Goal: Task Accomplishment & Management: Manage account settings

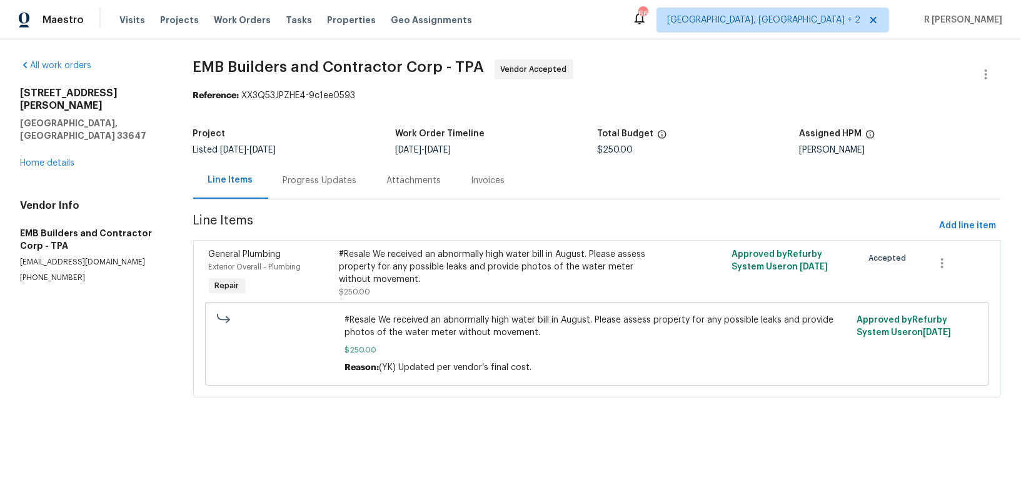
click at [326, 173] on div "Progress Updates" at bounding box center [320, 180] width 104 height 37
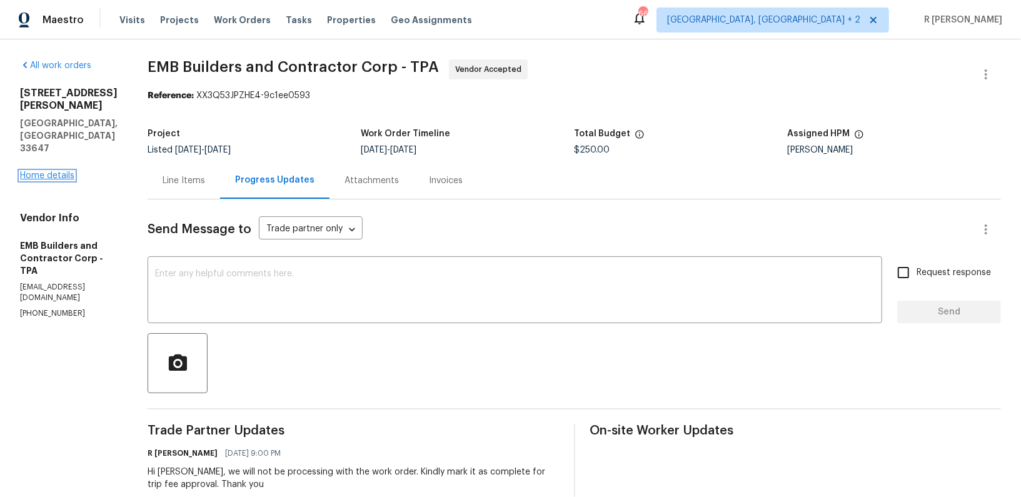
click at [61, 171] on link "Home details" at bounding box center [47, 175] width 54 height 9
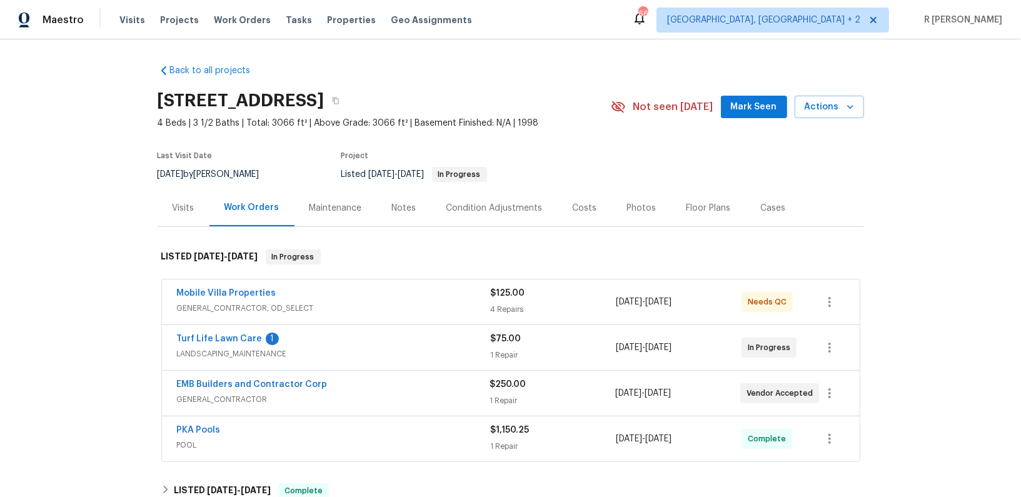
click at [236, 342] on span "Turf Life Lawn Care" at bounding box center [220, 339] width 86 height 13
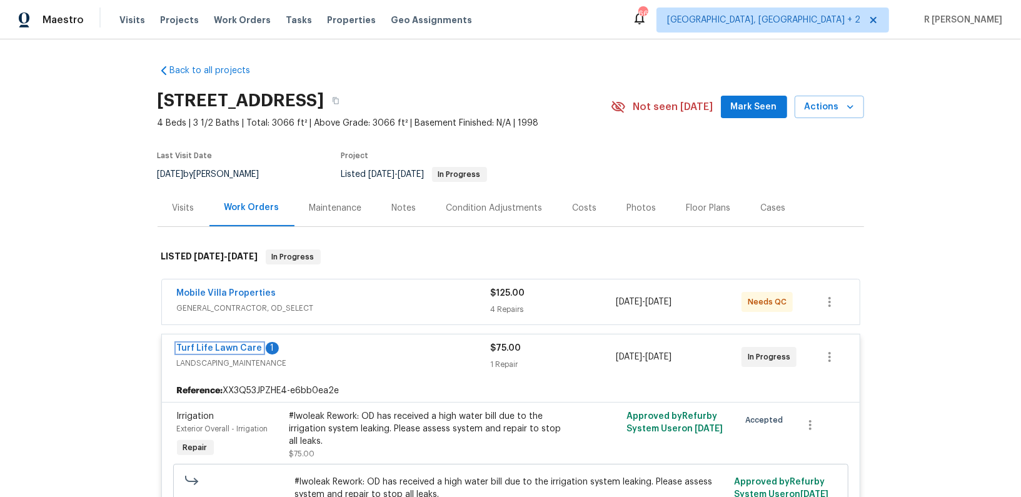
click at [223, 344] on link "Turf Life Lawn Care" at bounding box center [220, 348] width 86 height 9
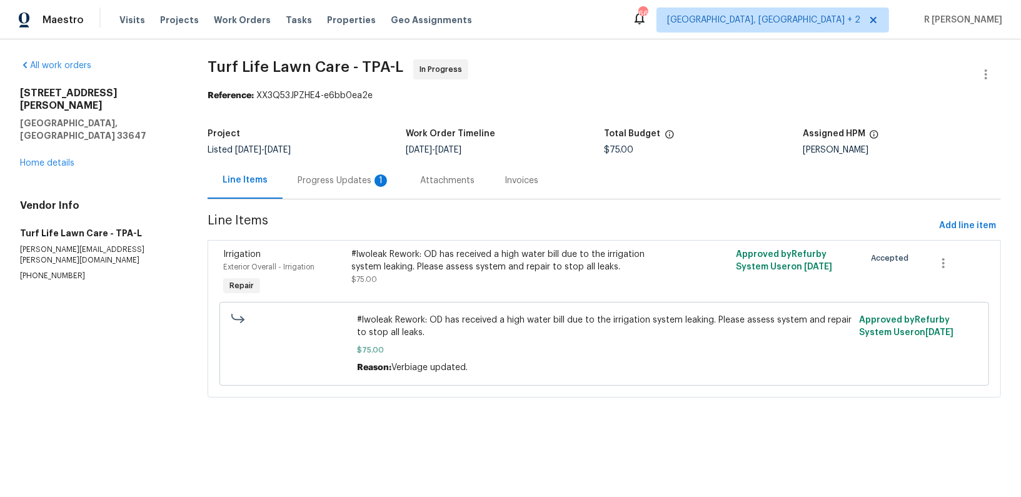
click at [325, 192] on div "Progress Updates 1" at bounding box center [344, 180] width 123 height 37
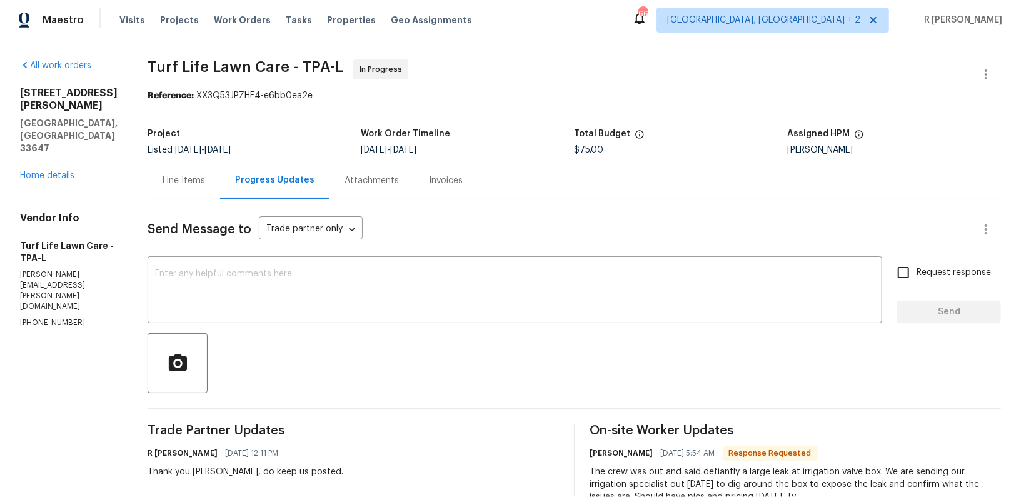
click at [233, 470] on div "Thank you Jennifer, do keep us posted." at bounding box center [246, 472] width 196 height 13
copy div "Thank you Jennifer, do keep us posted."
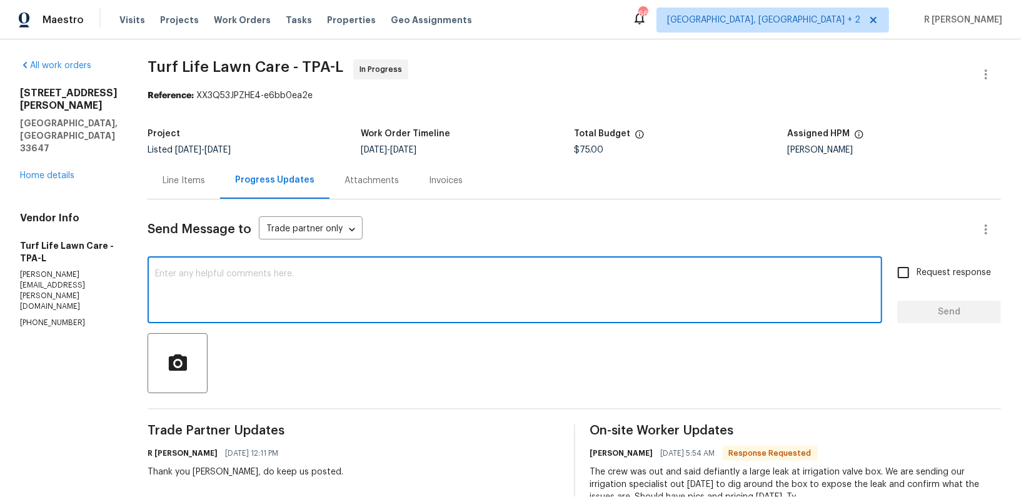
click at [356, 294] on textarea at bounding box center [515, 291] width 720 height 44
paste textarea "Thank you Jennifer, do keep us posted."
type textarea "Thank you Jennifer, do keep us posted."
click at [925, 274] on span "Request response" at bounding box center [954, 272] width 74 height 13
click at [917, 274] on input "Request response" at bounding box center [903, 272] width 26 height 26
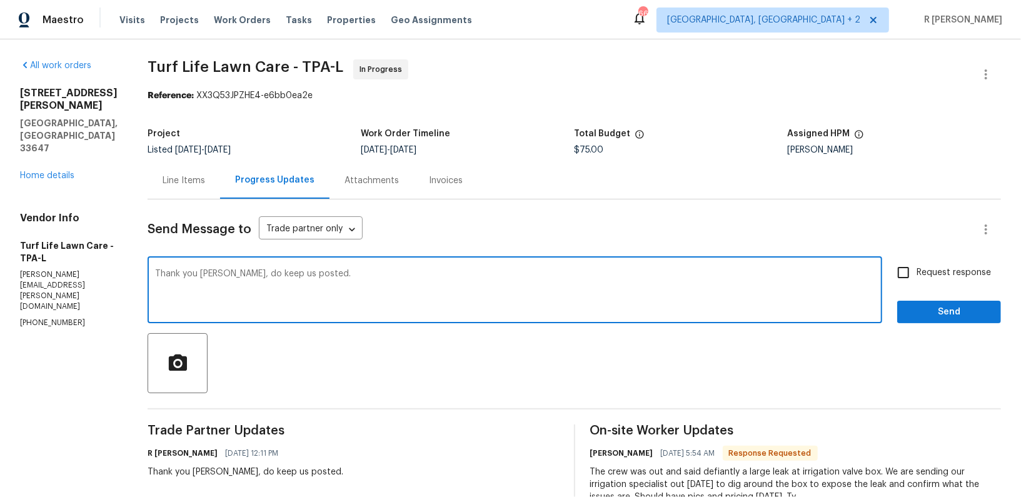
checkbox input "true"
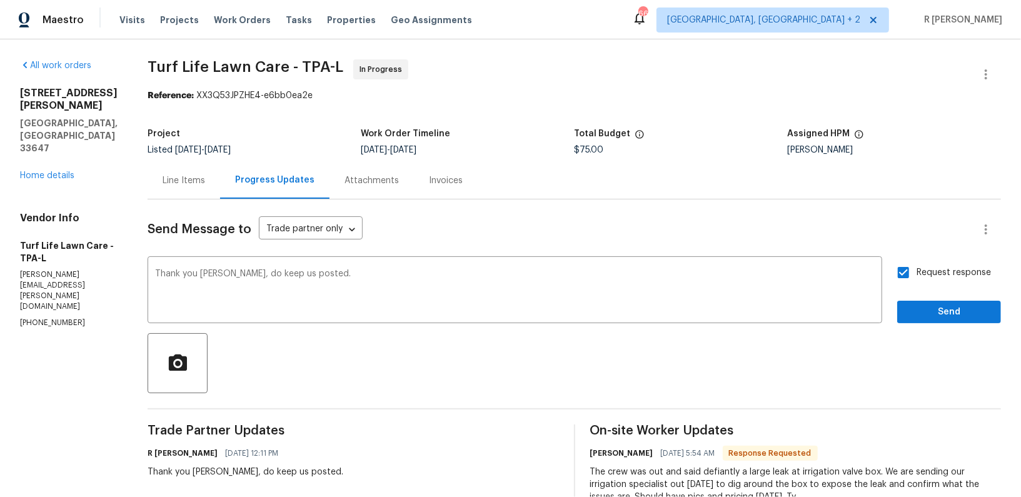
click at [925, 300] on div "Request response Send" at bounding box center [949, 291] width 104 height 64
click at [924, 315] on span "Send" at bounding box center [949, 313] width 84 height 16
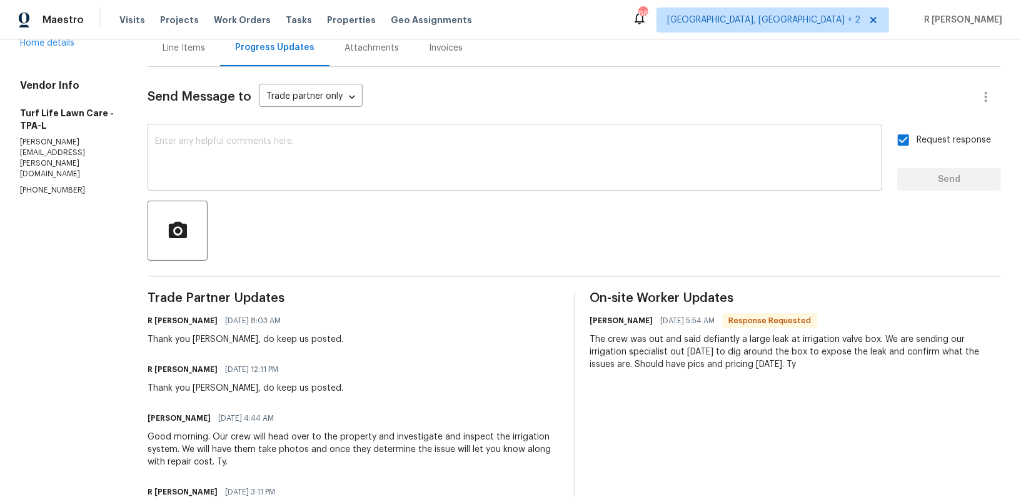
scroll to position [217, 0]
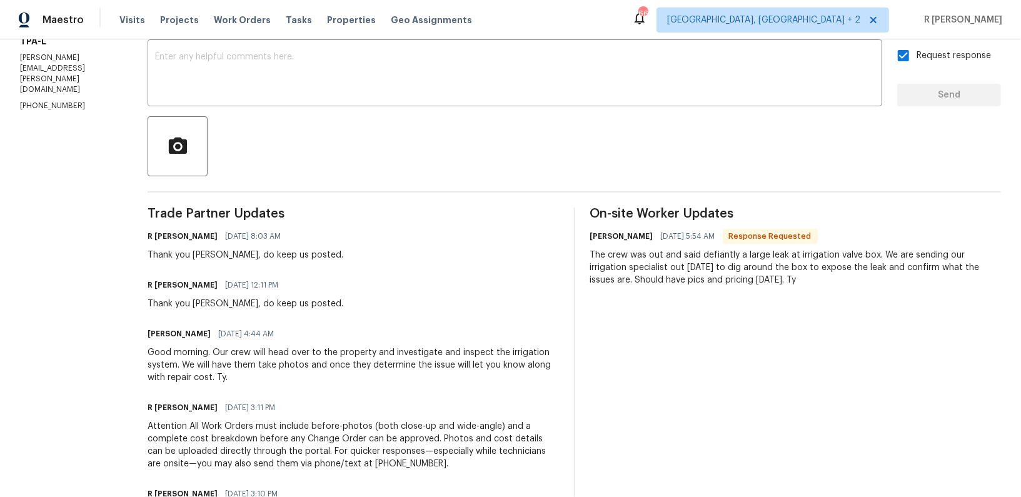
click at [605, 252] on div "The crew was out and said defiantly a large leak at irrigation valve box. We ar…" at bounding box center [795, 268] width 411 height 38
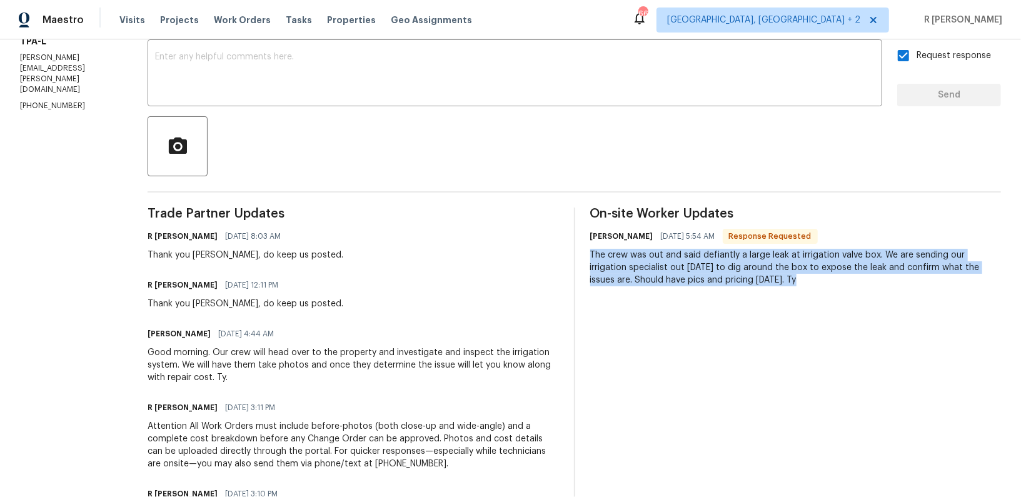
click at [605, 252] on div "The crew was out and said defiantly a large leak at irrigation valve box. We ar…" at bounding box center [795, 268] width 411 height 38
copy div "The crew was out and said defiantly a large leak at irrigation valve box. We ar…"
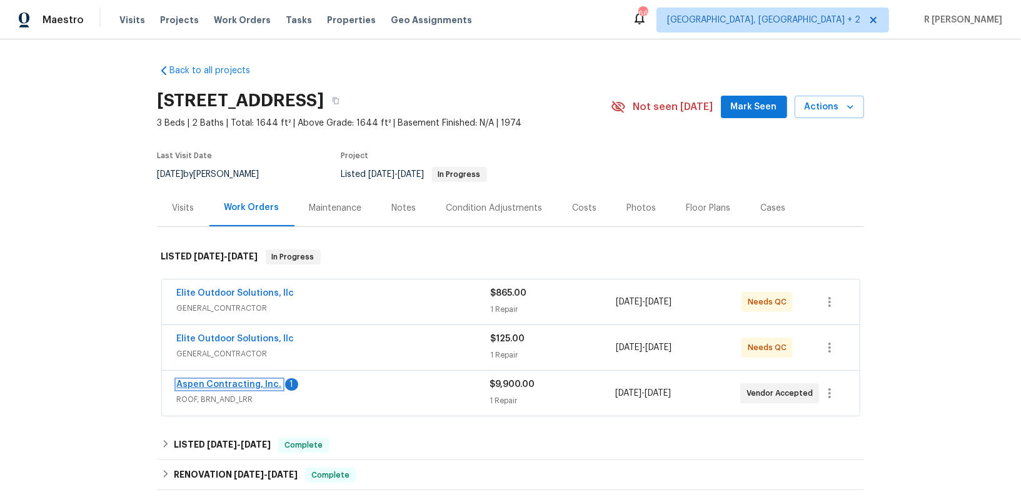
click at [226, 380] on link "Aspen Contracting, Inc." at bounding box center [229, 384] width 105 height 9
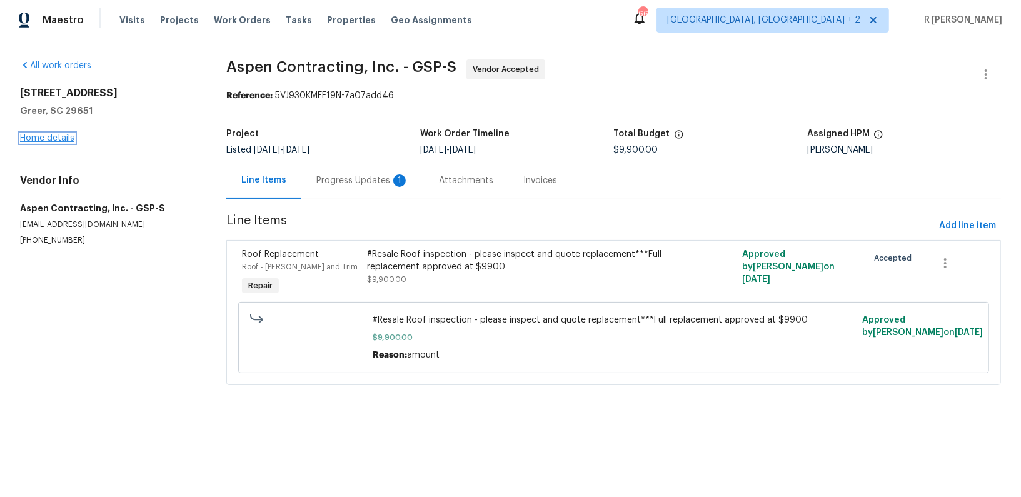
click at [41, 139] on link "Home details" at bounding box center [47, 138] width 54 height 9
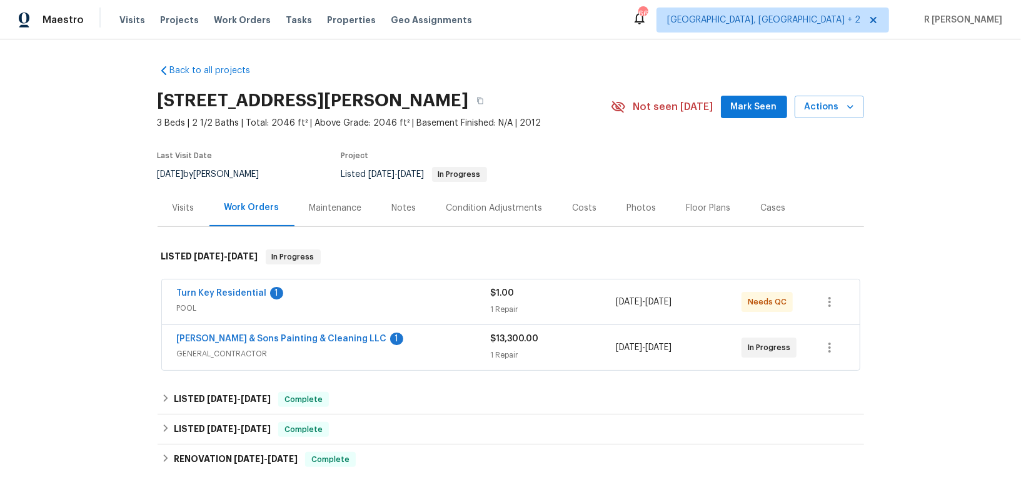
click at [336, 310] on span "POOL" at bounding box center [334, 308] width 314 height 13
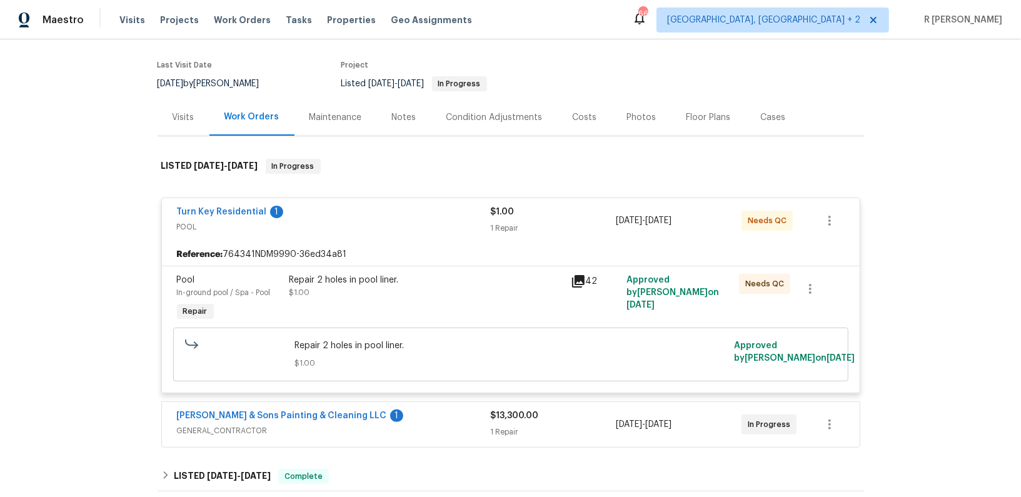
scroll to position [96, 0]
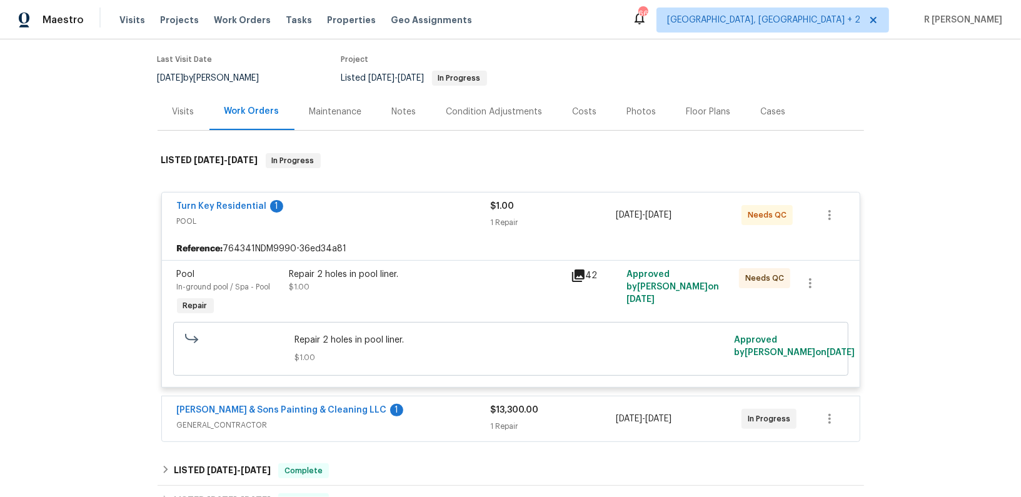
click at [359, 218] on span "POOL" at bounding box center [334, 221] width 314 height 13
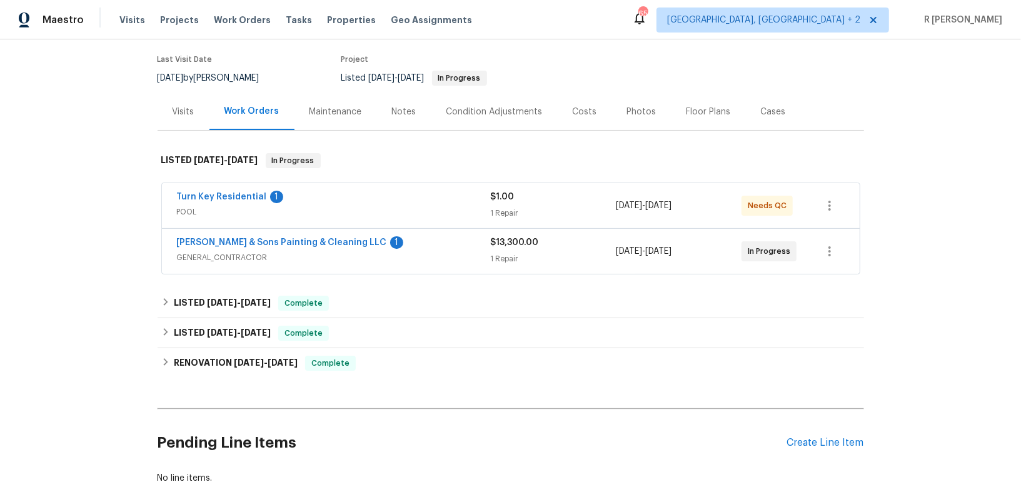
scroll to position [0, 0]
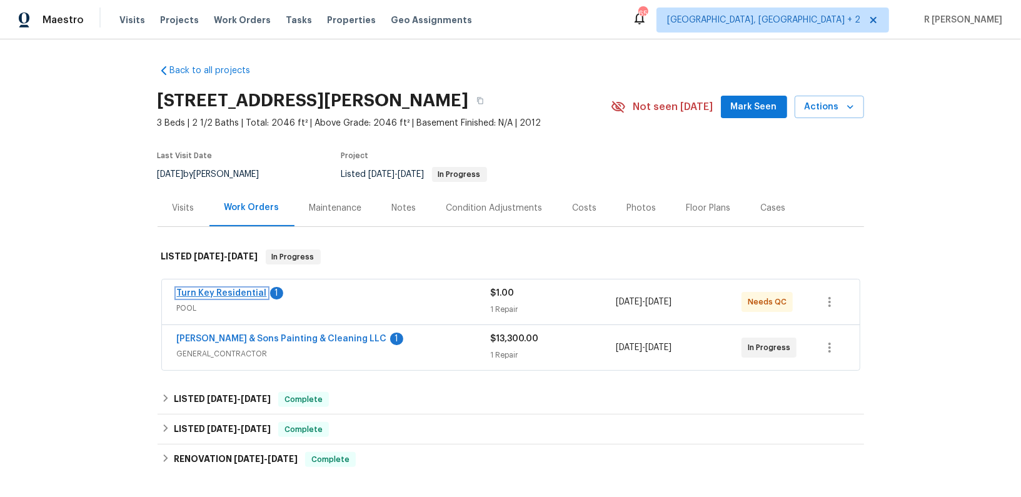
click at [224, 290] on link "Turn Key Residential" at bounding box center [222, 293] width 90 height 9
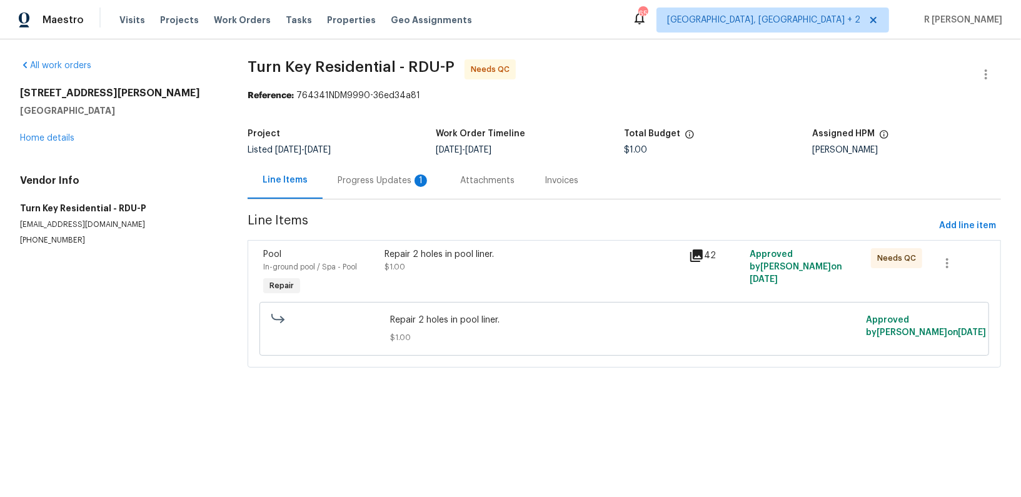
click at [378, 173] on div "Progress Updates 1" at bounding box center [384, 180] width 123 height 37
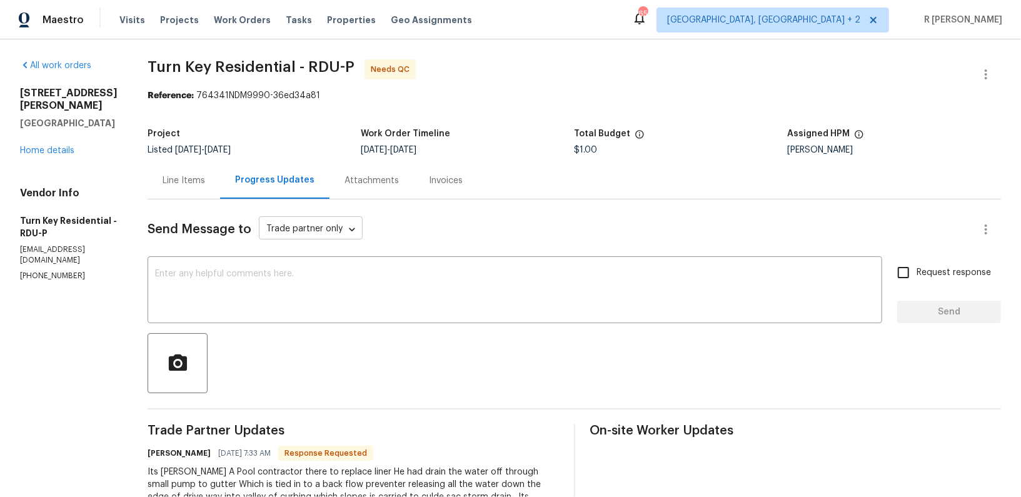
scroll to position [189, 0]
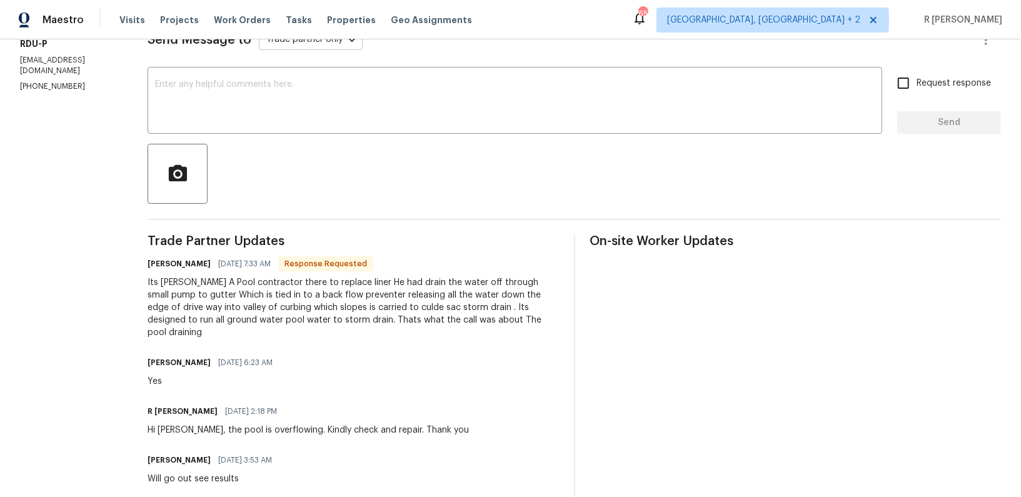
click at [393, 292] on div "Its Pedro A Pool contractor there to replace liner He had drain the water off t…" at bounding box center [353, 307] width 411 height 63
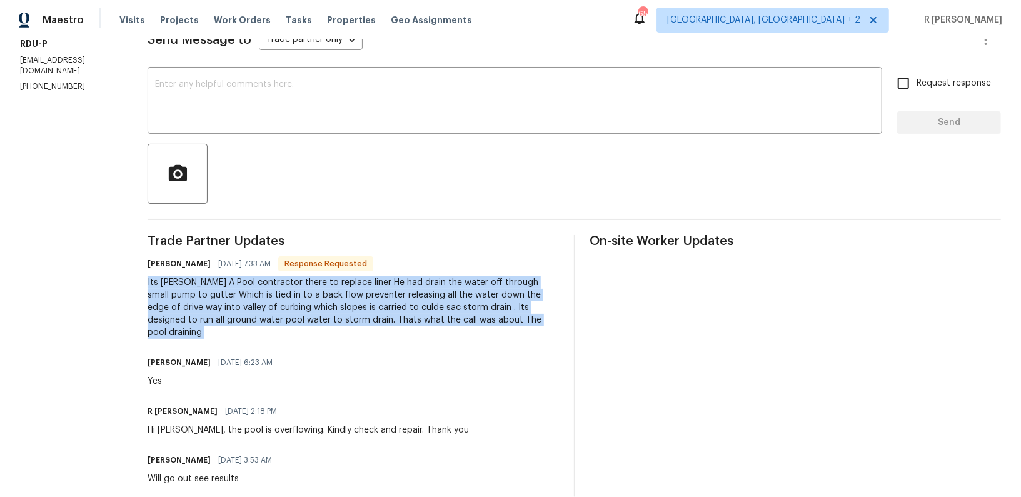
click at [393, 292] on div "Its Pedro A Pool contractor there to replace liner He had drain the water off t…" at bounding box center [353, 307] width 411 height 63
copy div "Its Pedro A Pool contractor there to replace liner He had drain the water off t…"
click at [374, 95] on textarea at bounding box center [515, 102] width 720 height 44
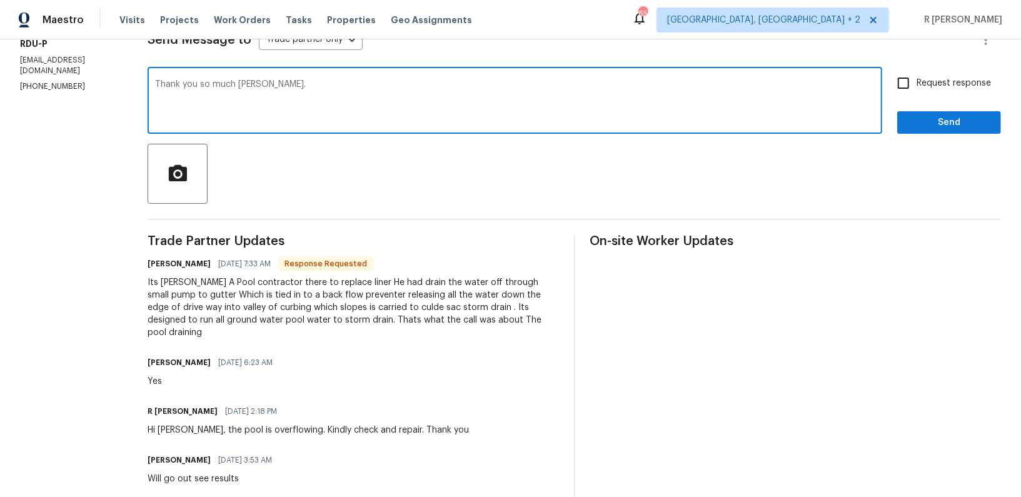
type textarea "Thank you so much Pedro."
click at [930, 122] on span "Send" at bounding box center [949, 123] width 84 height 16
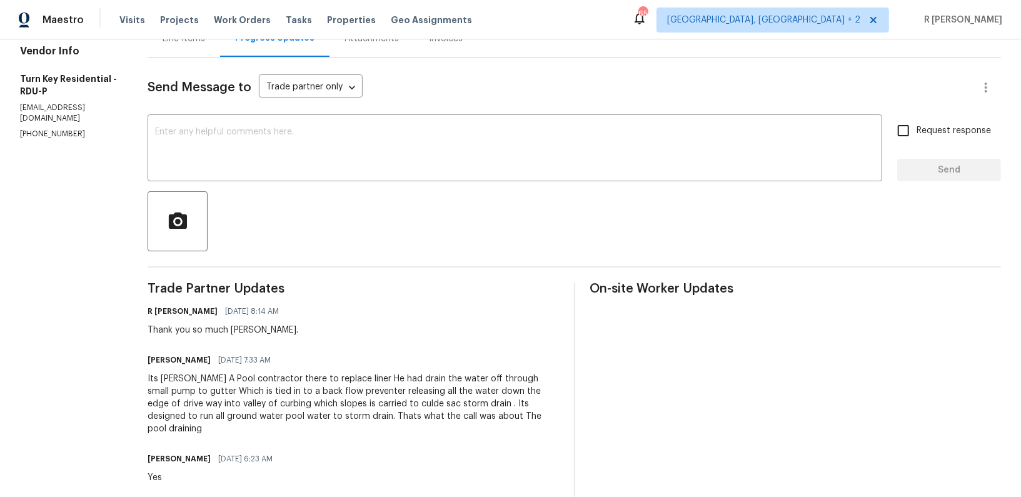
scroll to position [303, 0]
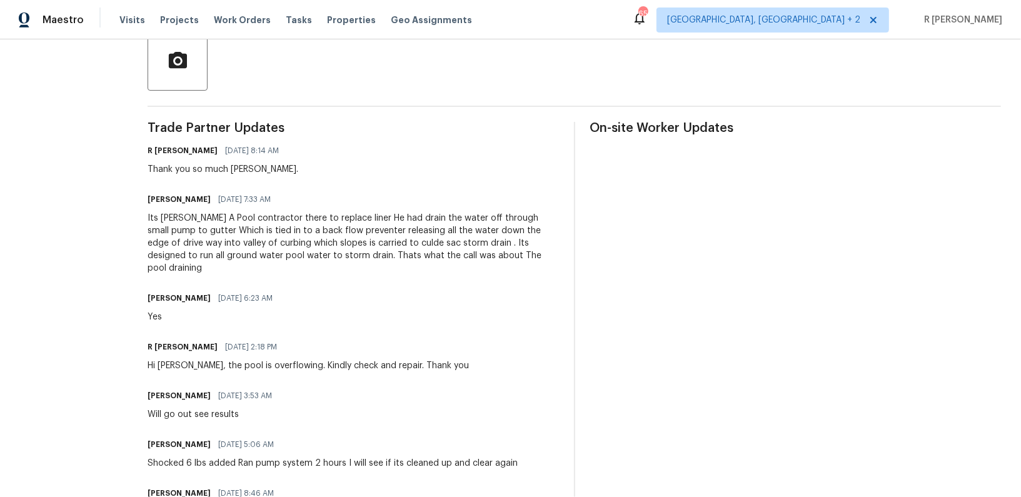
click at [339, 227] on div "Its Pedro A Pool contractor there to replace liner He had drain the water off t…" at bounding box center [353, 243] width 411 height 63
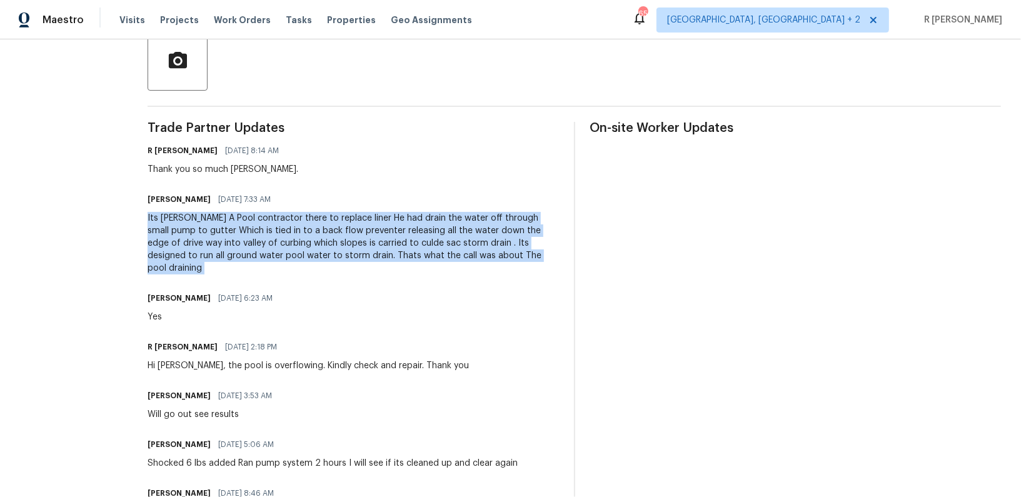
click at [339, 227] on div "Its Pedro A Pool contractor there to replace liner He had drain the water off t…" at bounding box center [353, 243] width 411 height 63
copy div "Its Pedro A Pool contractor there to replace liner He had drain the water off t…"
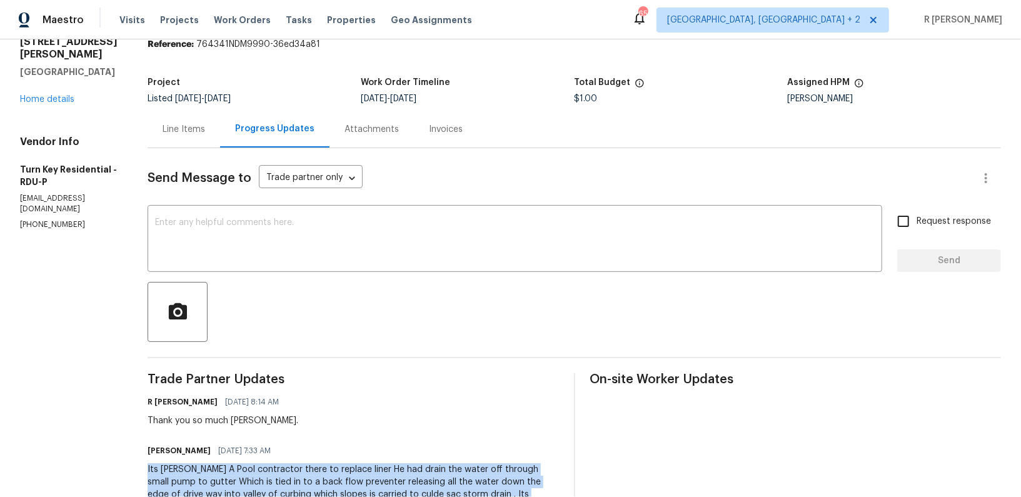
scroll to position [0, 0]
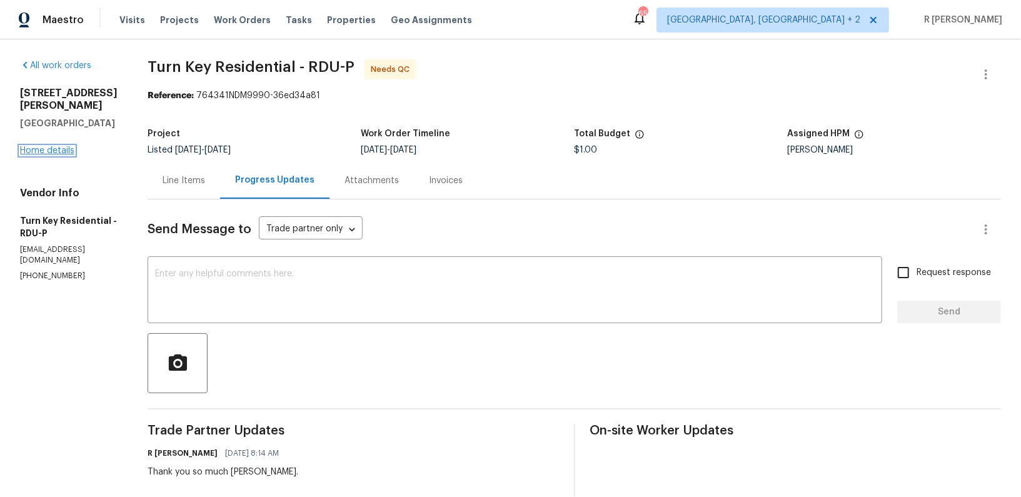
click at [44, 146] on link "Home details" at bounding box center [47, 150] width 54 height 9
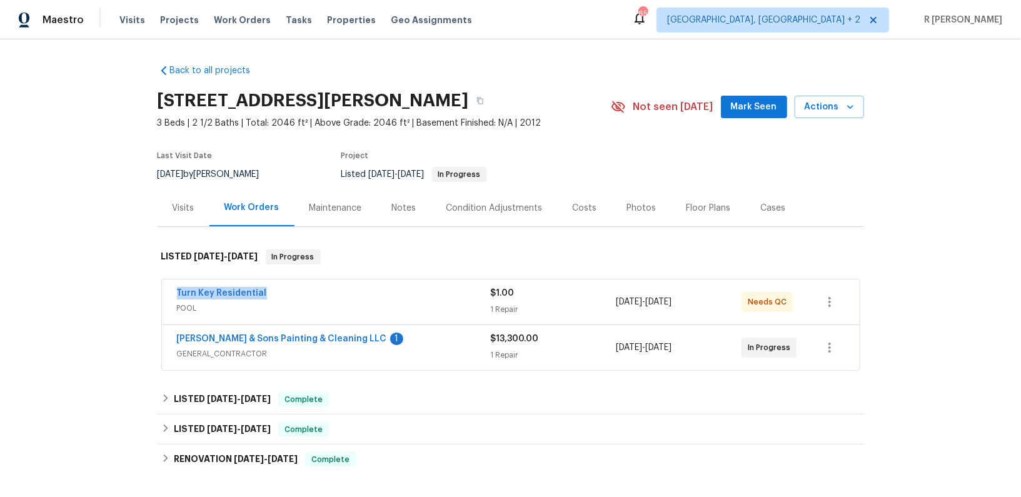
drag, startPoint x: 283, startPoint y: 294, endPoint x: 116, endPoint y: 294, distance: 167.6
click at [116, 294] on div "Back to all projects 1201 Dagmar Ln, Wake Forest, NC 27587 3 Beds | 2 1/2 Baths…" at bounding box center [510, 268] width 1021 height 458
copy link "Turn Key Residential"
click at [270, 341] on link "Hodge & Sons Painting & Cleaning LLC" at bounding box center [282, 339] width 210 height 9
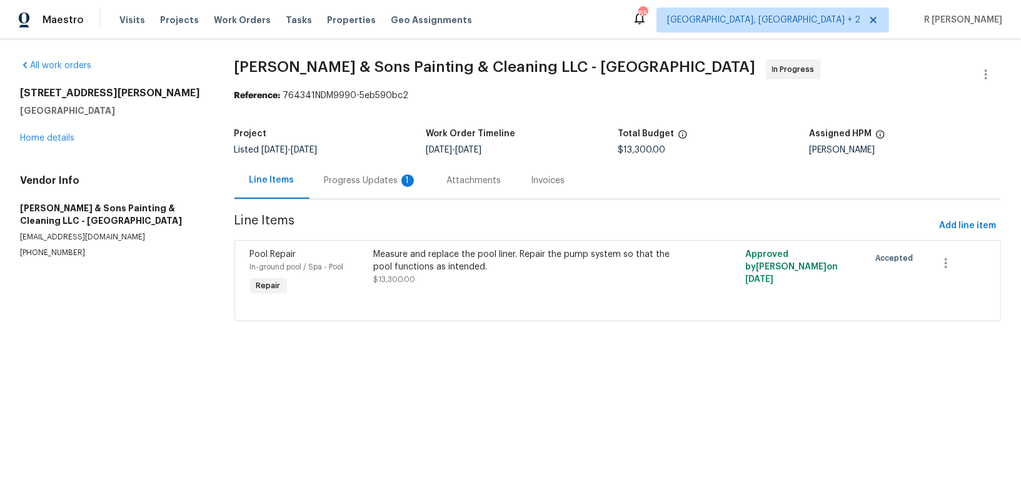
click at [369, 196] on div "Progress Updates 1" at bounding box center [371, 180] width 123 height 37
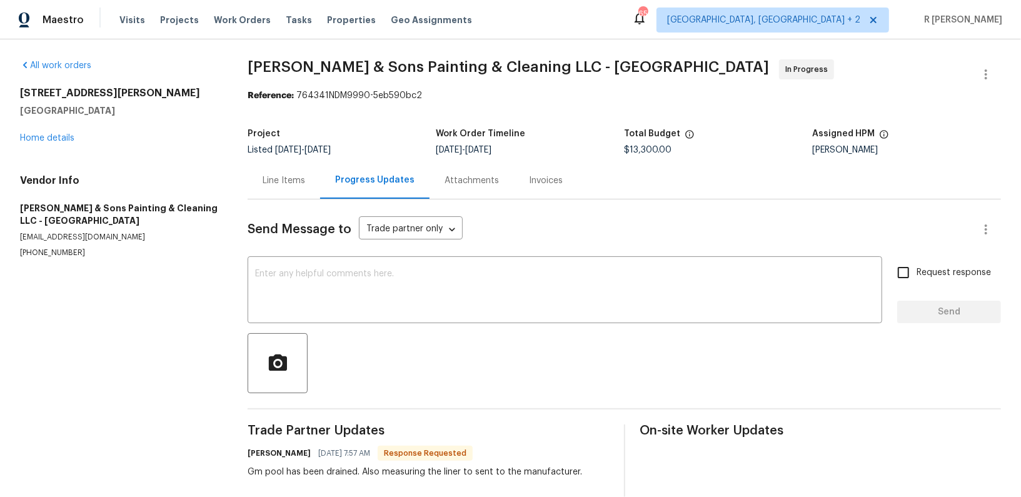
click at [288, 179] on div "Line Items" at bounding box center [284, 180] width 43 height 13
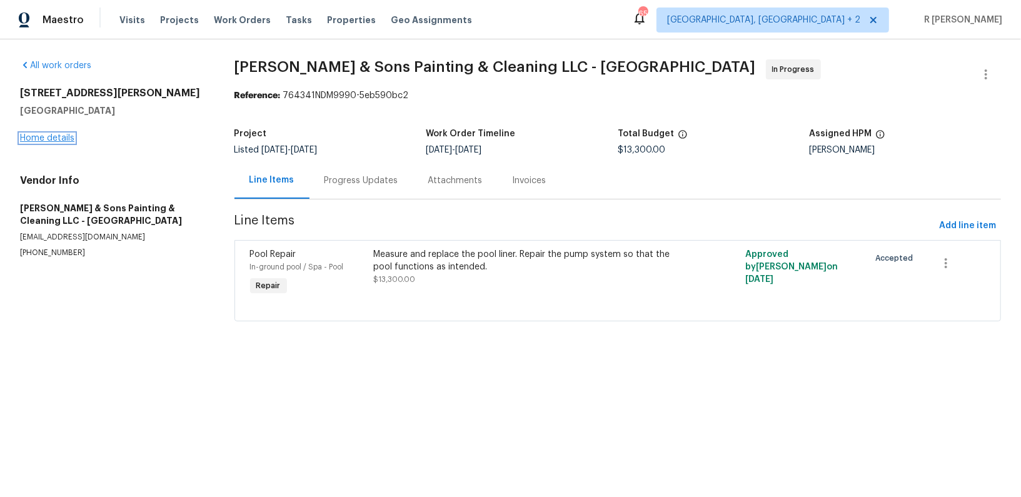
click at [42, 141] on link "Home details" at bounding box center [47, 138] width 54 height 9
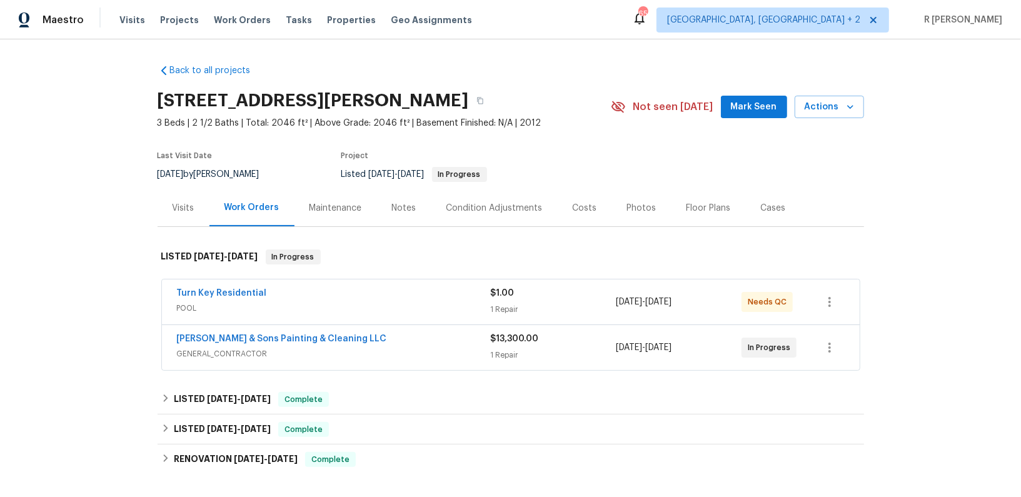
click at [278, 305] on span "POOL" at bounding box center [334, 308] width 314 height 13
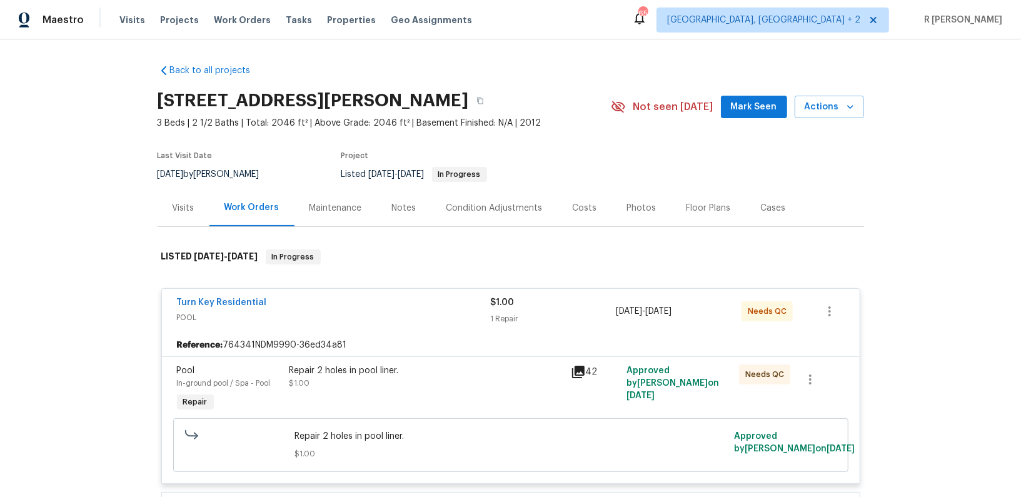
click at [278, 305] on div "Turn Key Residential" at bounding box center [334, 303] width 314 height 15
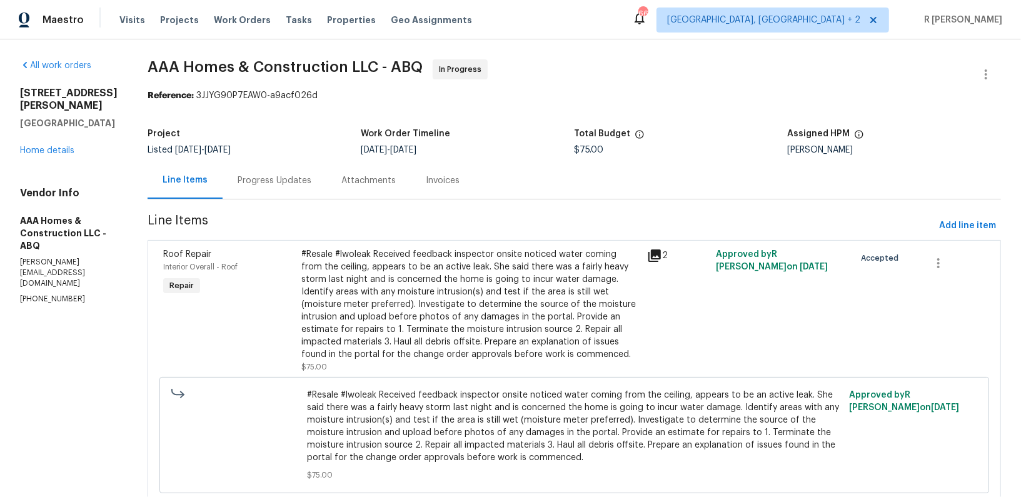
click at [298, 181] on div "Progress Updates" at bounding box center [275, 180] width 74 height 13
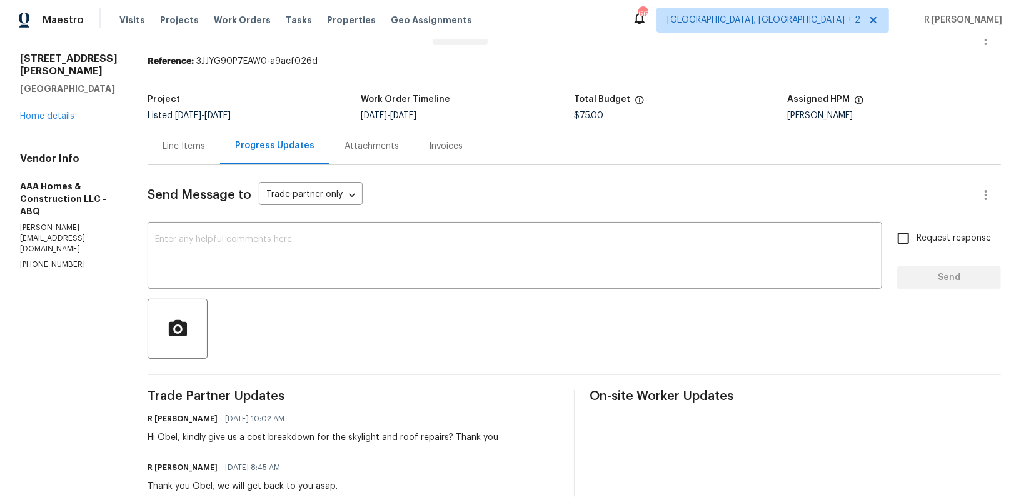
scroll to position [33, 0]
click at [513, 359] on div at bounding box center [574, 331] width 853 height 60
click at [668, 27] on div "Maestro Visits Projects Work Orders Tasks Properties Geo Assignments 66 Albuque…" at bounding box center [510, 19] width 1021 height 39
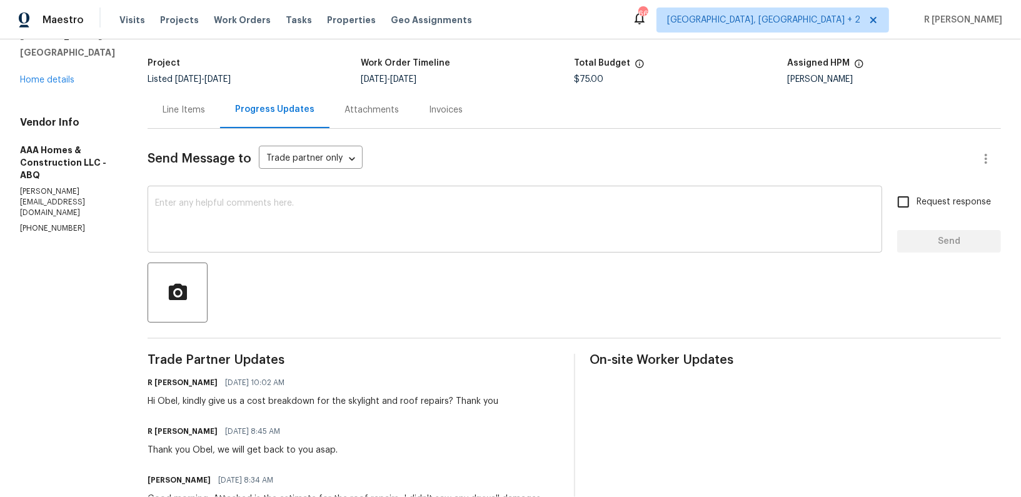
scroll to position [159, 0]
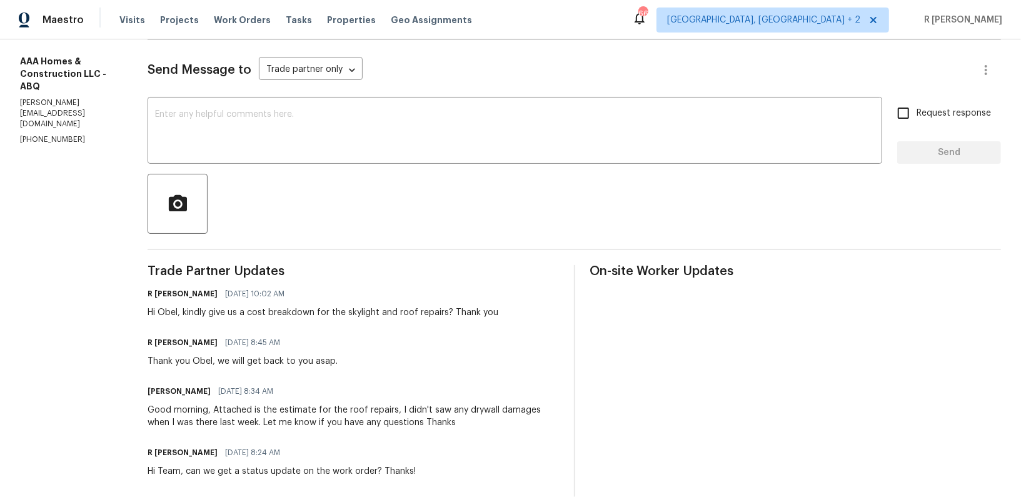
click at [245, 312] on div "Hi Obel, kindly give us a cost breakdown for the skylight and roof repairs? Tha…" at bounding box center [323, 312] width 351 height 13
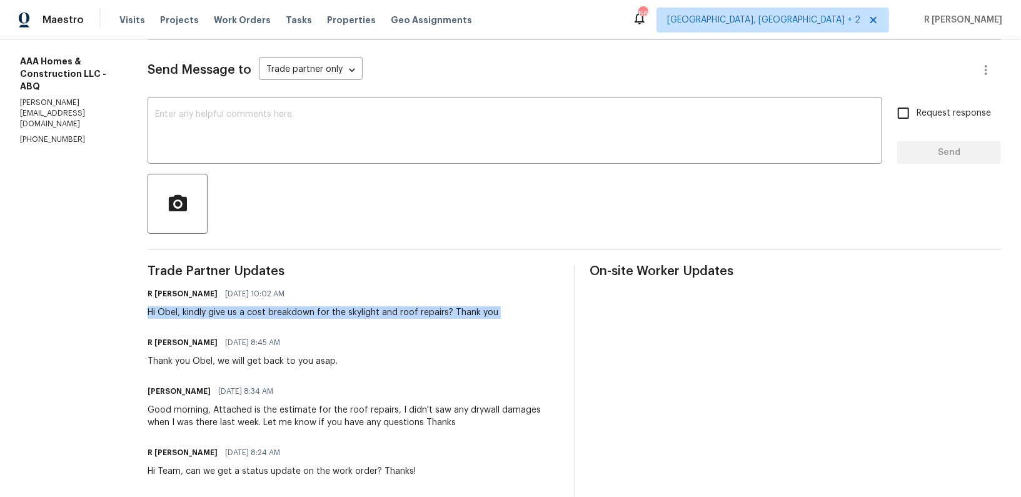
copy div "Hi Obel, kindly give us a cost breakdown for the skylight and roof repairs? Tha…"
click at [360, 129] on textarea at bounding box center [515, 132] width 720 height 44
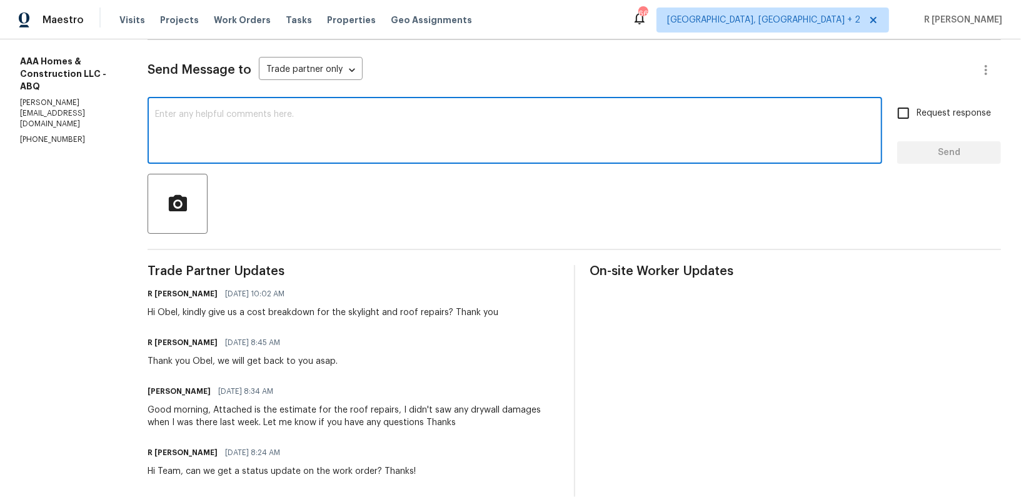
paste textarea "Hi Obel, kindly give us a cost breakdown for the skylight and roof repairs? Tha…"
type textarea "Hi Obel, kindly give us a cost breakdown for the skylight and roof repairs? Tha…"
click at [959, 121] on label "Request response" at bounding box center [940, 113] width 101 height 26
click at [917, 121] on input "Request response" at bounding box center [903, 113] width 26 height 26
checkbox input "true"
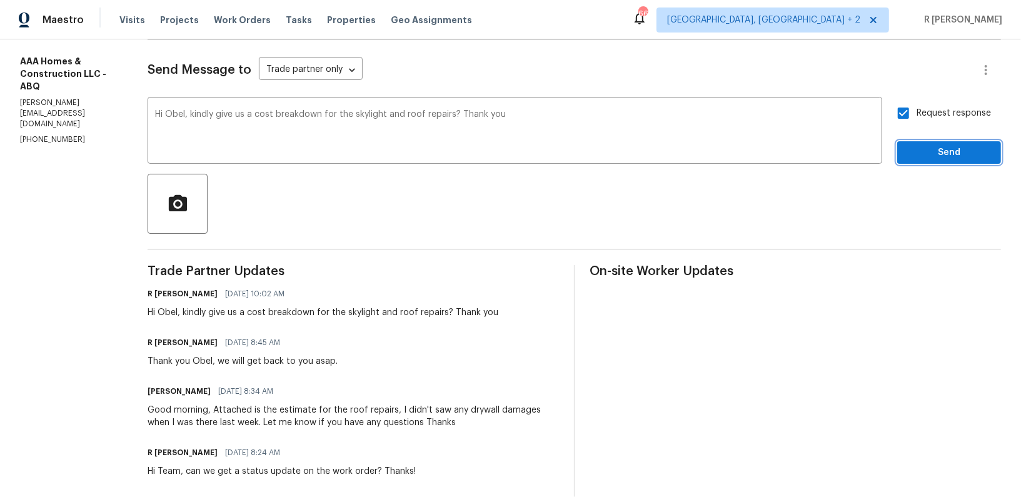
click at [950, 156] on span "Send" at bounding box center [949, 153] width 84 height 16
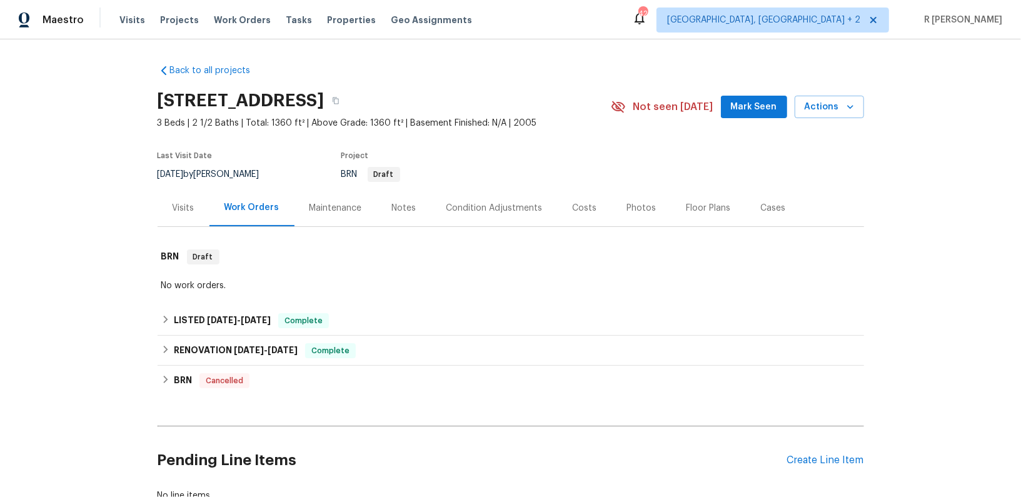
click at [840, 466] on div "Pending Line Items Create Line Item" at bounding box center [511, 460] width 707 height 58
click at [832, 462] on div "Create Line Item" at bounding box center [825, 461] width 77 height 12
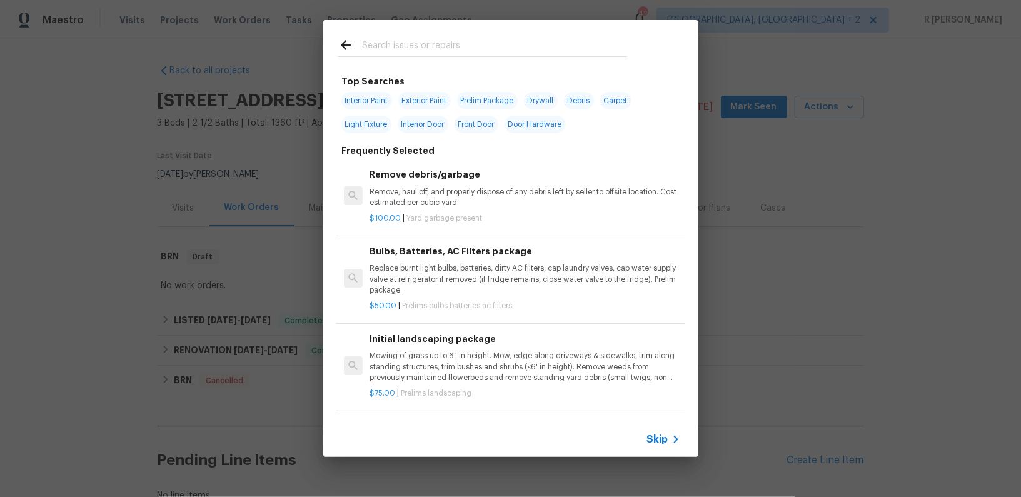
click at [670, 436] on icon at bounding box center [675, 439] width 15 height 15
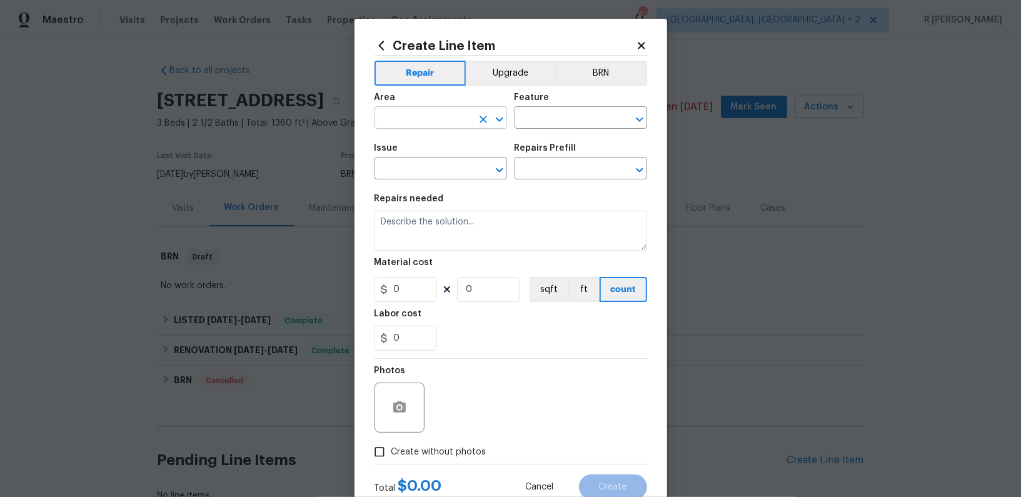
click at [449, 111] on input "text" at bounding box center [424, 118] width 98 height 19
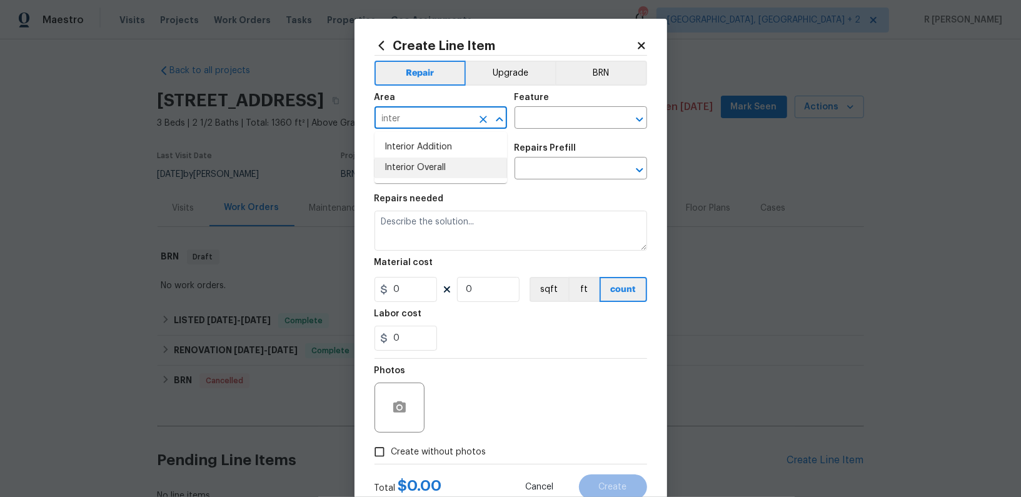
click at [427, 169] on li "Interior Overall" at bounding box center [441, 168] width 133 height 21
type input "Interior Overall"
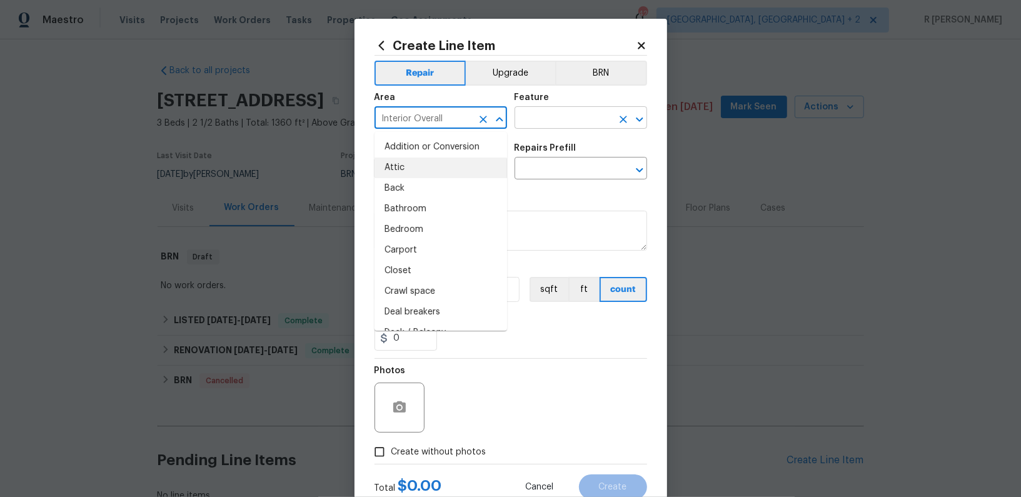
click at [577, 122] on input "text" at bounding box center [564, 118] width 98 height 19
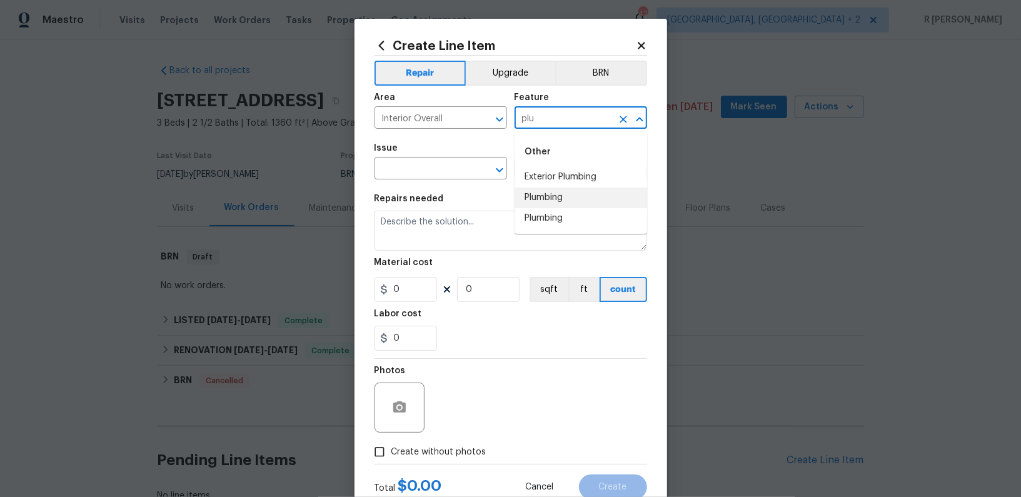
click at [587, 200] on li "Plumbing" at bounding box center [581, 198] width 133 height 21
type input "Plumbing"
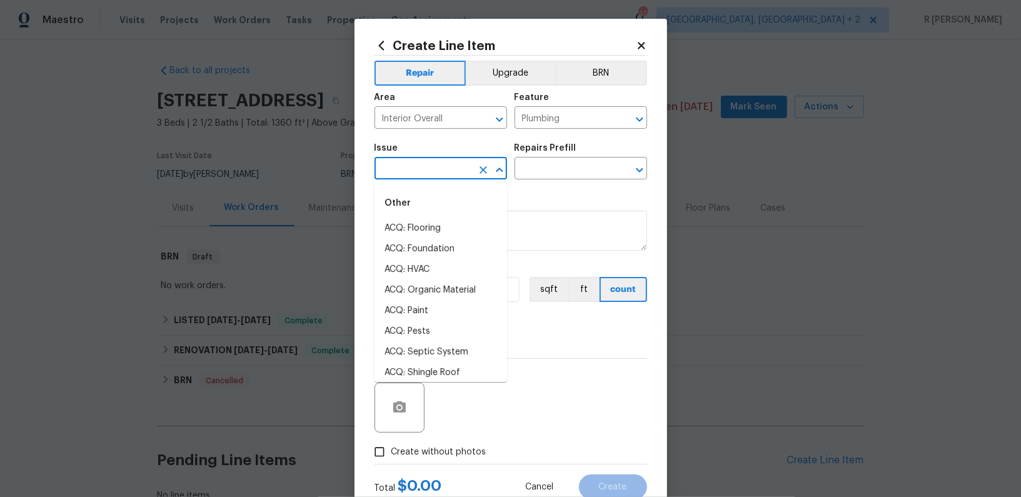
click at [386, 166] on input "text" at bounding box center [424, 169] width 98 height 19
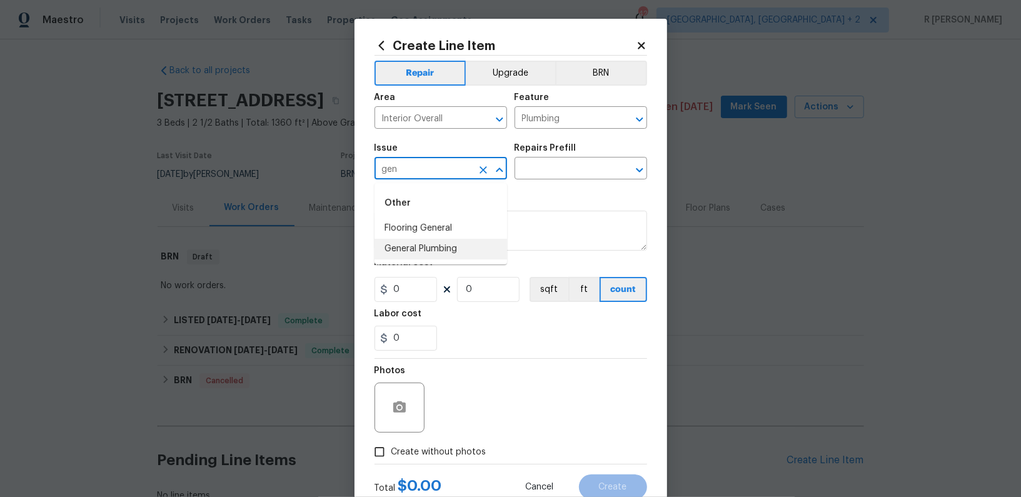
click at [438, 258] on li "General Plumbing" at bounding box center [441, 249] width 133 height 21
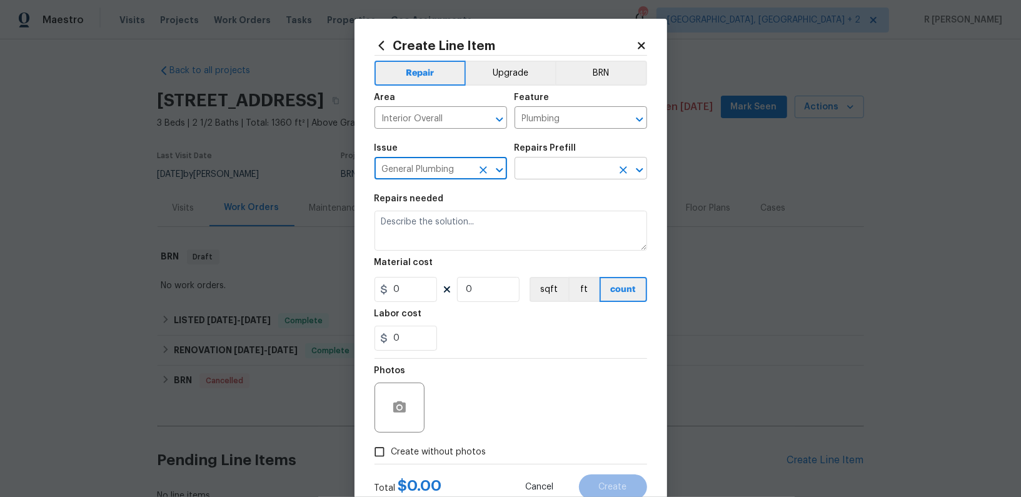
type input "General Plumbing"
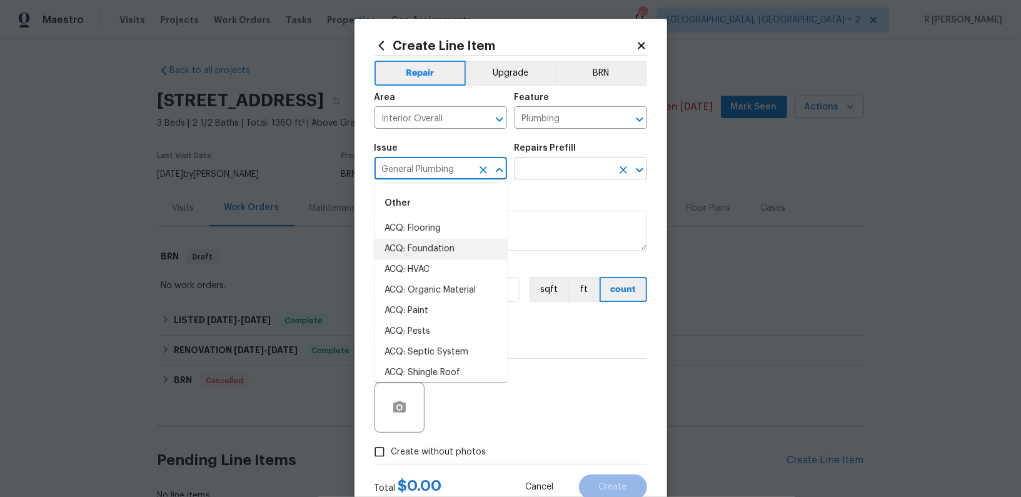
click at [561, 162] on input "text" at bounding box center [564, 169] width 98 height 19
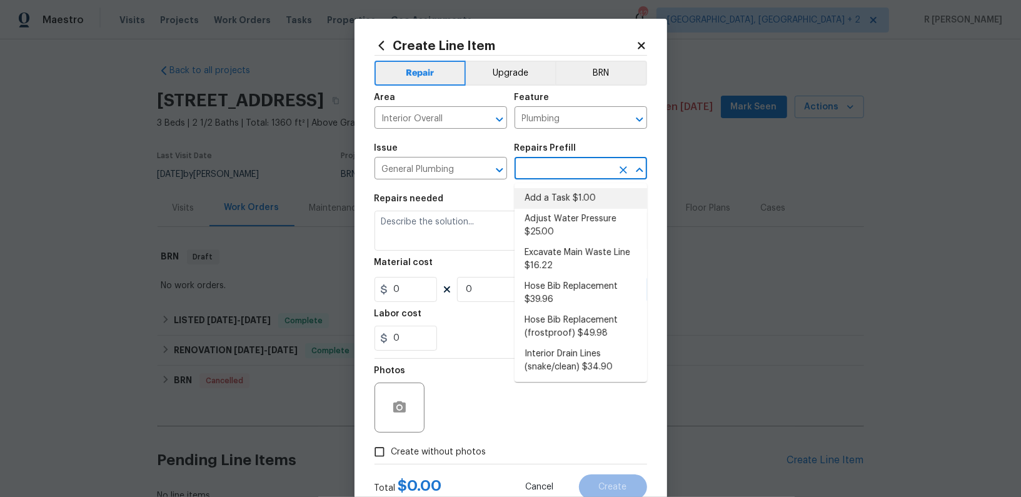
click at [561, 191] on li "Add a Task $1.00" at bounding box center [581, 198] width 133 height 21
type input "Add a Task $1.00"
type textarea "HPM to detail"
type input "1"
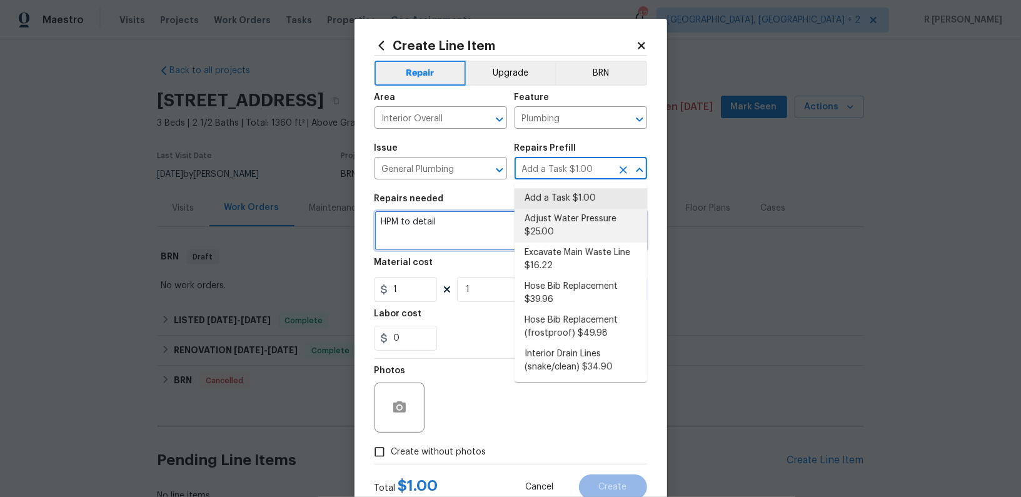
click at [448, 242] on textarea "HPM to detail" at bounding box center [511, 231] width 273 height 40
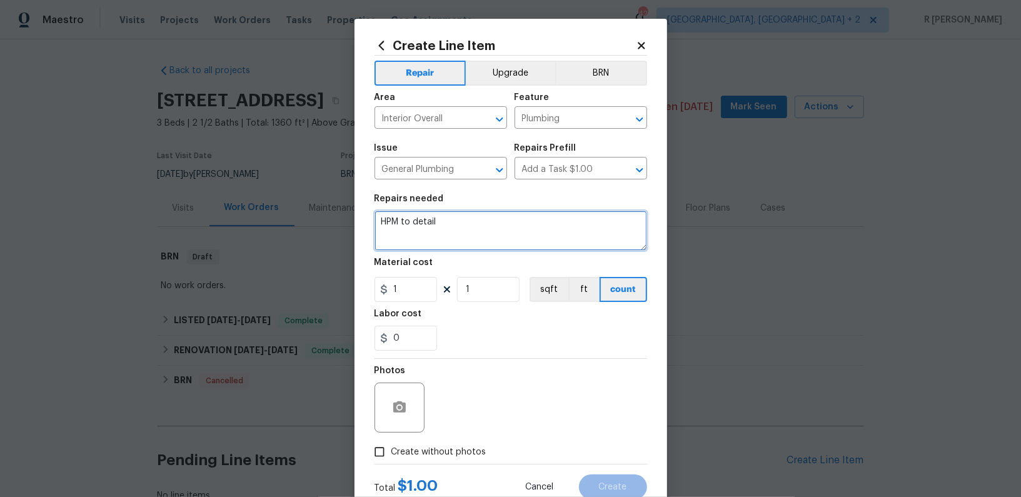
click at [448, 242] on textarea "HPM to detail" at bounding box center [511, 231] width 273 height 40
paste textarea "Please check the main valve and water meter to the property and ensure the valv…"
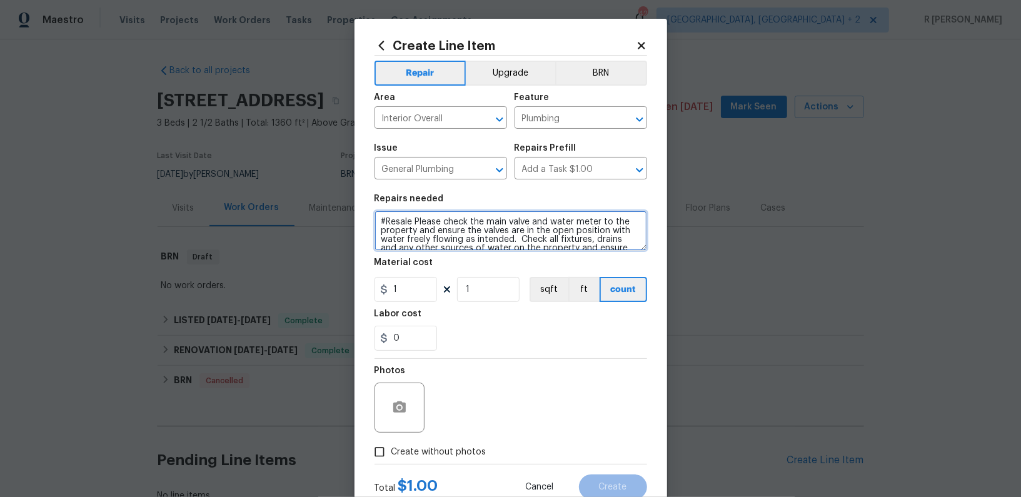
scroll to position [29, 0]
type textarea "#Resale Please check the main valve and water meter to the property and ensure …"
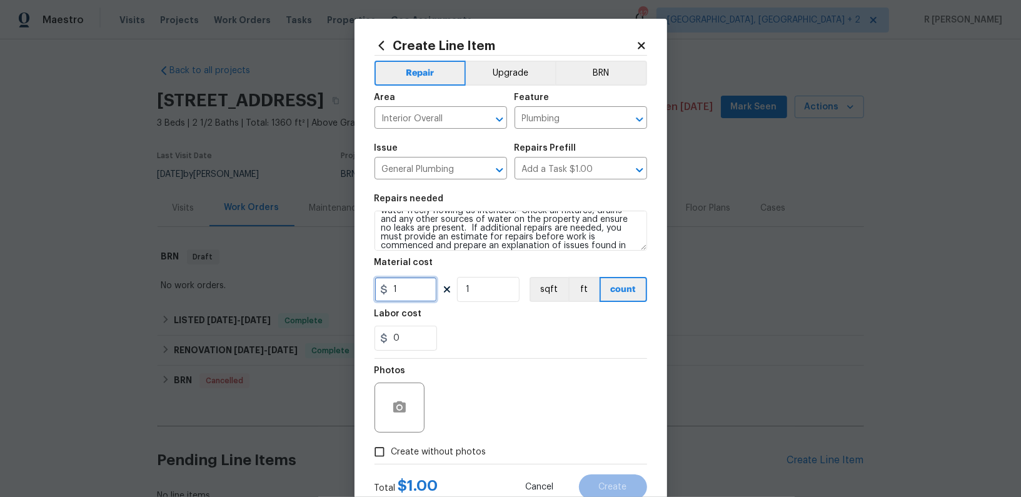
click at [406, 293] on input "1" at bounding box center [406, 289] width 63 height 25
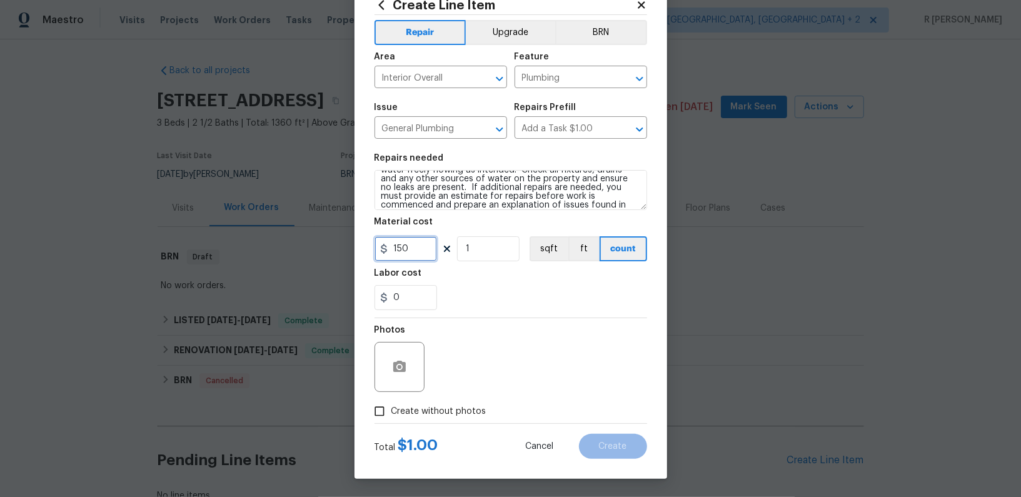
type input "150"
click at [456, 412] on span "Create without photos" at bounding box center [438, 411] width 95 height 13
click at [391, 412] on input "Create without photos" at bounding box center [380, 412] width 24 height 24
click at [413, 361] on button "button" at bounding box center [400, 367] width 30 height 30
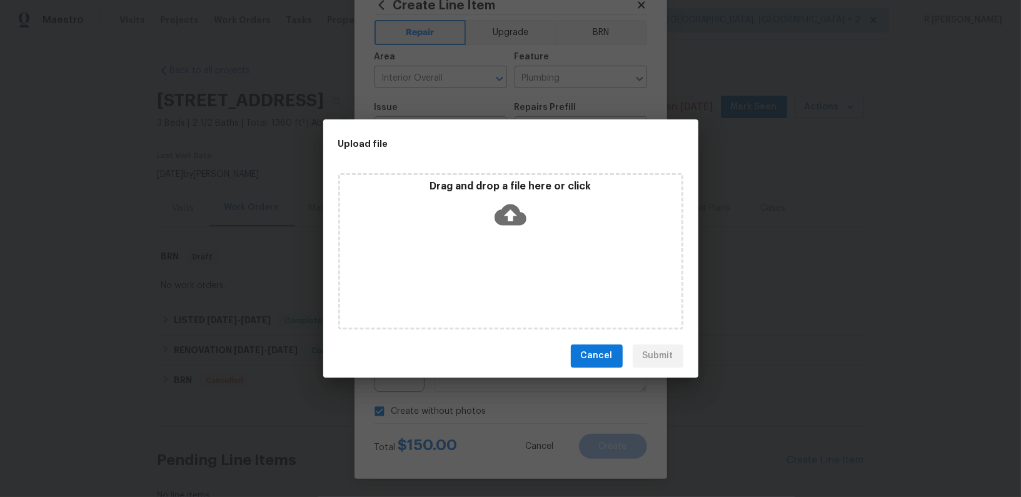
click at [520, 216] on icon at bounding box center [511, 214] width 32 height 21
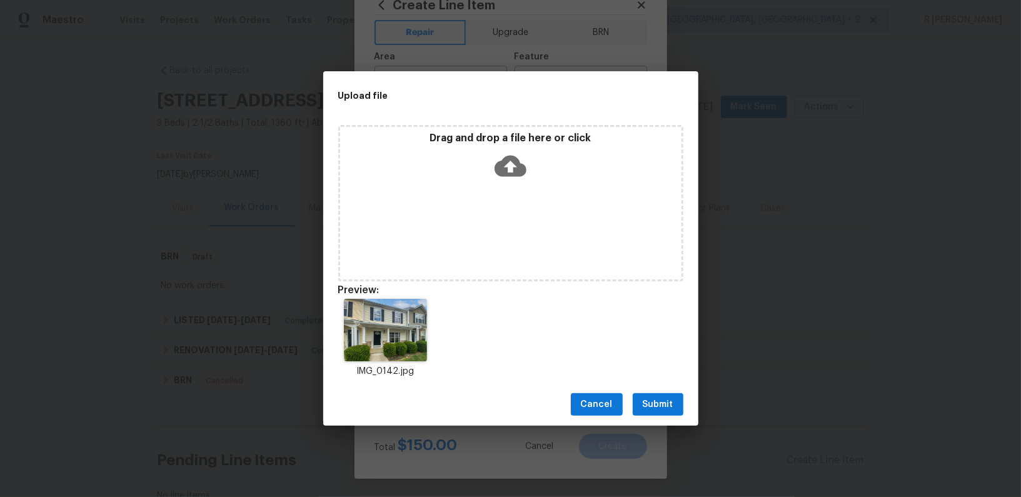
click at [662, 408] on span "Submit" at bounding box center [658, 405] width 31 height 16
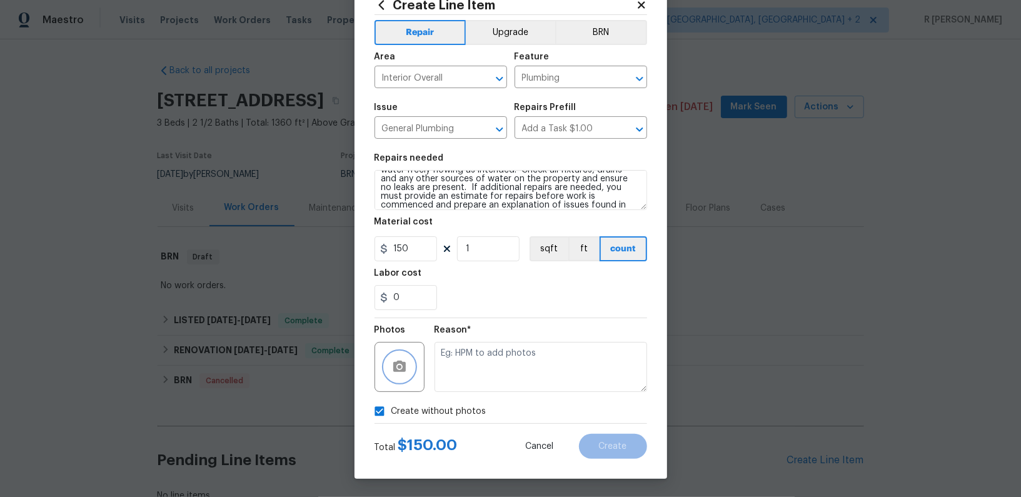
checkbox input "false"
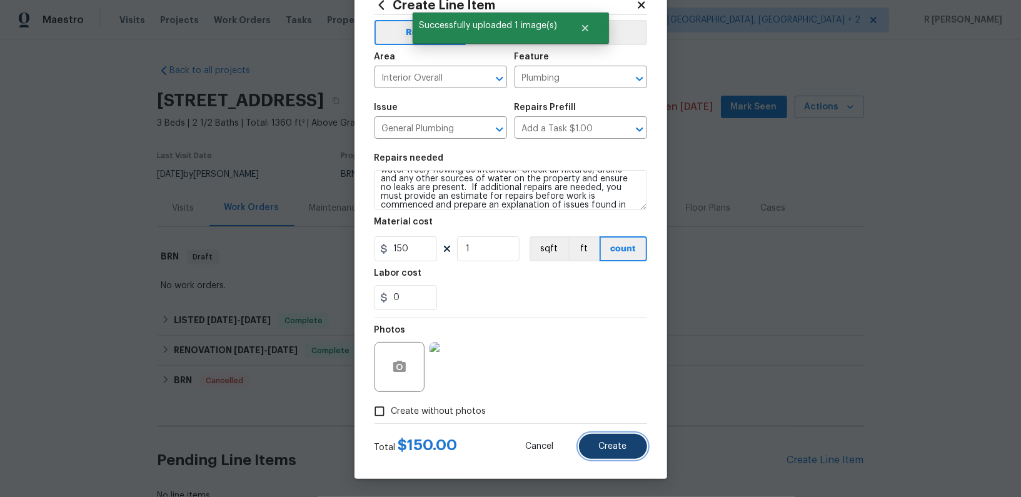
click at [611, 443] on span "Create" at bounding box center [613, 446] width 28 height 9
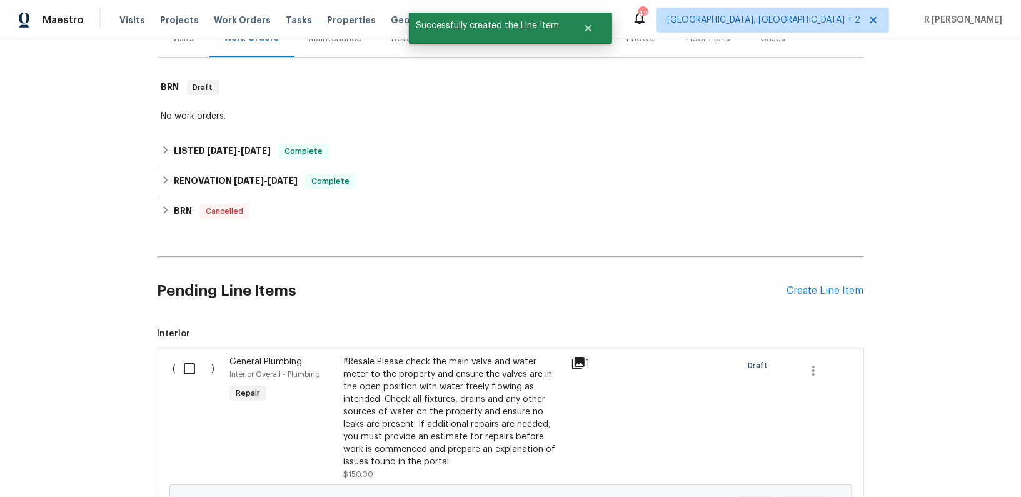
scroll to position [330, 0]
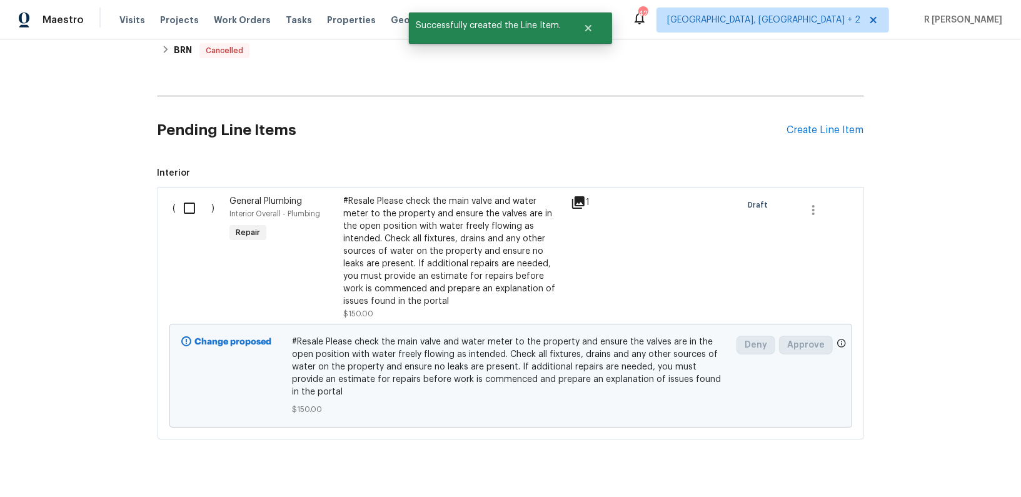
click at [191, 205] on input "checkbox" at bounding box center [194, 208] width 36 height 26
checkbox input "true"
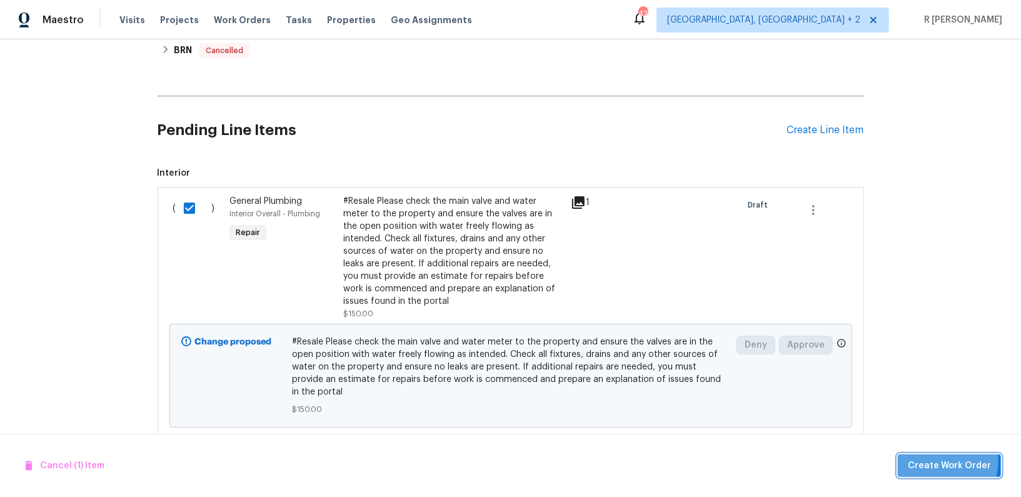
click at [932, 460] on span "Create Work Order" at bounding box center [949, 466] width 83 height 16
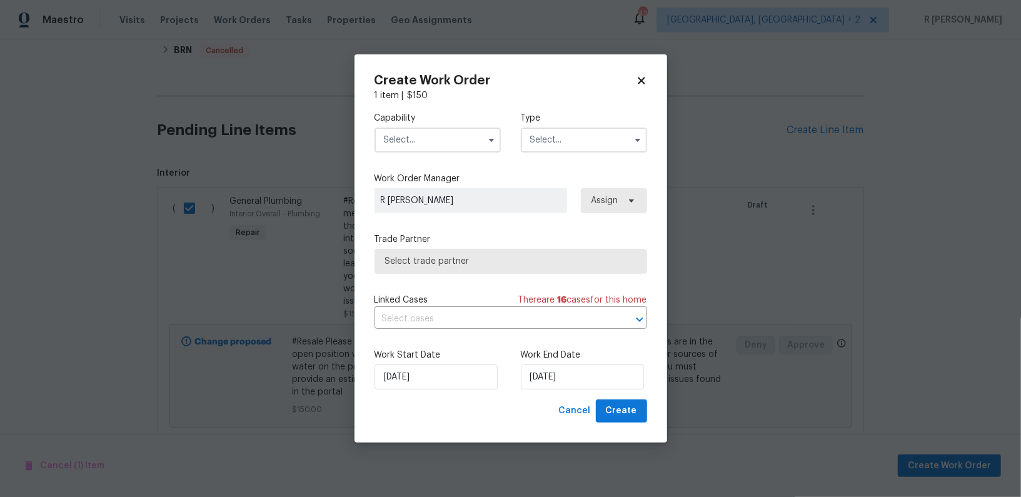
click at [415, 136] on input "text" at bounding box center [438, 140] width 126 height 25
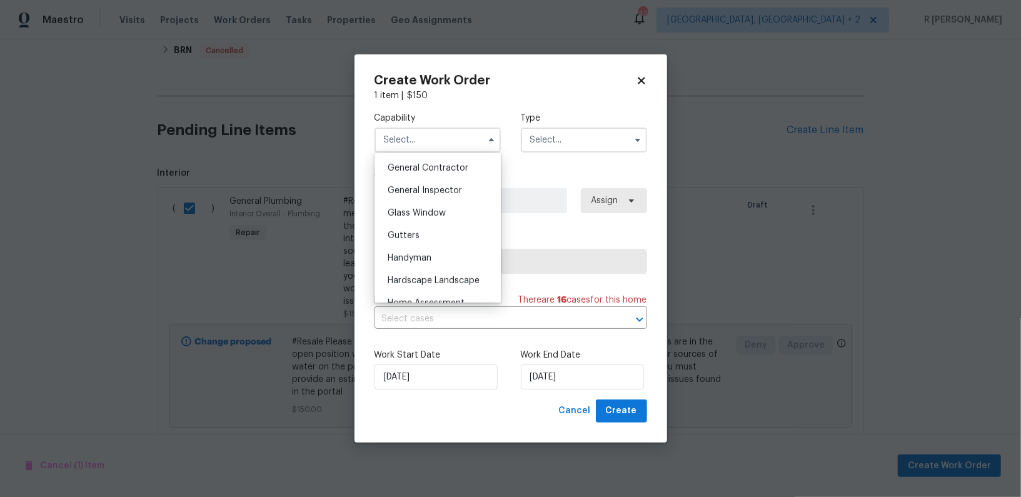
scroll to position [528, 0]
click at [430, 244] on div "General Contractor" at bounding box center [438, 236] width 120 height 23
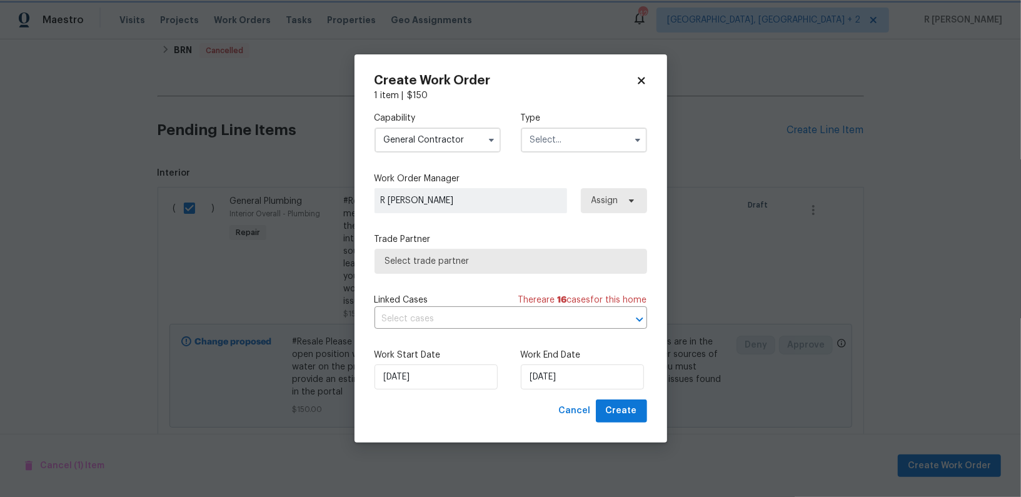
type input "General Contractor"
click at [550, 151] on input "text" at bounding box center [584, 140] width 126 height 25
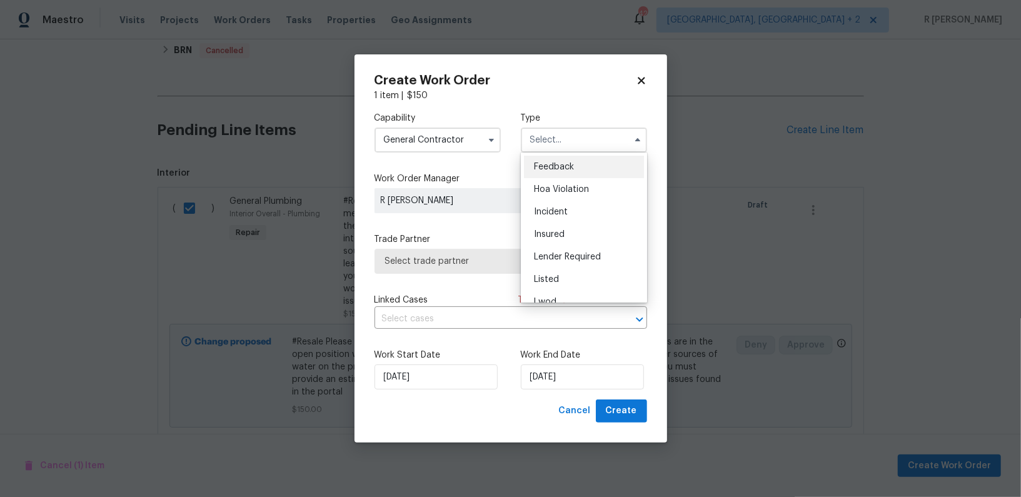
click at [555, 173] on div "Feedback" at bounding box center [584, 167] width 120 height 23
type input "Feedback"
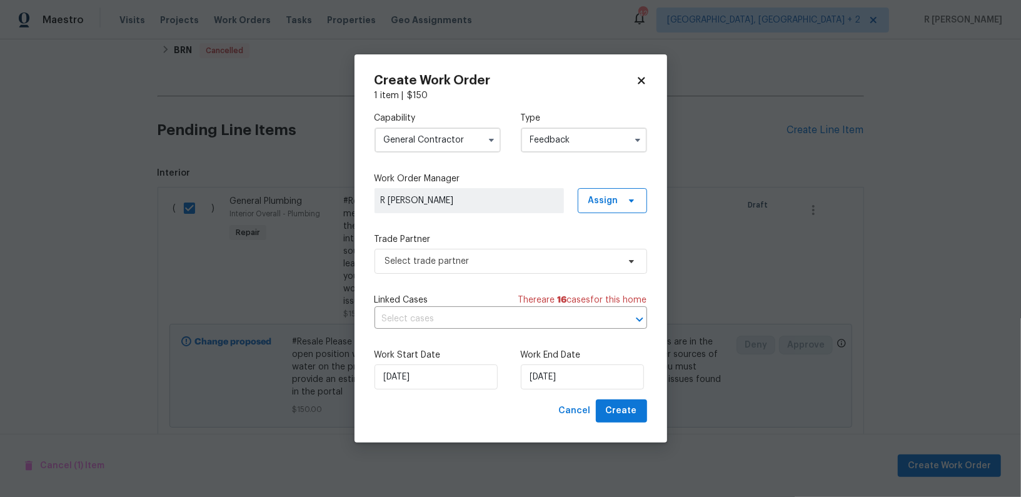
click at [482, 279] on div "Capability General Contractor Type Feedback Work Order Manager R Yogesh Kannan …" at bounding box center [511, 251] width 273 height 298
click at [468, 271] on span "Select trade partner" at bounding box center [511, 261] width 273 height 25
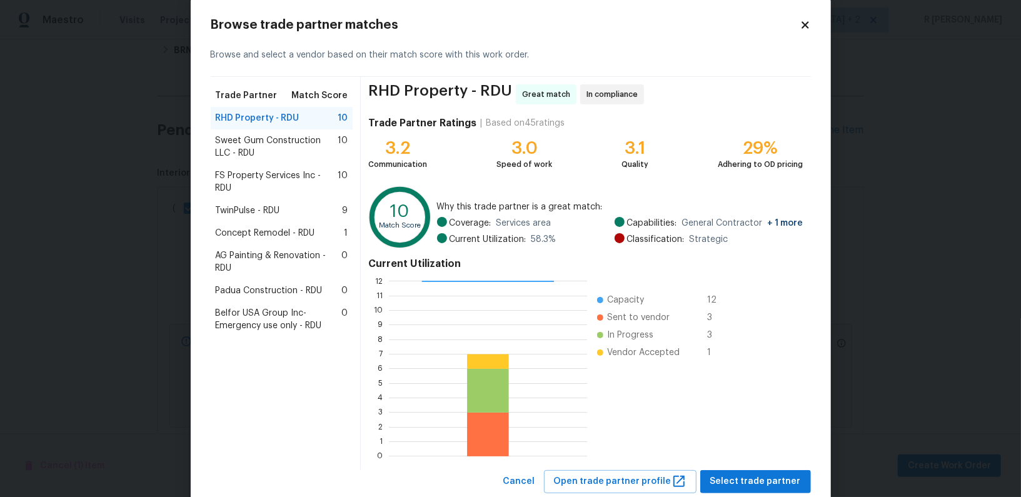
scroll to position [54, 0]
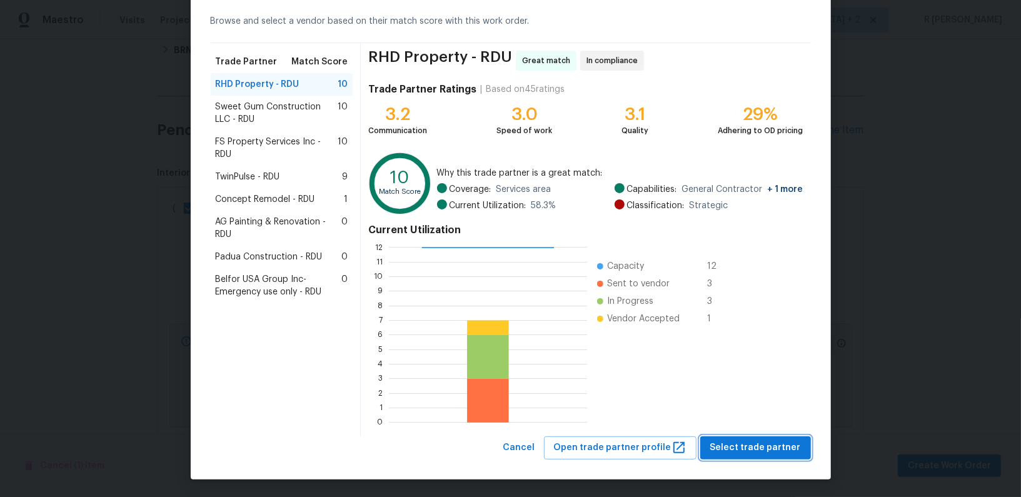
click at [757, 440] on span "Select trade partner" at bounding box center [755, 448] width 91 height 16
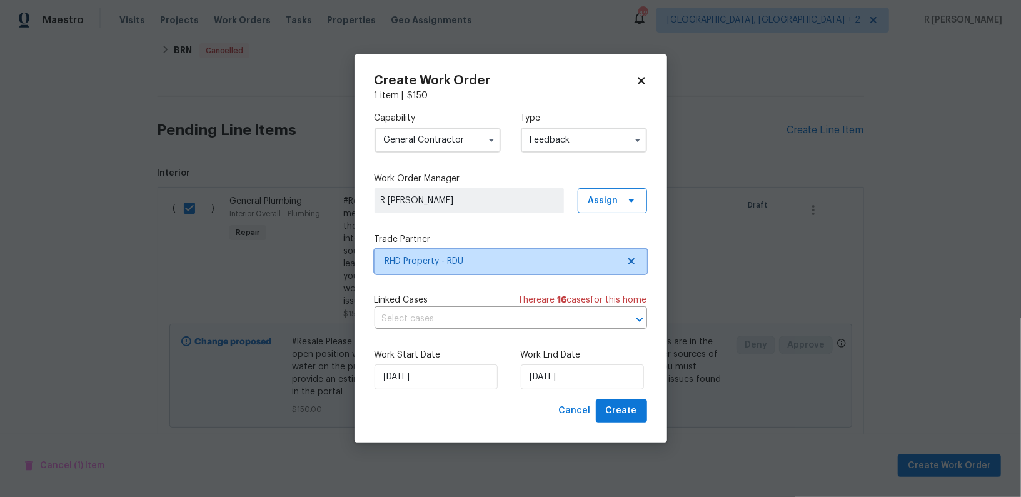
scroll to position [0, 0]
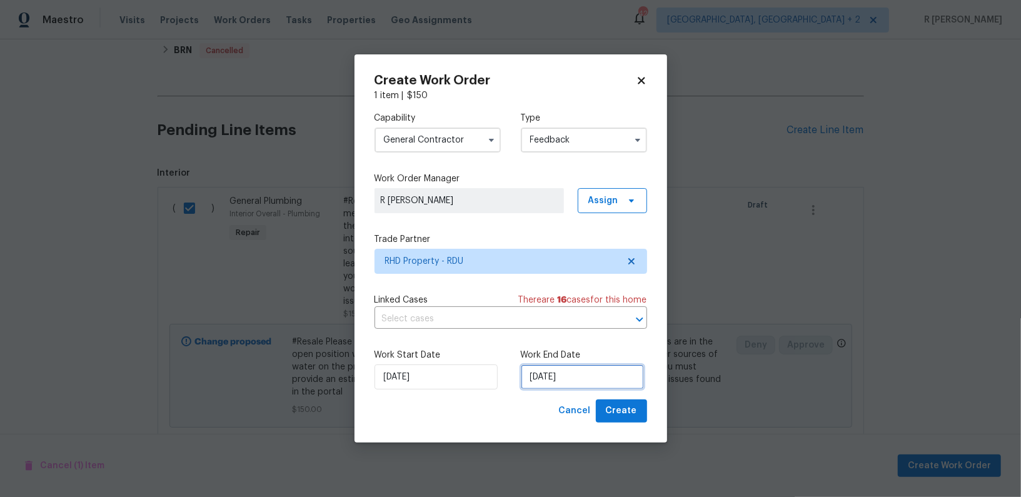
click at [549, 373] on input "17/09/2025" at bounding box center [582, 377] width 123 height 25
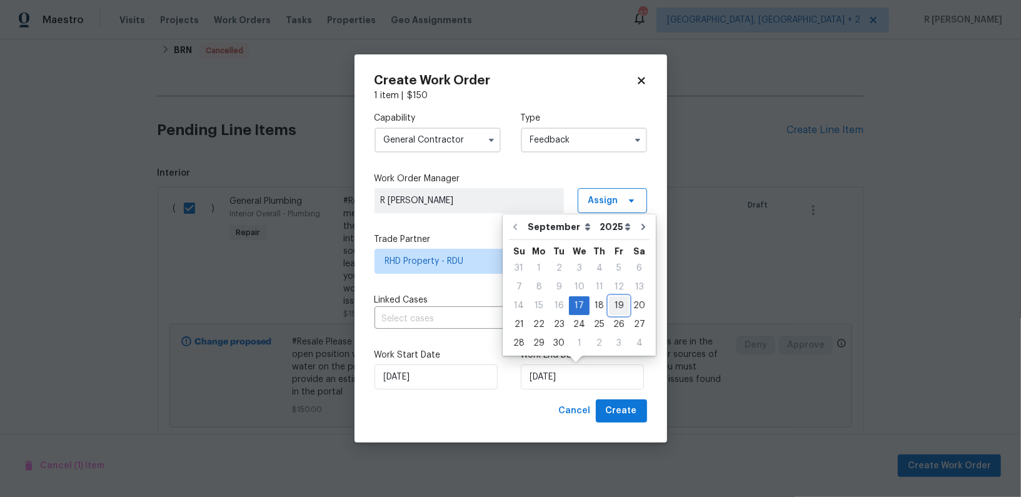
click at [612, 303] on div "19" at bounding box center [619, 306] width 20 height 18
type input "19/09/2025"
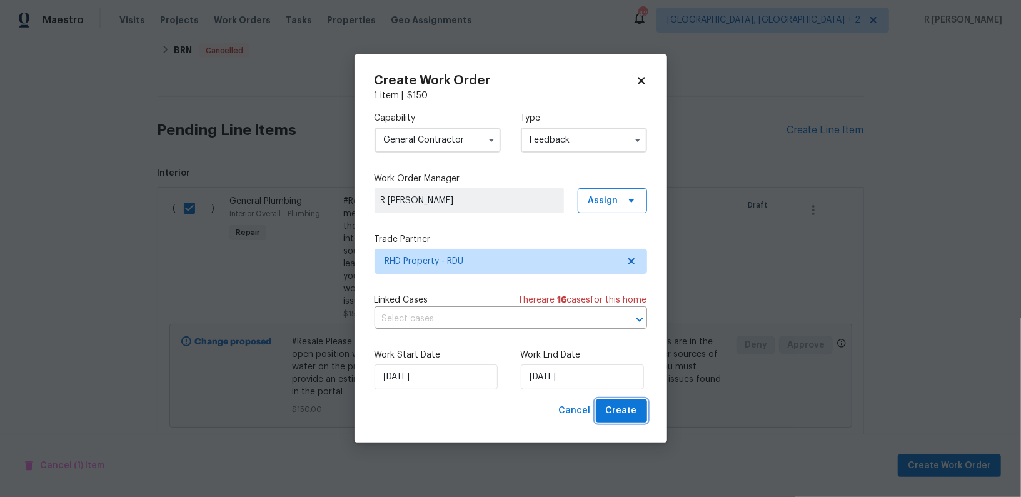
click at [613, 405] on span "Create" at bounding box center [621, 411] width 31 height 16
checkbox input "false"
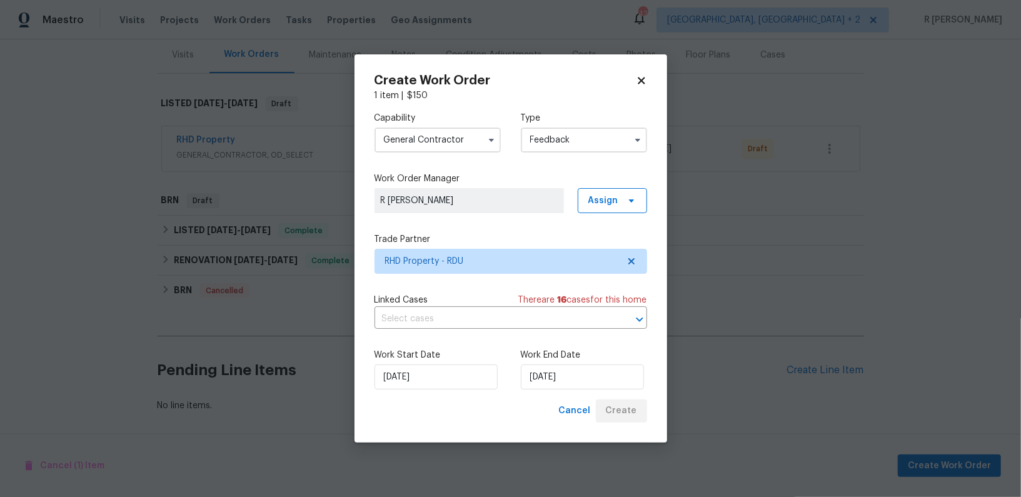
scroll to position [151, 0]
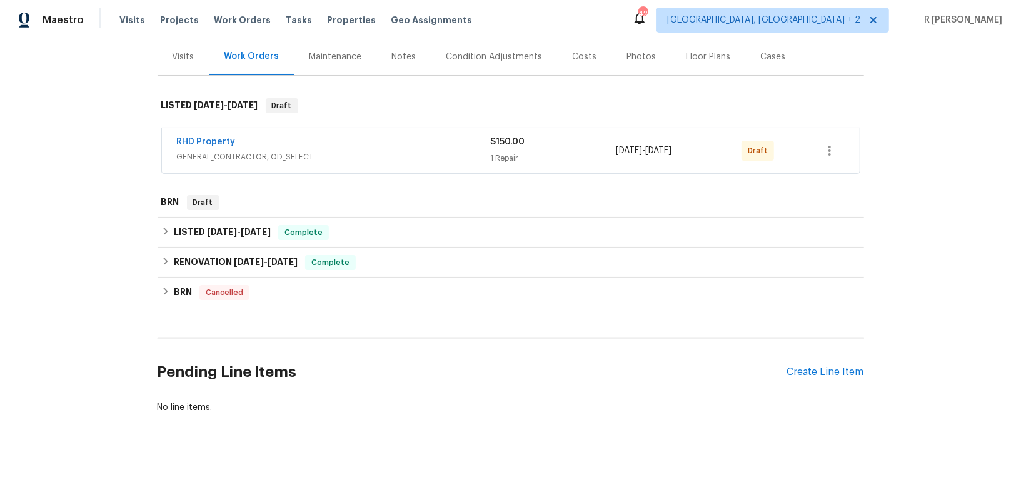
click at [206, 136] on span "RHD Property" at bounding box center [206, 142] width 59 height 13
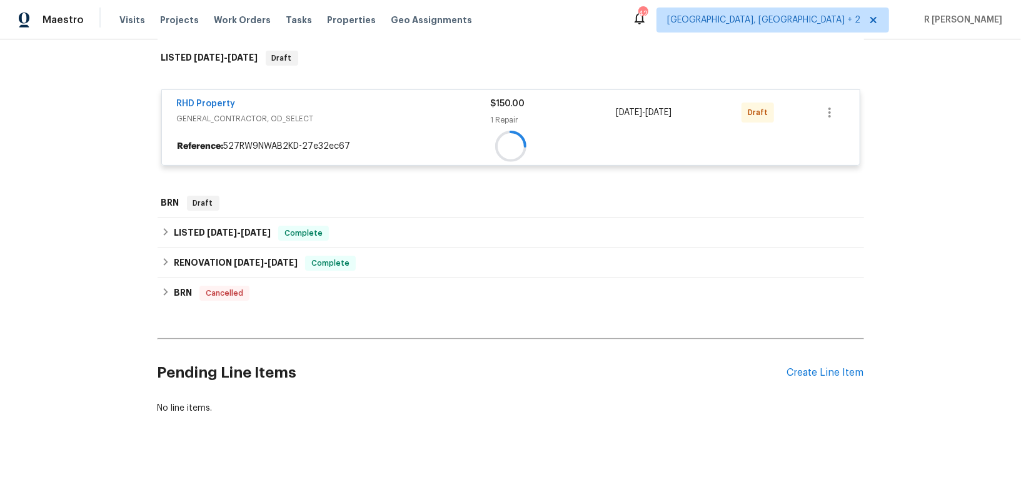
scroll to position [418, 0]
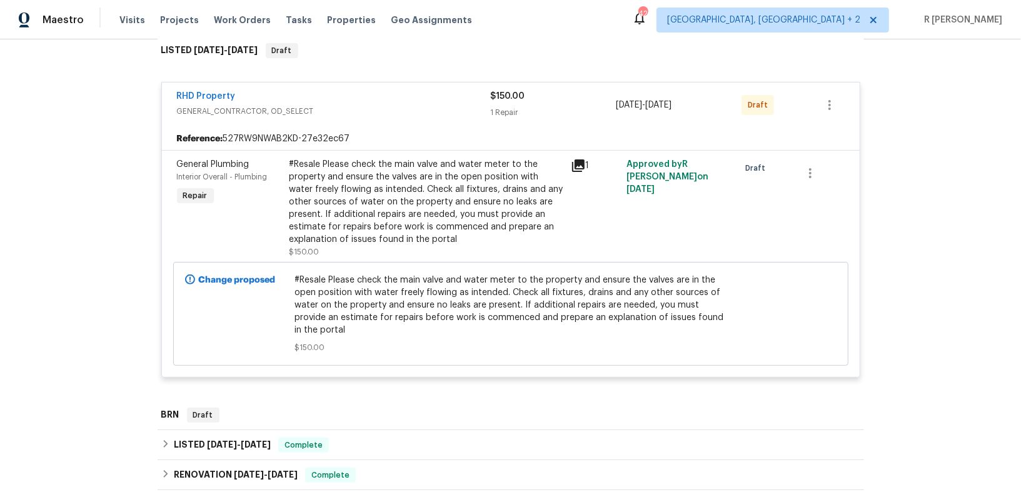
click at [197, 101] on span "RHD Property" at bounding box center [206, 96] width 59 height 13
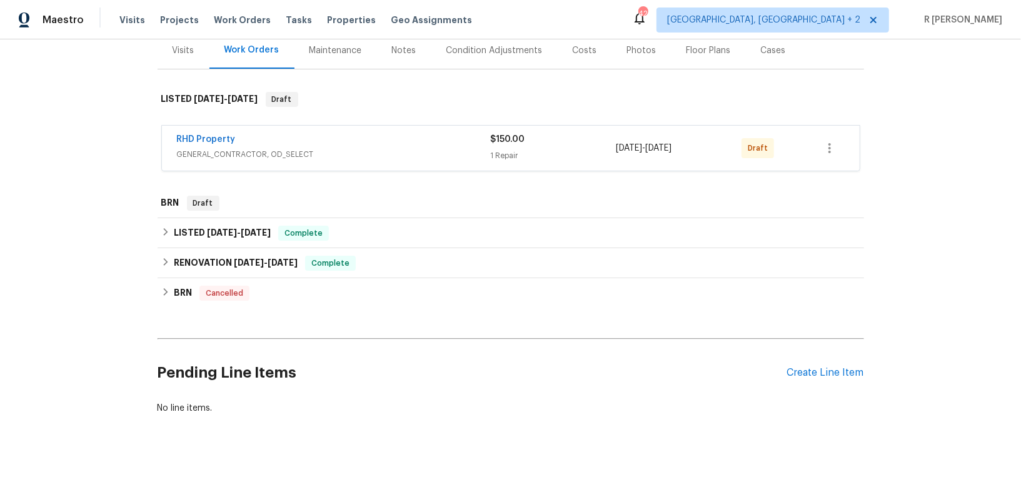
scroll to position [151, 0]
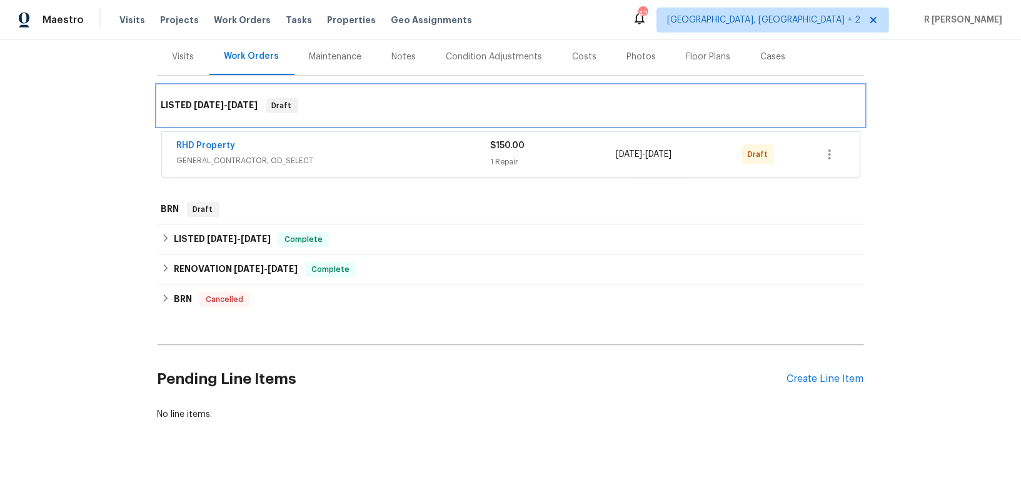
click at [197, 101] on span "9/17/25" at bounding box center [209, 105] width 30 height 9
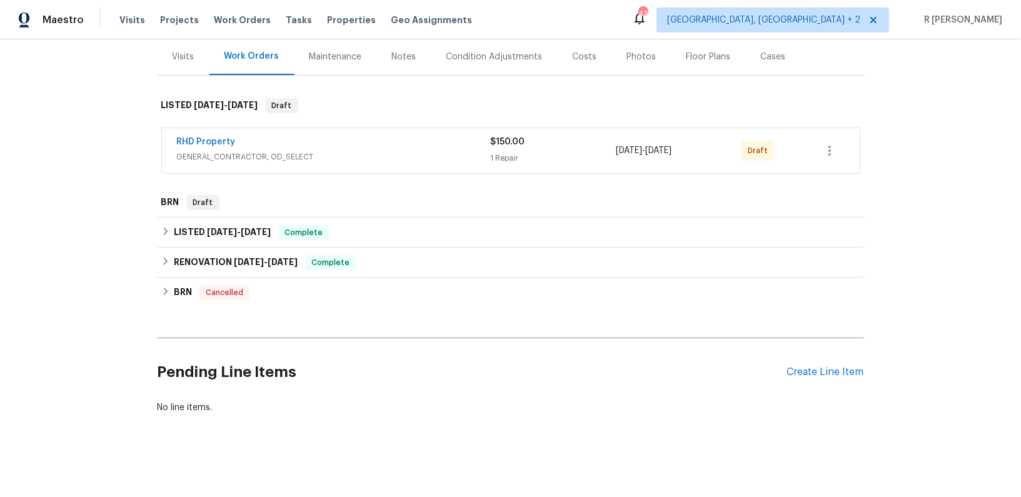
click at [196, 134] on div "RHD Property GENERAL_CONTRACTOR, OD_SELECT $150.00 1 Repair 9/17/2025 - 9/19/20…" at bounding box center [511, 150] width 698 height 45
click at [195, 139] on link "RHD Property" at bounding box center [206, 142] width 59 height 9
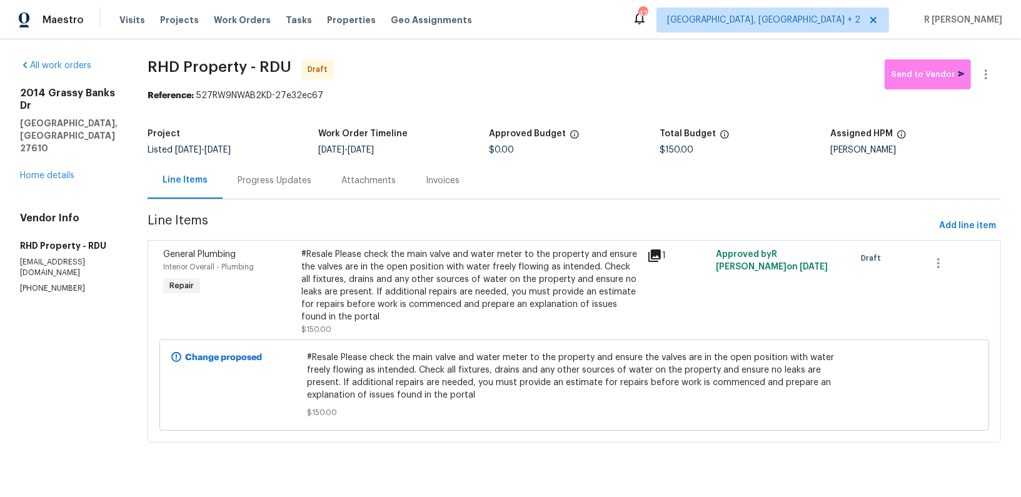
click at [311, 179] on div "Progress Updates" at bounding box center [275, 180] width 74 height 13
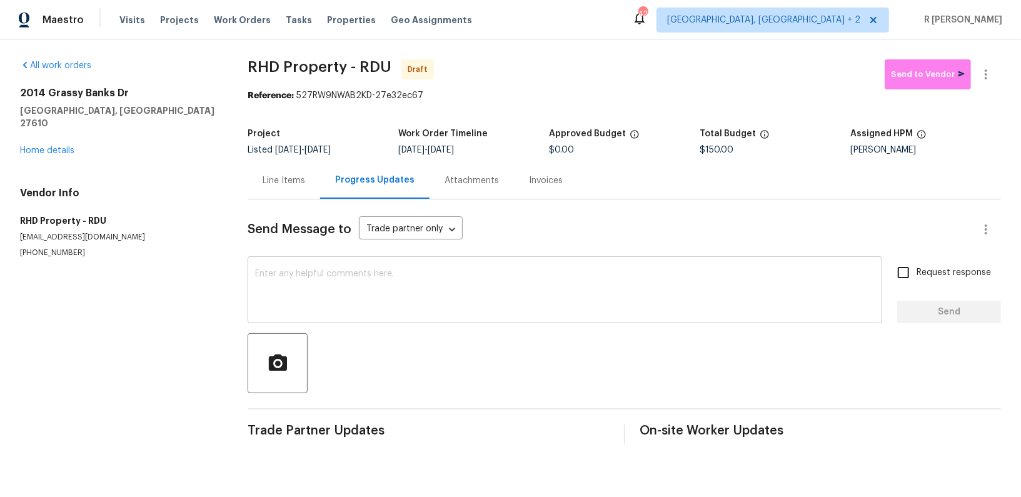
click at [427, 295] on textarea at bounding box center [565, 291] width 620 height 44
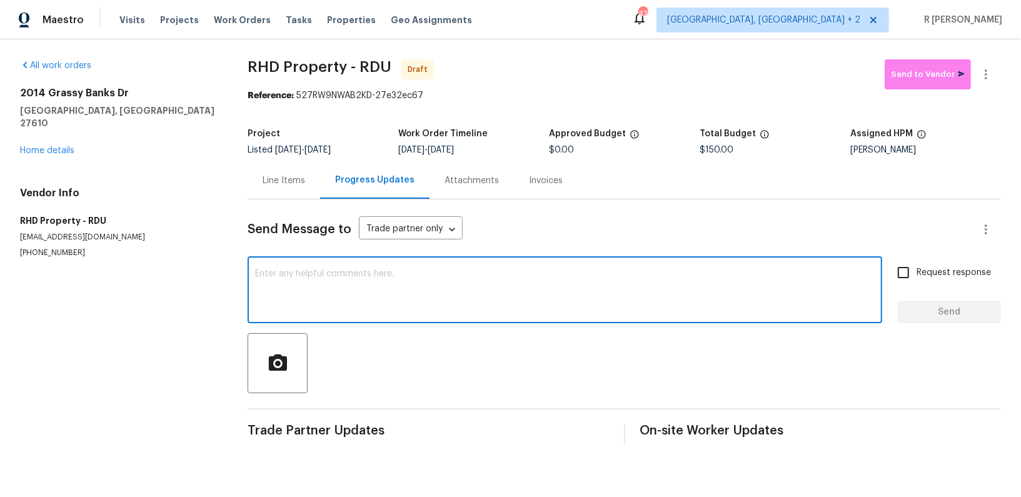
paste textarea "Hey, this is Yogesh from Opendoor. I’m confirming you received the WO for the p…"
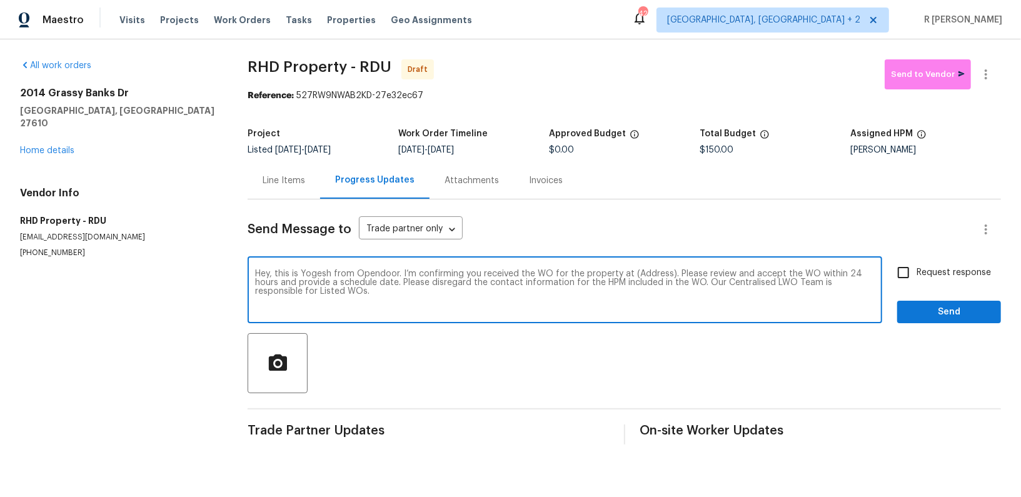
click at [647, 276] on textarea "Hey, this is Yogesh from Opendoor. I’m confirming you received the WO for the p…" at bounding box center [565, 291] width 620 height 44
paste textarea "2014 Grassy Banks Dr, Raleigh, NC 27610"
type textarea "Hey, this is Yogesh from Opendoor. I’m confirming you received the WO for the p…"
click at [915, 278] on input "Request response" at bounding box center [903, 272] width 26 height 26
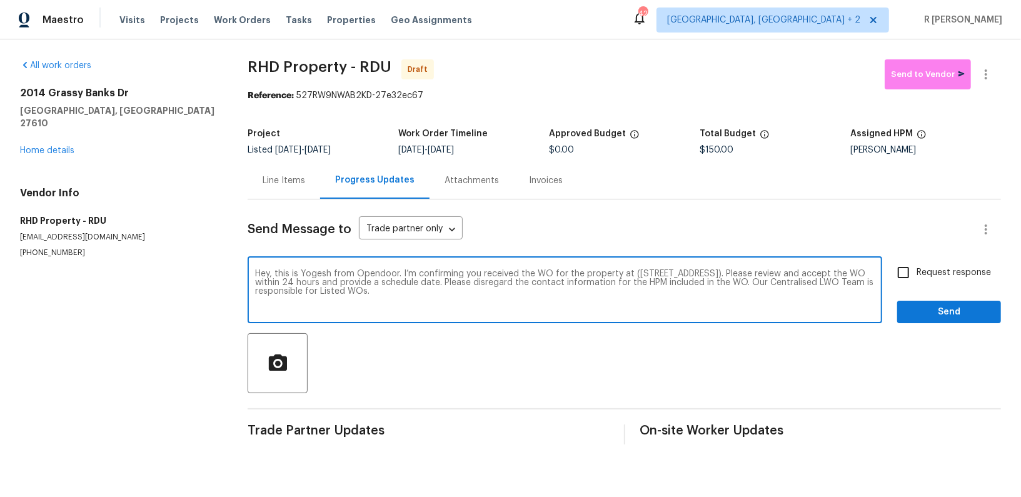
checkbox input "true"
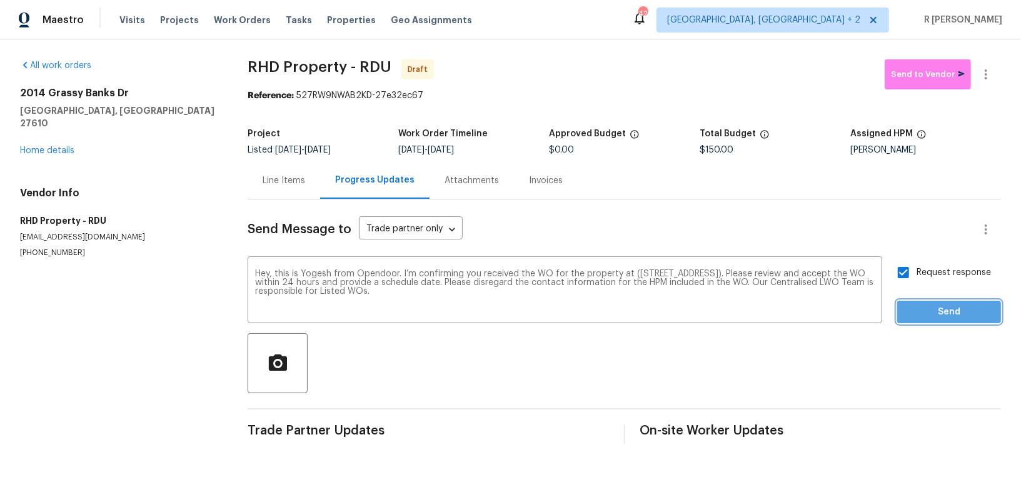
click at [915, 321] on button "Send" at bounding box center [949, 312] width 104 height 23
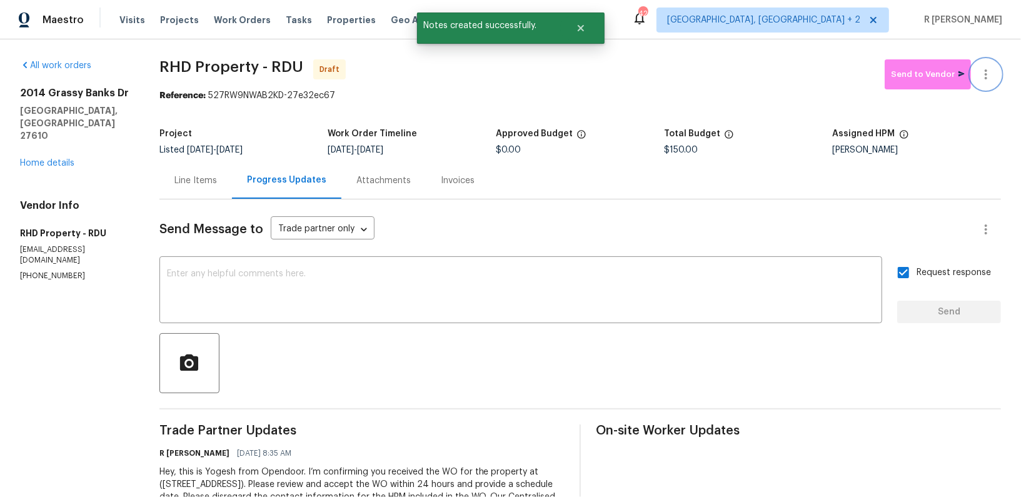
click at [989, 74] on icon "button" at bounding box center [986, 74] width 15 height 15
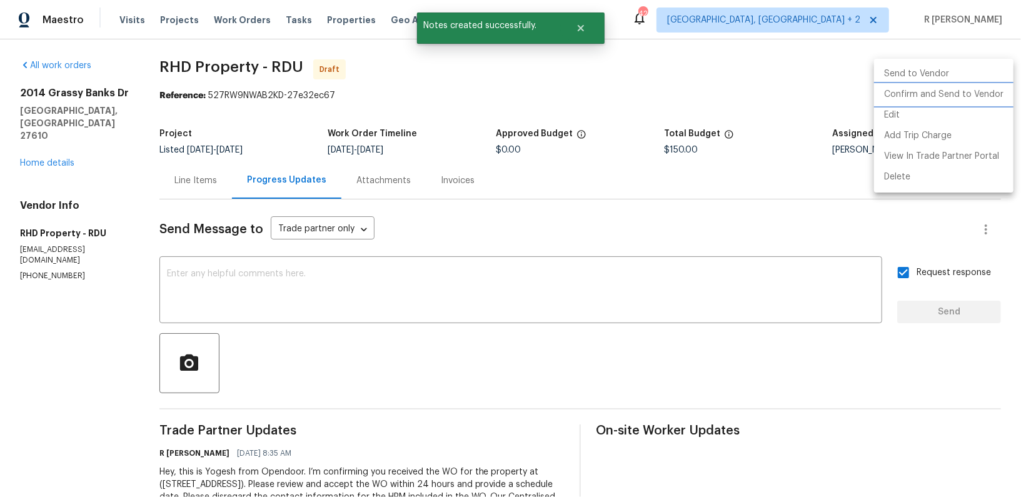
click at [946, 93] on li "Confirm and Send to Vendor" at bounding box center [943, 94] width 139 height 21
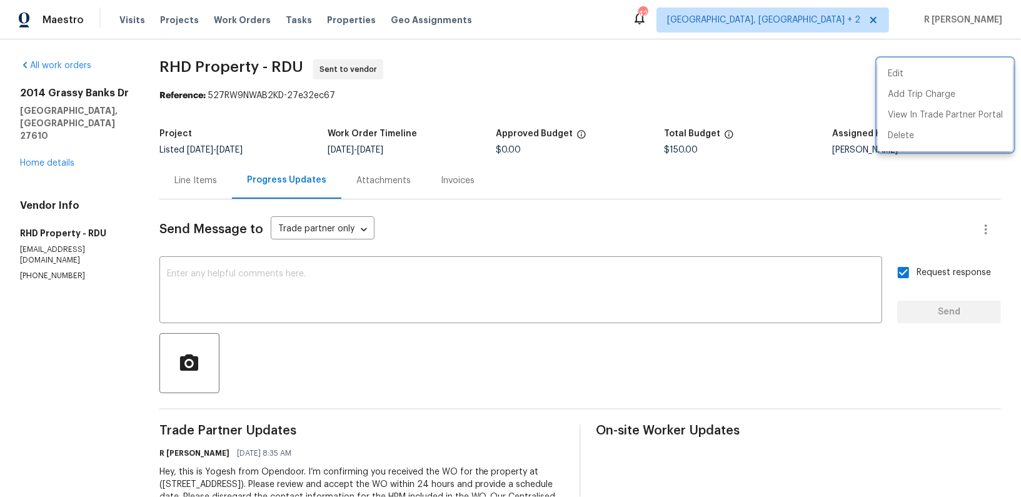
click at [51, 139] on div at bounding box center [510, 248] width 1021 height 497
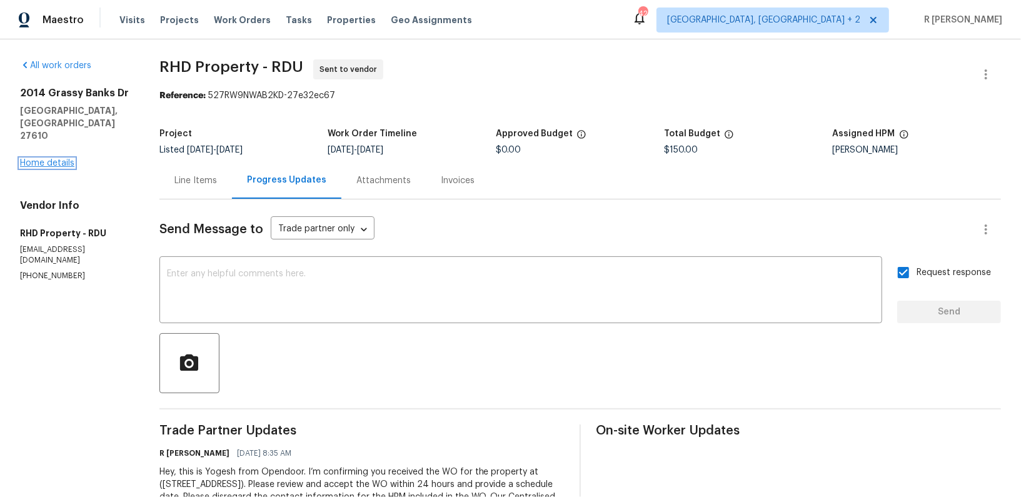
click at [44, 159] on link "Home details" at bounding box center [47, 163] width 54 height 9
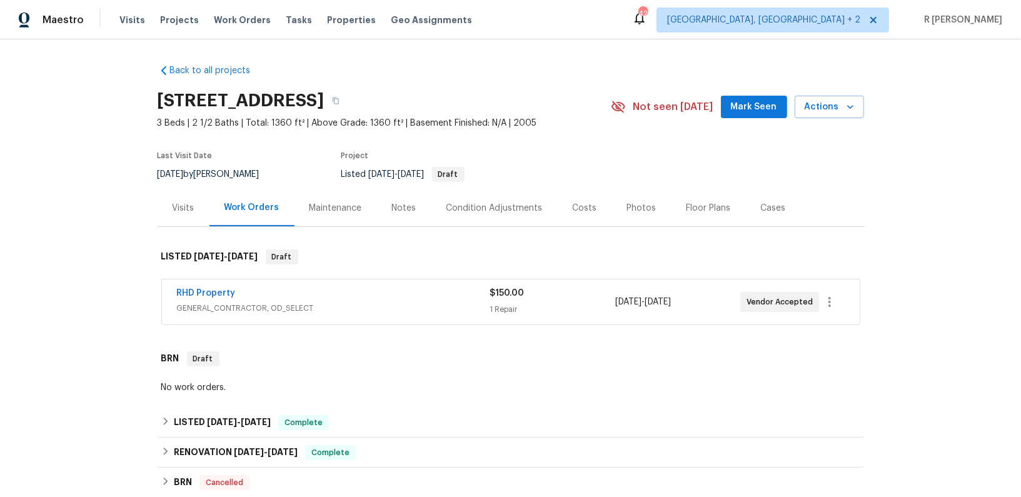
drag, startPoint x: 251, startPoint y: 291, endPoint x: 55, endPoint y: 291, distance: 195.7
click at [55, 291] on div "Back to all projects 2014 Grassy Banks Dr, Raleigh, NC 27610 3 Beds | 2 1/2 Bat…" at bounding box center [510, 268] width 1021 height 458
copy link "RHD Property"
click at [205, 289] on link "RHD Property" at bounding box center [206, 293] width 59 height 9
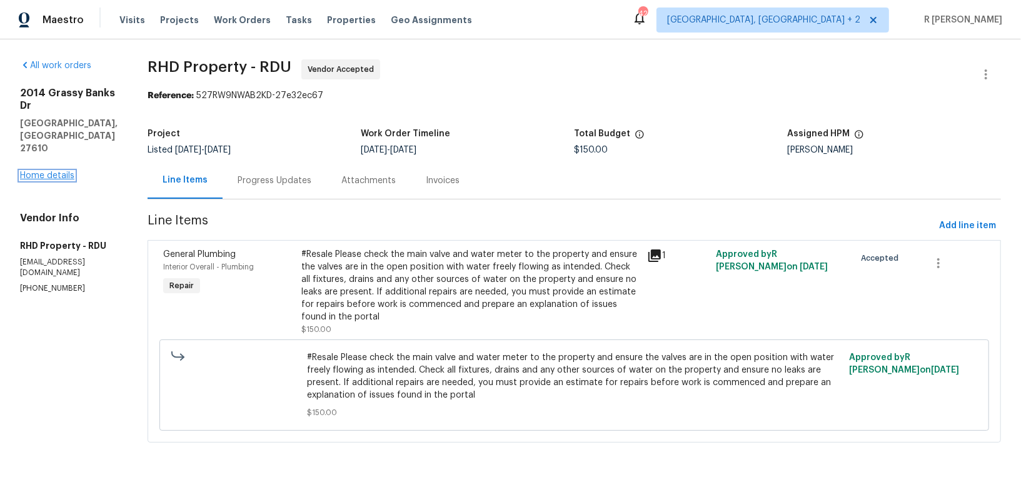
click at [68, 171] on link "Home details" at bounding box center [47, 175] width 54 height 9
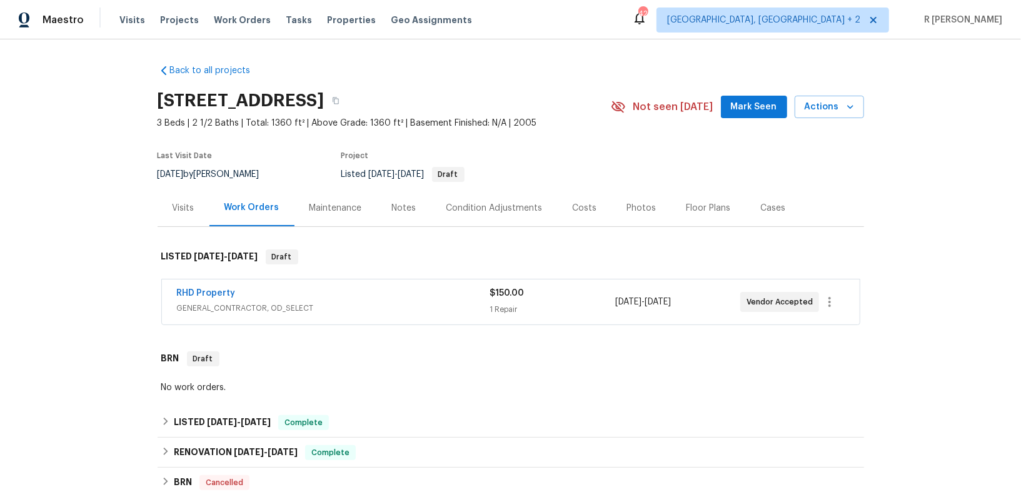
click at [184, 285] on div "RHD Property GENERAL_CONTRACTOR, OD_SELECT $150.00 1 Repair 9/17/2025 - 9/19/20…" at bounding box center [511, 301] width 698 height 45
click at [206, 295] on link "RHD Property" at bounding box center [206, 293] width 59 height 9
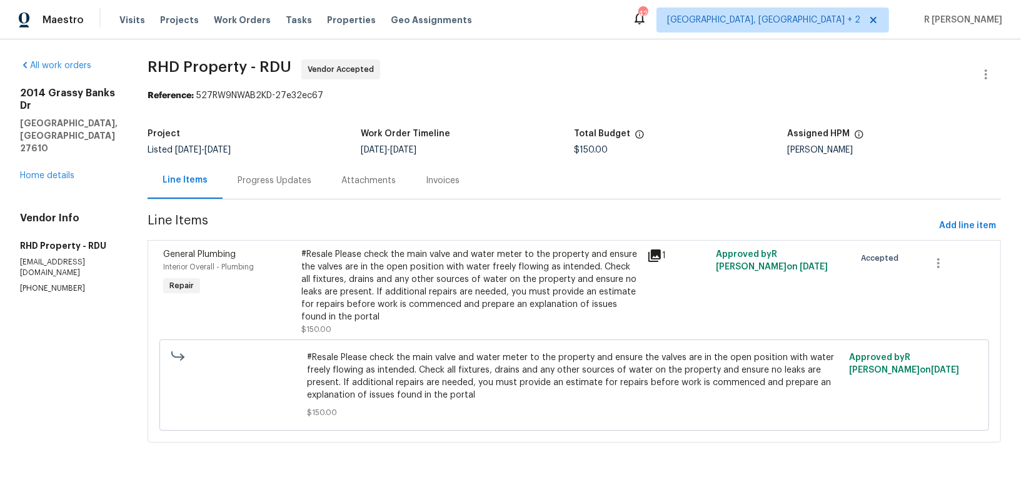
click at [311, 184] on div "Progress Updates" at bounding box center [275, 180] width 74 height 13
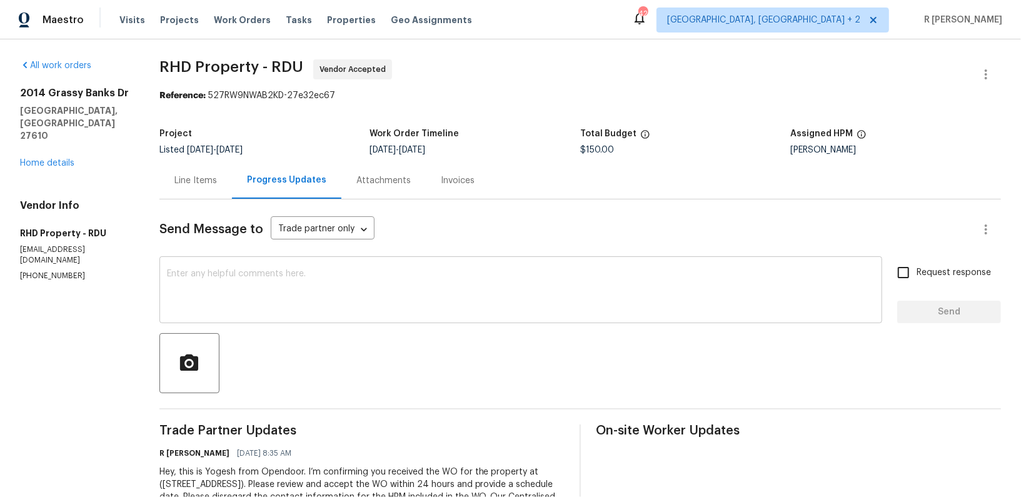
click at [486, 301] on textarea at bounding box center [521, 291] width 708 height 44
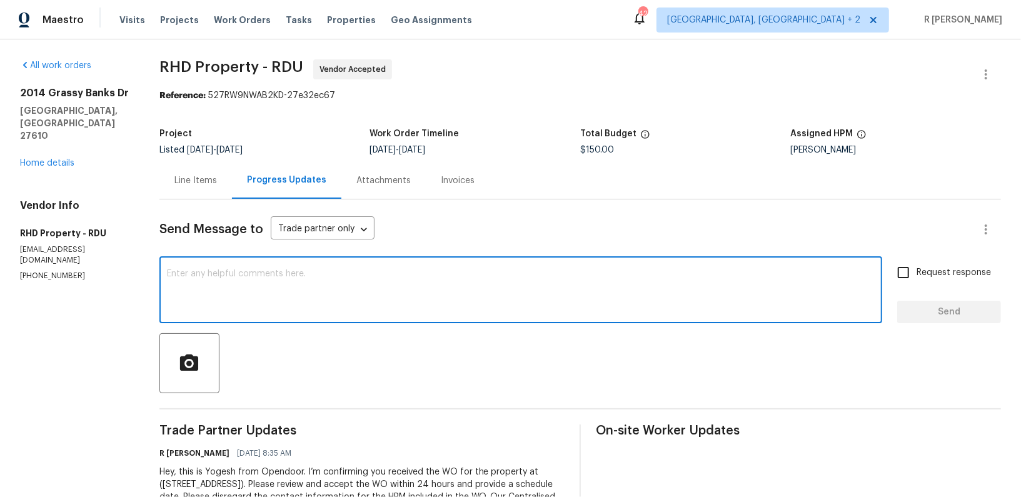
paste textarea "Attention All Work Orders must include before-photos (both close-up and wide-an…"
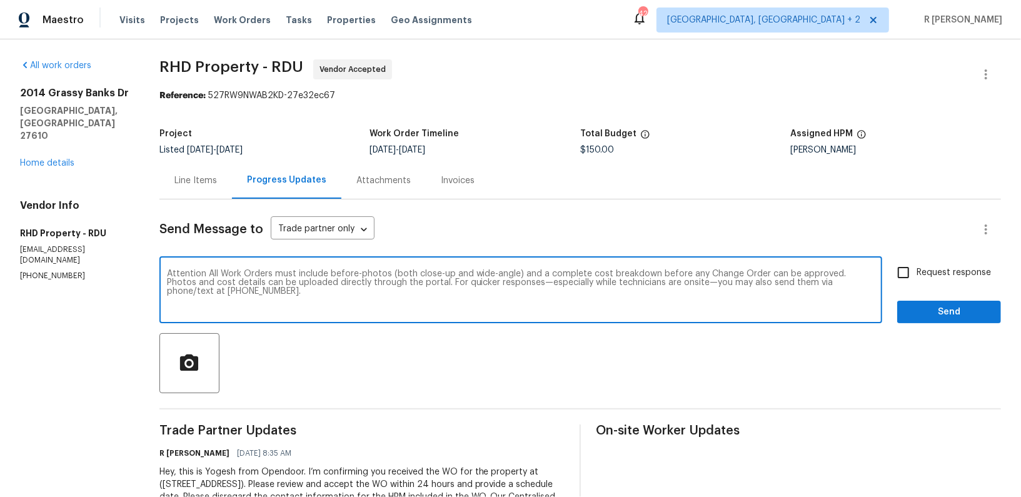
type textarea "Attention All Work Orders must include before-photos (both close-up and wide-an…"
click at [951, 301] on button "Send" at bounding box center [949, 312] width 104 height 23
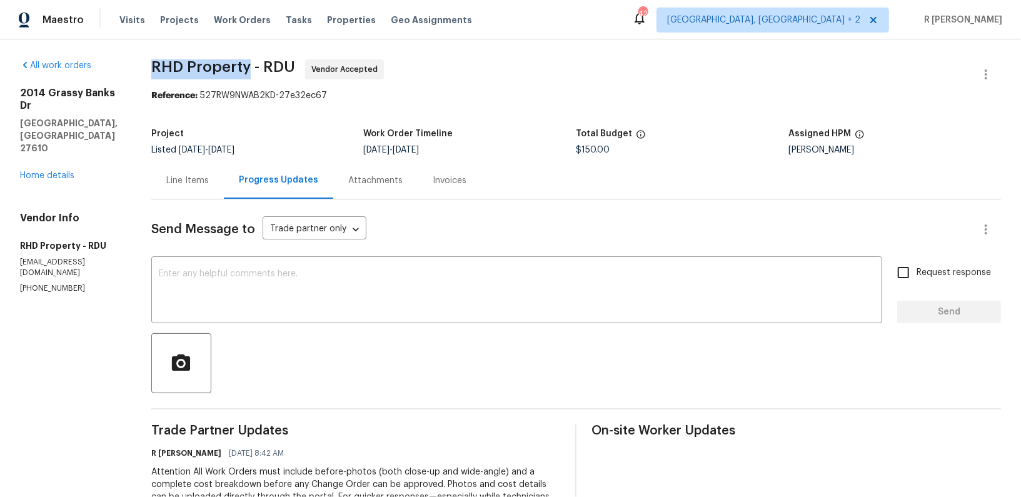
drag, startPoint x: 264, startPoint y: 62, endPoint x: 153, endPoint y: 64, distance: 111.3
click at [153, 64] on div "All work orders 2014 Grassy Banks Dr Raleigh, NC 27610 Home details Vendor Info…" at bounding box center [510, 338] width 1021 height 598
copy span "RHD Property"
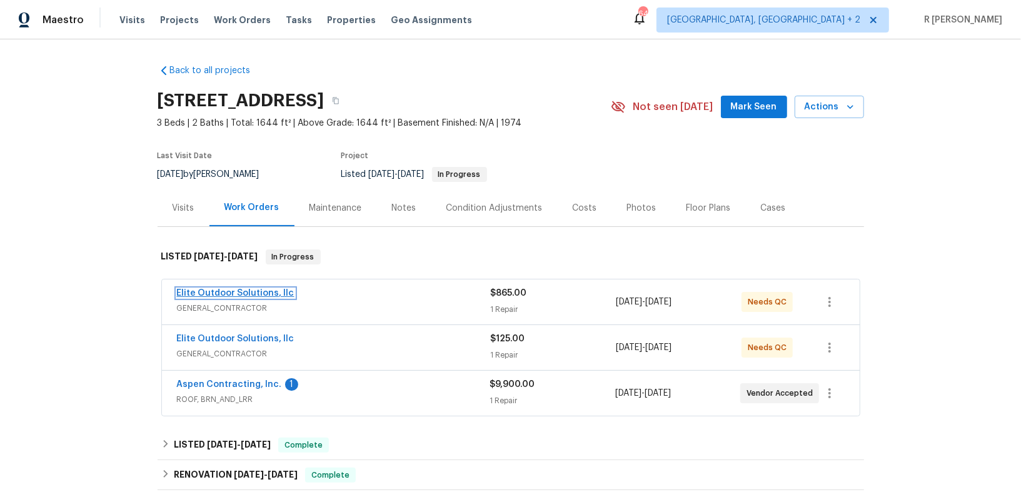
click at [259, 290] on link "Elite Outdoor Solutions, llc" at bounding box center [236, 293] width 118 height 9
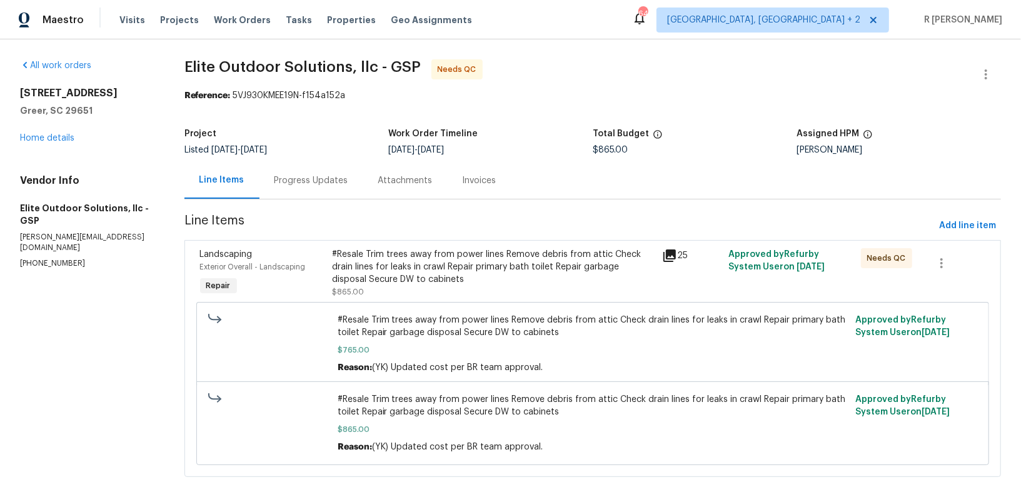
scroll to position [14, 0]
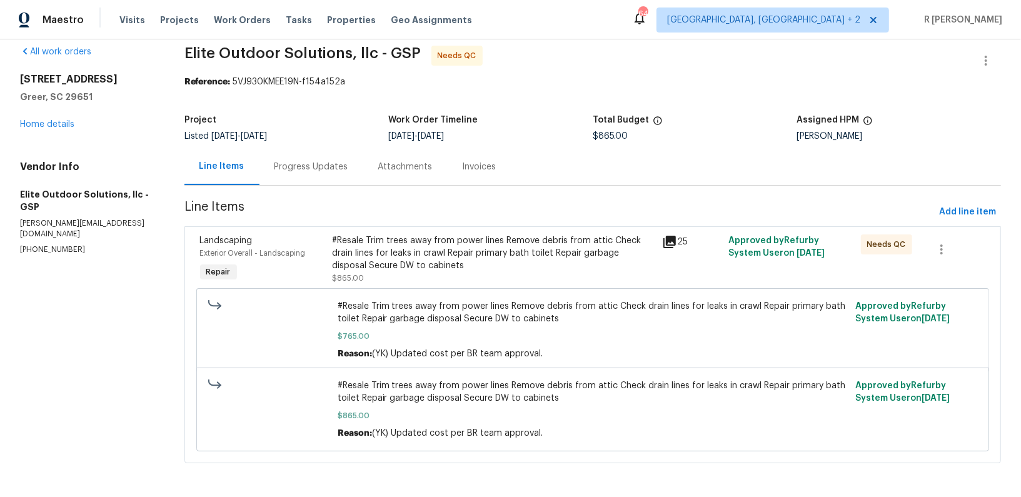
click at [316, 153] on div "Progress Updates" at bounding box center [311, 166] width 104 height 37
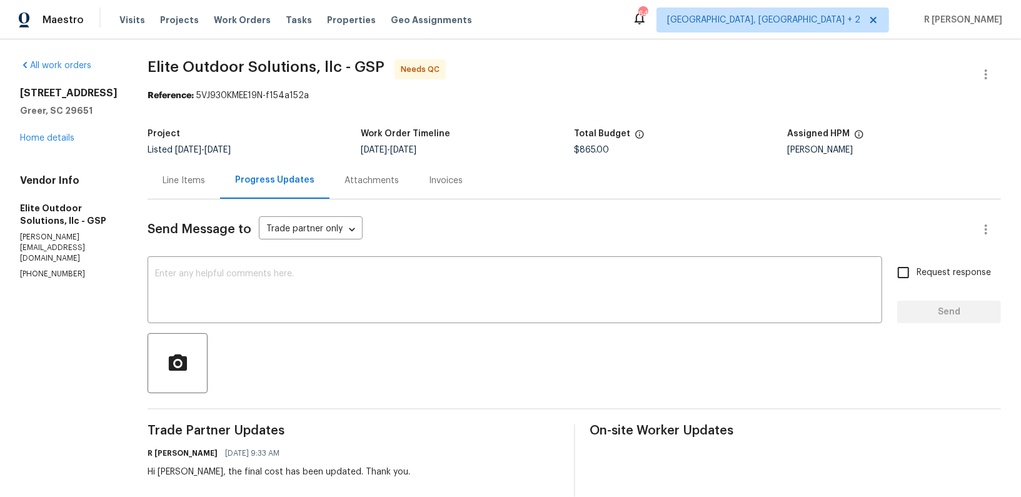
click at [163, 181] on div "Line Items" at bounding box center [184, 180] width 43 height 13
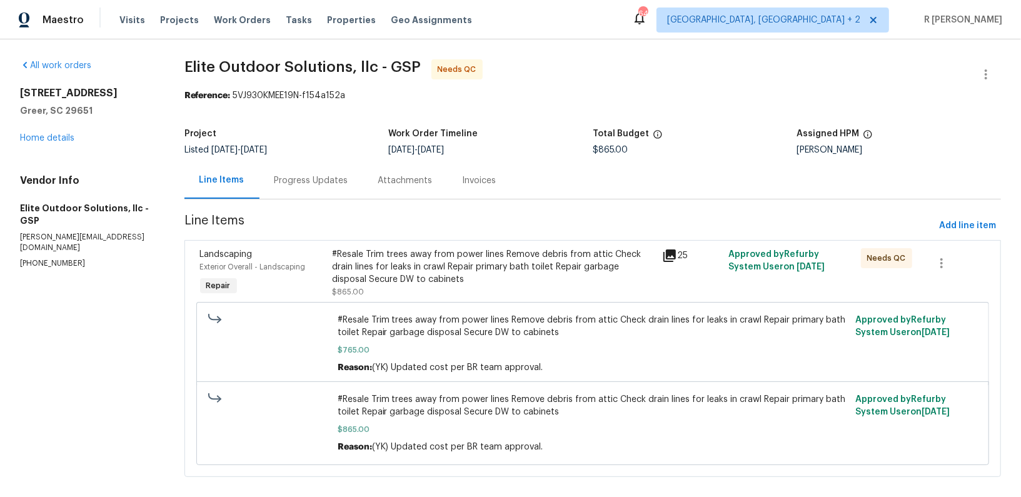
click at [508, 271] on div "#Resale Trim trees away from power lines Remove debris from attic Check drain l…" at bounding box center [493, 267] width 323 height 38
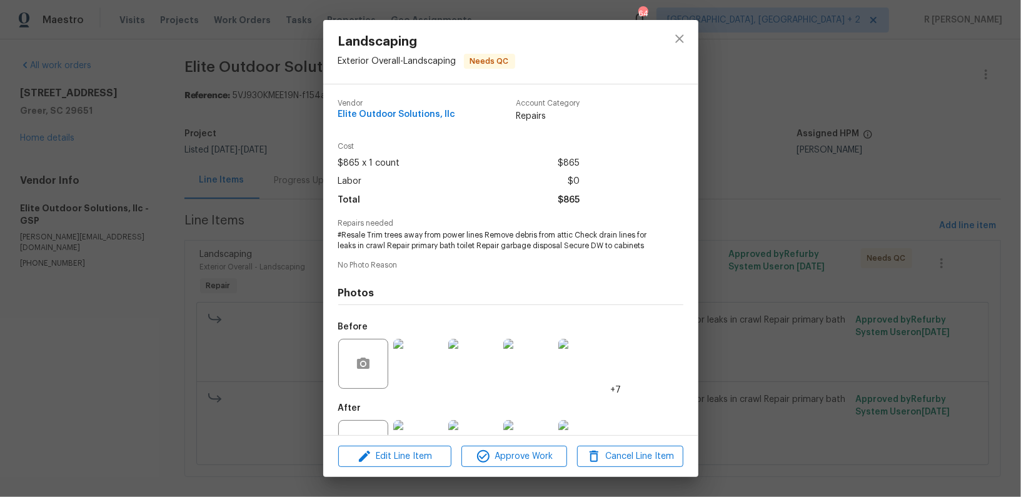
scroll to position [47, 0]
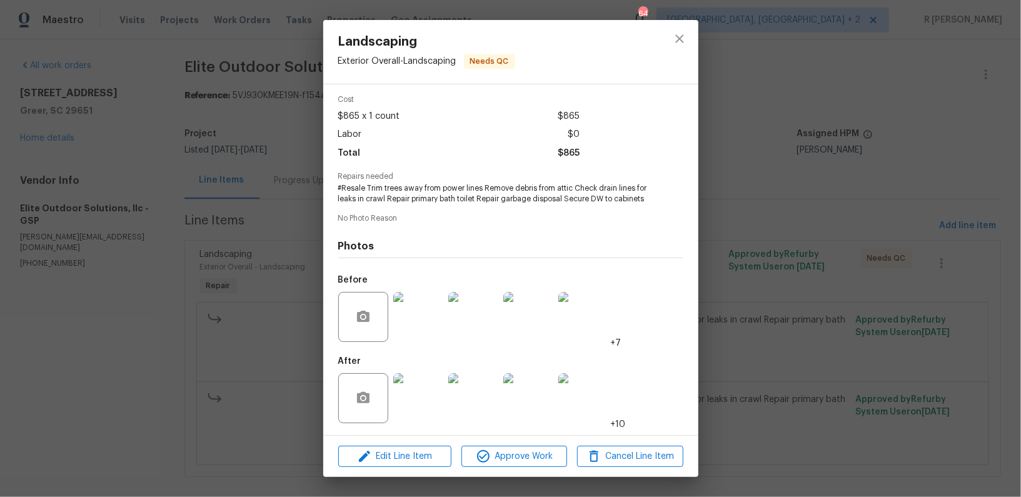
click at [428, 318] on img at bounding box center [418, 317] width 50 height 50
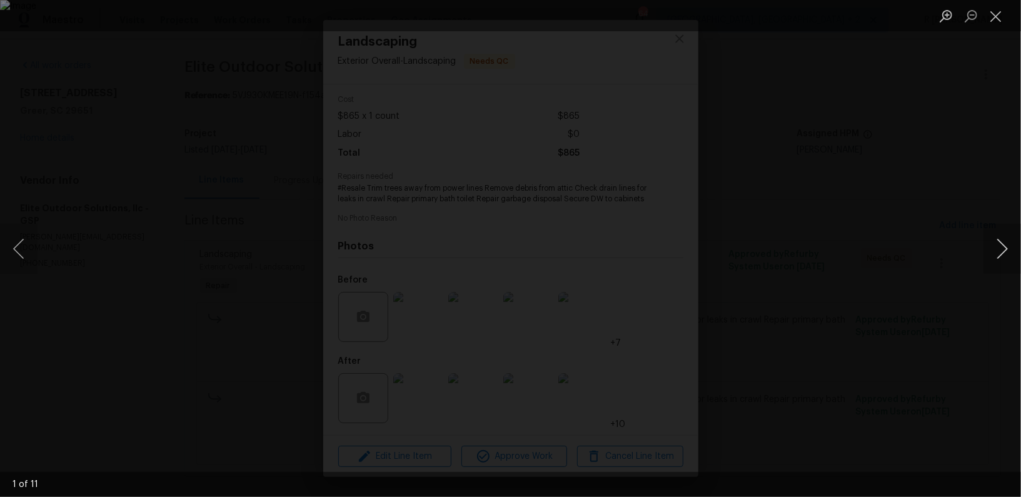
click at [993, 243] on button "Next image" at bounding box center [1003, 249] width 38 height 50
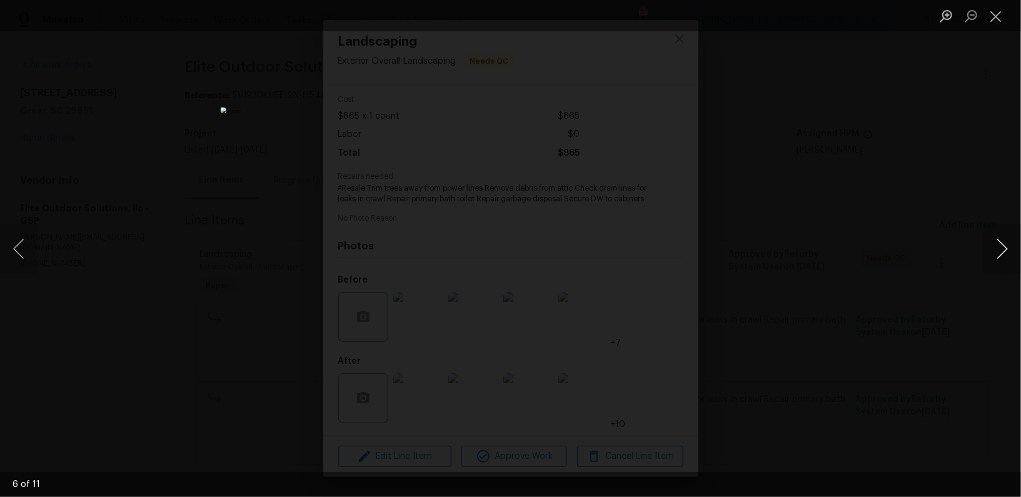
click at [993, 243] on button "Next image" at bounding box center [1003, 249] width 38 height 50
click at [1003, 253] on button "Next image" at bounding box center [1003, 249] width 38 height 50
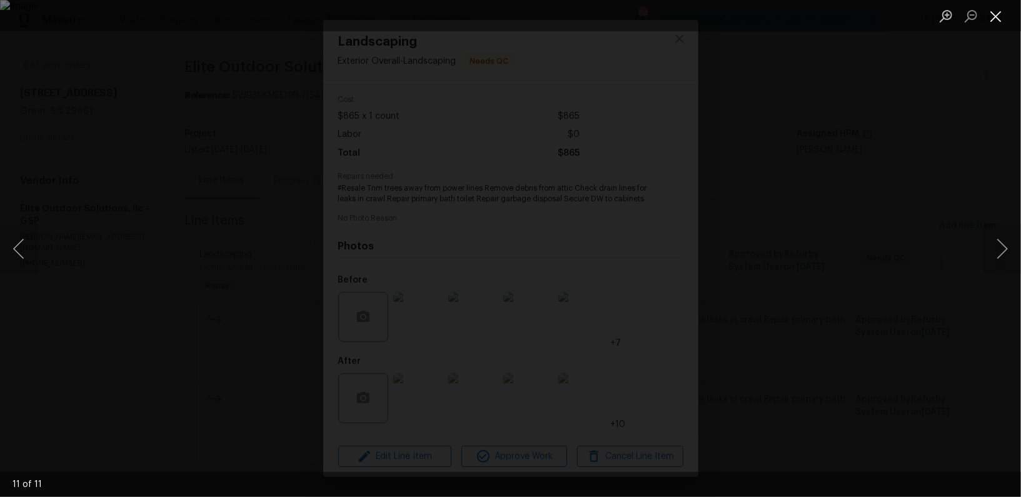
click at [992, 18] on button "Close lightbox" at bounding box center [996, 16] width 25 height 22
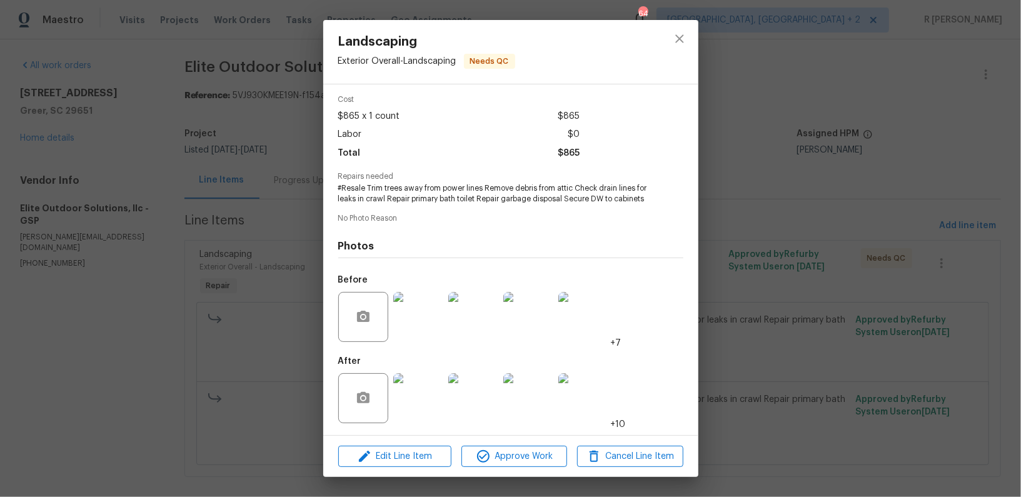
click at [413, 386] on img at bounding box center [418, 398] width 50 height 50
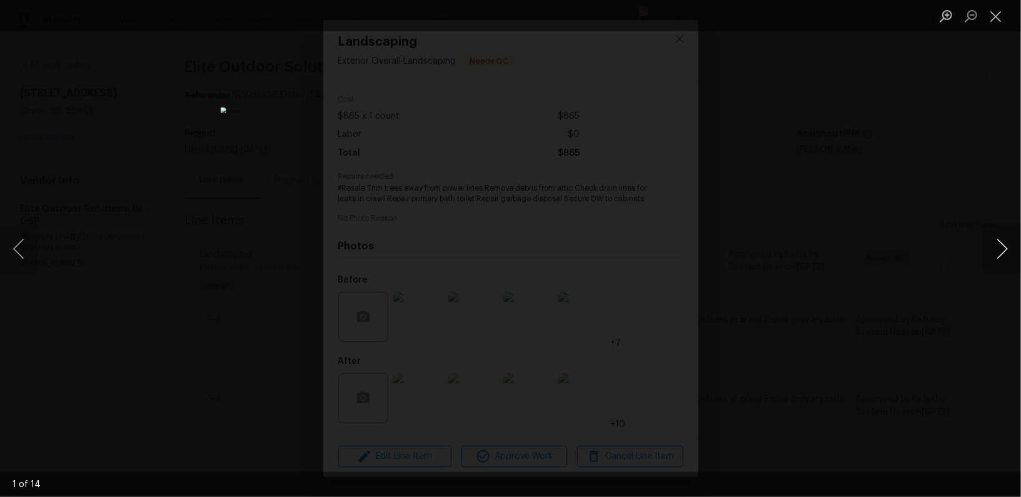
click at [1004, 249] on button "Next image" at bounding box center [1003, 249] width 38 height 50
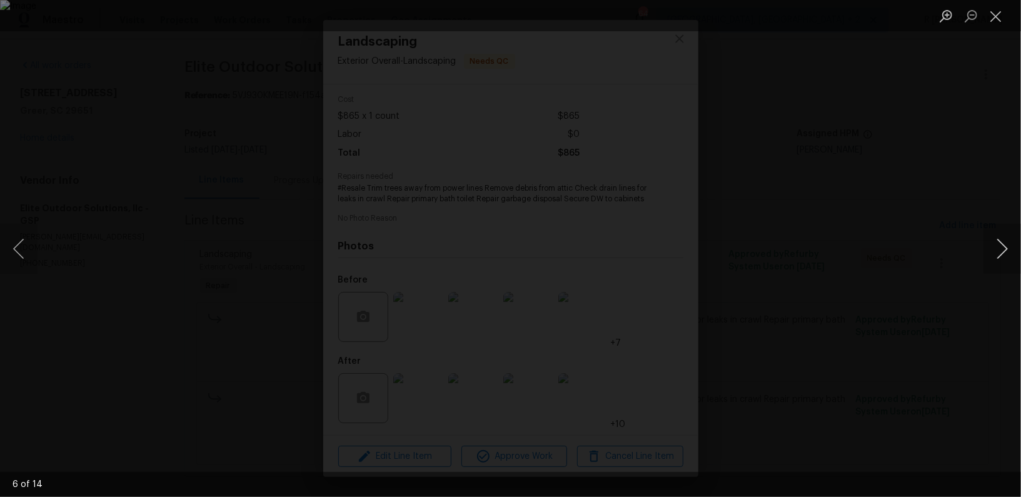
click at [1004, 249] on button "Next image" at bounding box center [1003, 249] width 38 height 50
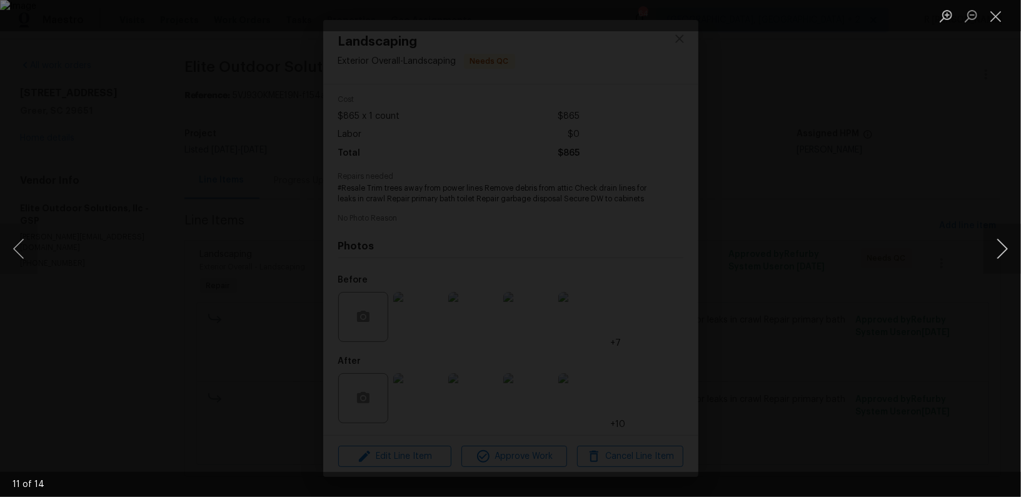
click at [1004, 249] on button "Next image" at bounding box center [1003, 249] width 38 height 50
click at [998, 19] on button "Close lightbox" at bounding box center [996, 16] width 25 height 22
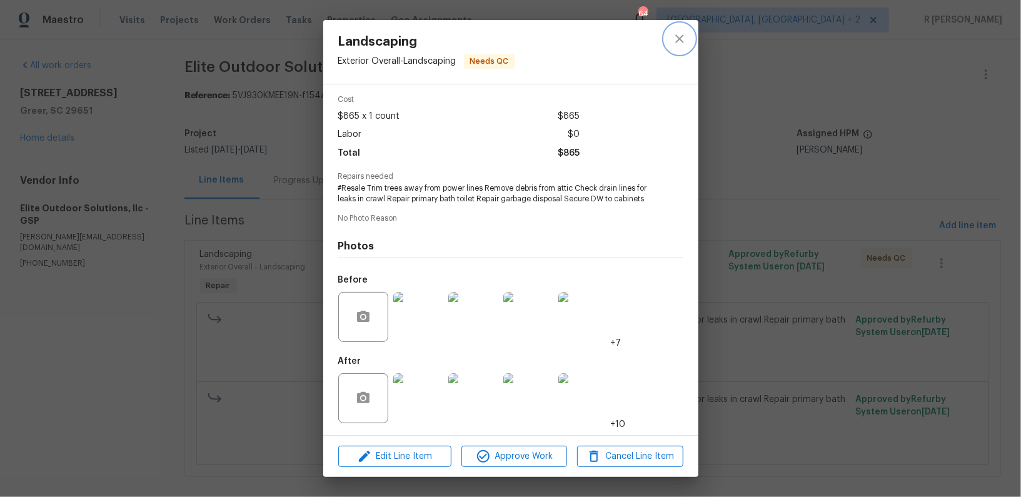
click at [682, 39] on icon "close" at bounding box center [679, 38] width 15 height 15
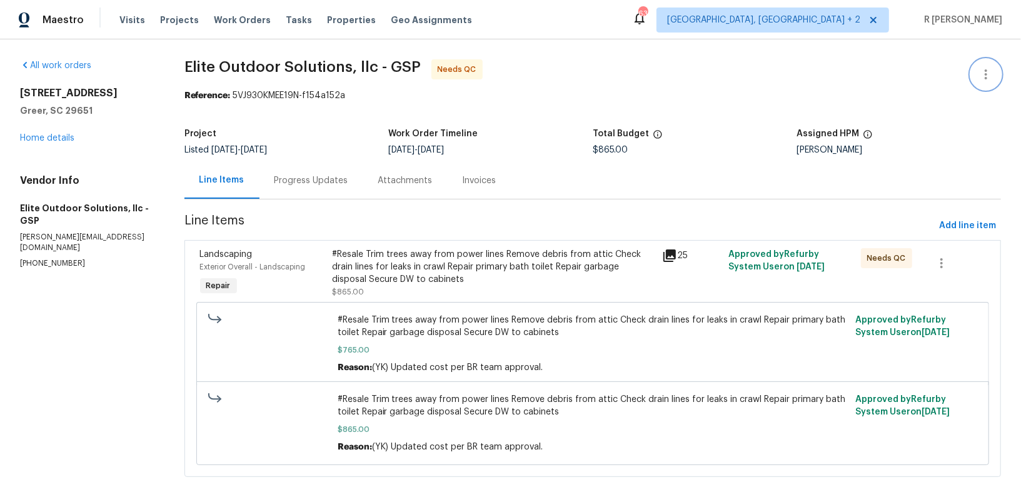
click at [993, 71] on icon "button" at bounding box center [986, 74] width 15 height 15
click at [889, 66] on li "Edit" at bounding box center [945, 74] width 135 height 21
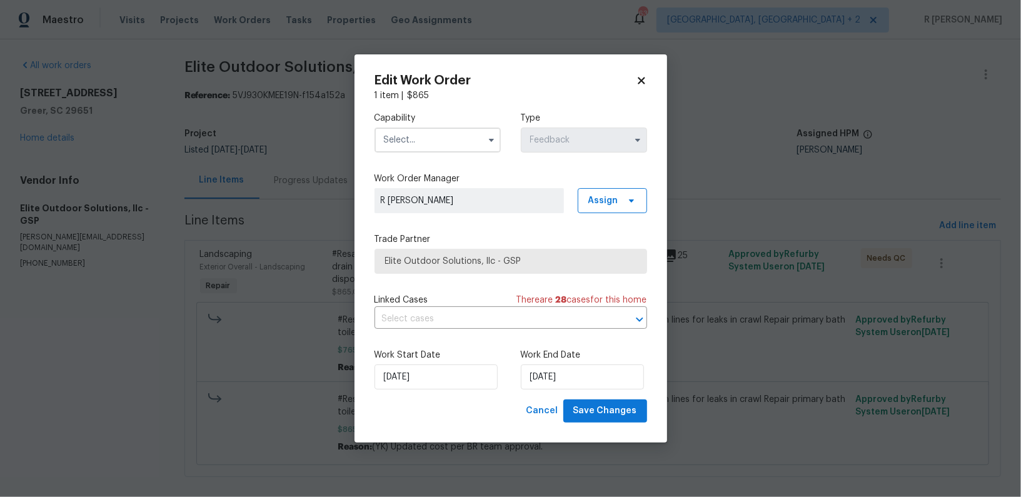
click at [405, 150] on input "text" at bounding box center [438, 140] width 126 height 25
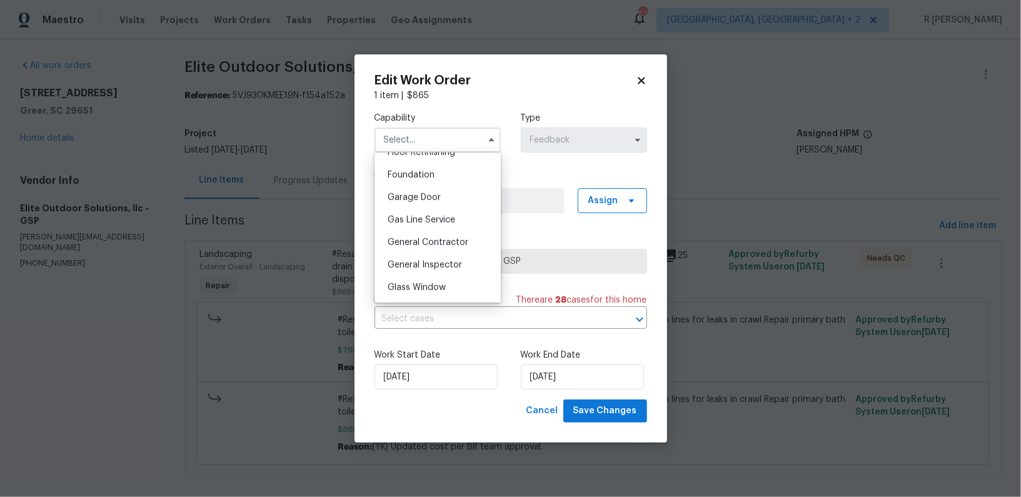
scroll to position [523, 0]
click at [421, 239] on span "General Contractor" at bounding box center [428, 241] width 81 height 9
type input "General Contractor"
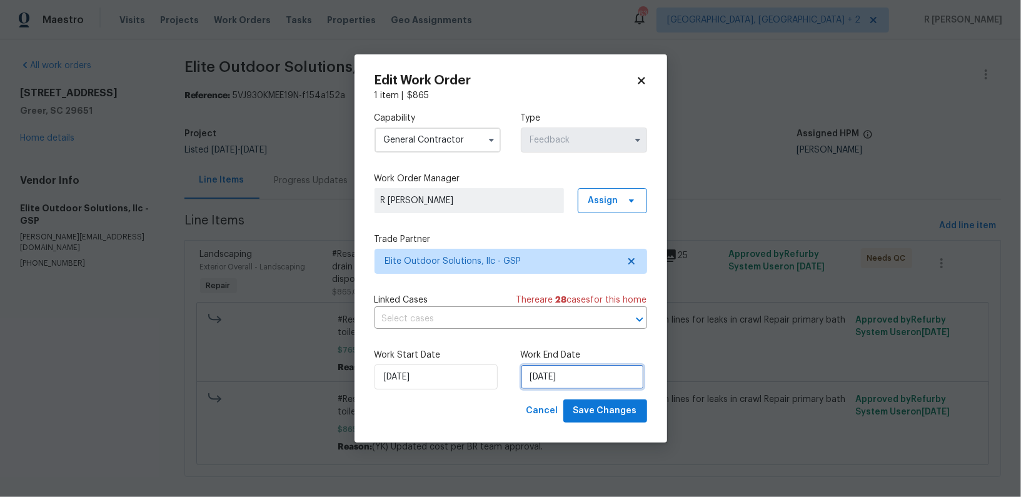
click at [566, 375] on input "12/09/2025" at bounding box center [582, 377] width 123 height 25
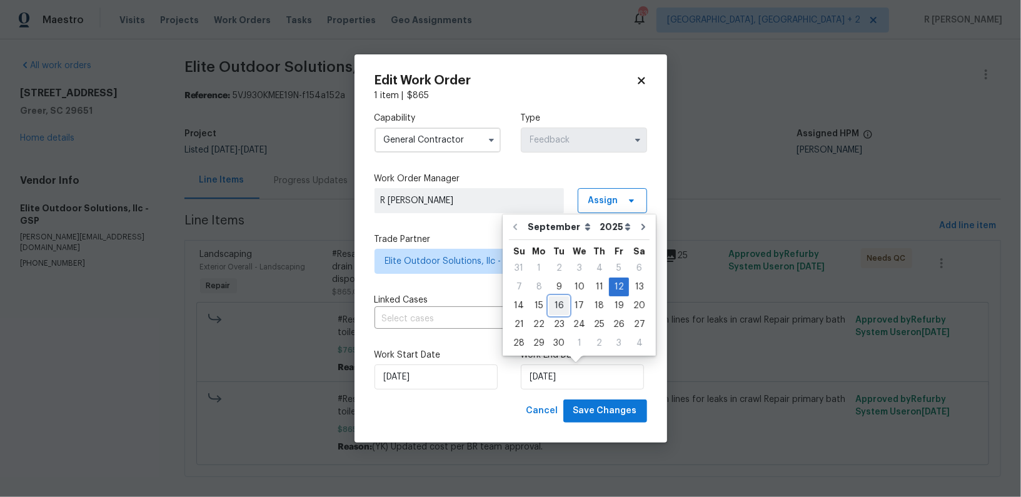
click at [562, 305] on div "16" at bounding box center [559, 306] width 20 height 18
type input "16/09/2025"
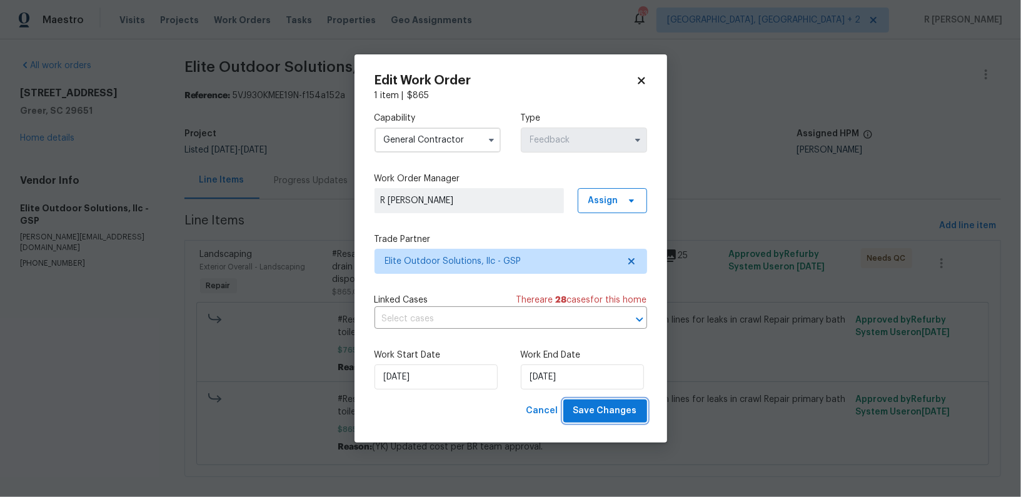
click at [611, 413] on span "Save Changes" at bounding box center [605, 411] width 64 height 16
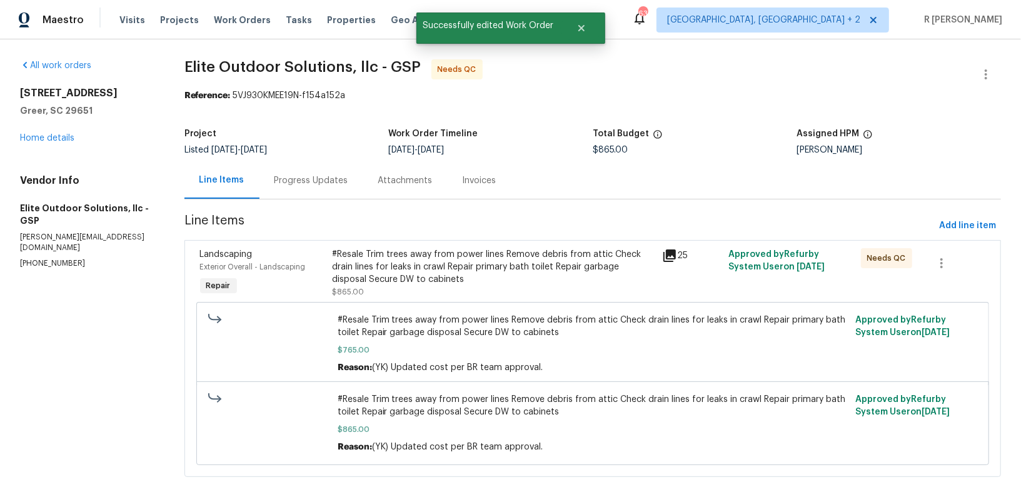
click at [396, 274] on div "#Resale Trim trees away from power lines Remove debris from attic Check drain l…" at bounding box center [493, 267] width 323 height 38
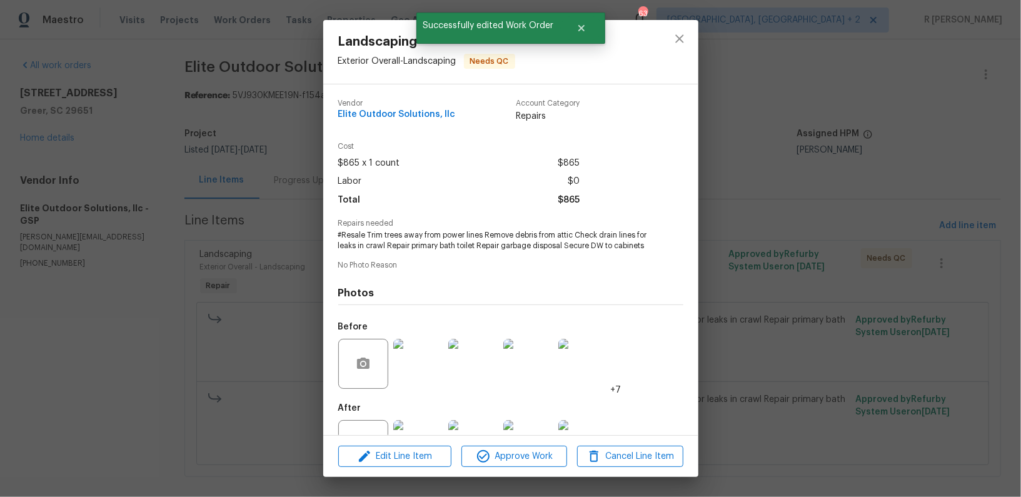
scroll to position [47, 0]
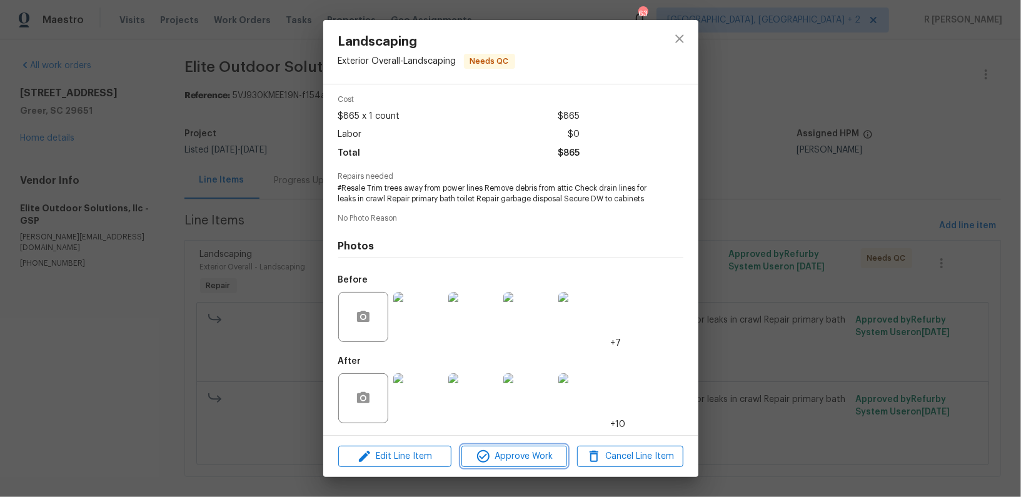
click at [506, 463] on span "Approve Work" at bounding box center [514, 457] width 98 height 16
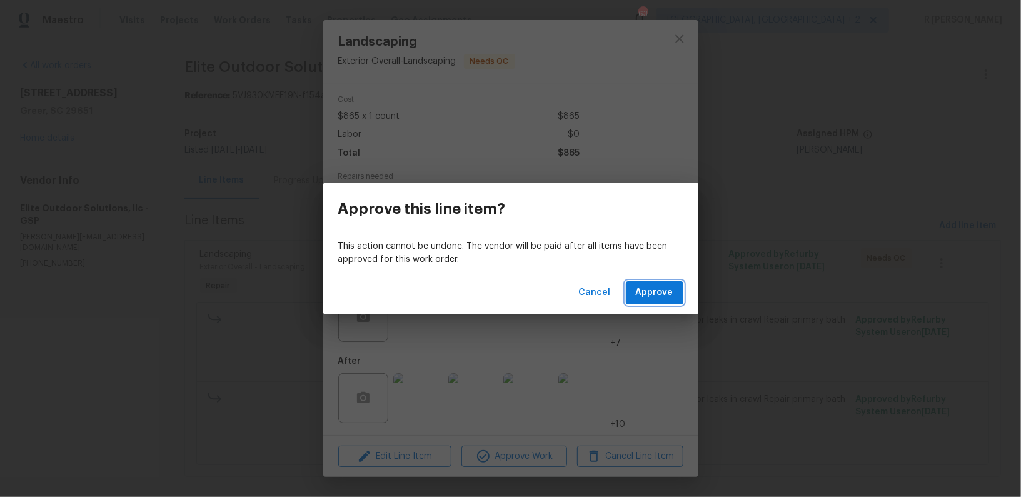
click at [677, 297] on button "Approve" at bounding box center [655, 292] width 58 height 23
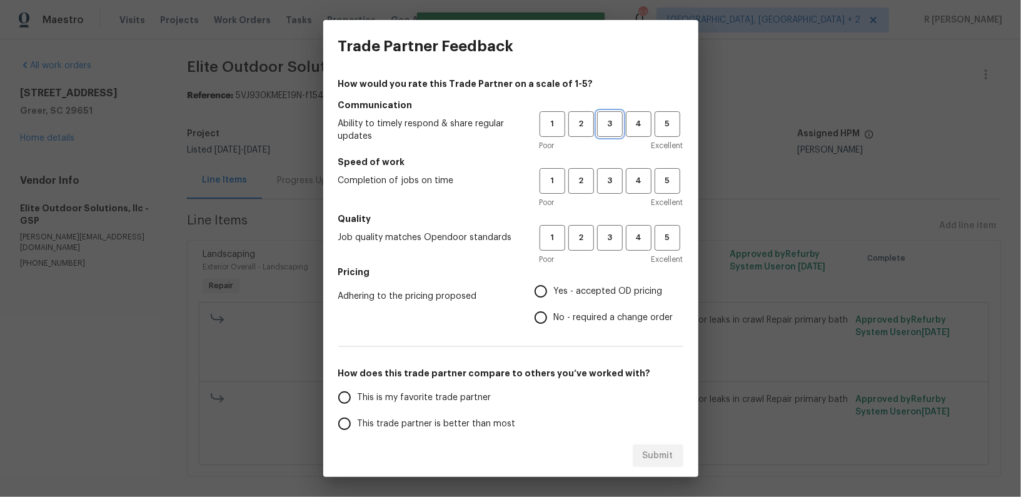
click at [605, 126] on span "3" at bounding box center [609, 124] width 23 height 14
click at [613, 183] on span "3" at bounding box center [609, 181] width 23 height 14
click at [622, 225] on div "1 2 3 4 5" at bounding box center [612, 238] width 144 height 26
click at [605, 239] on span "3" at bounding box center [609, 238] width 23 height 14
click at [565, 316] on span "No - required a change order" at bounding box center [613, 317] width 119 height 13
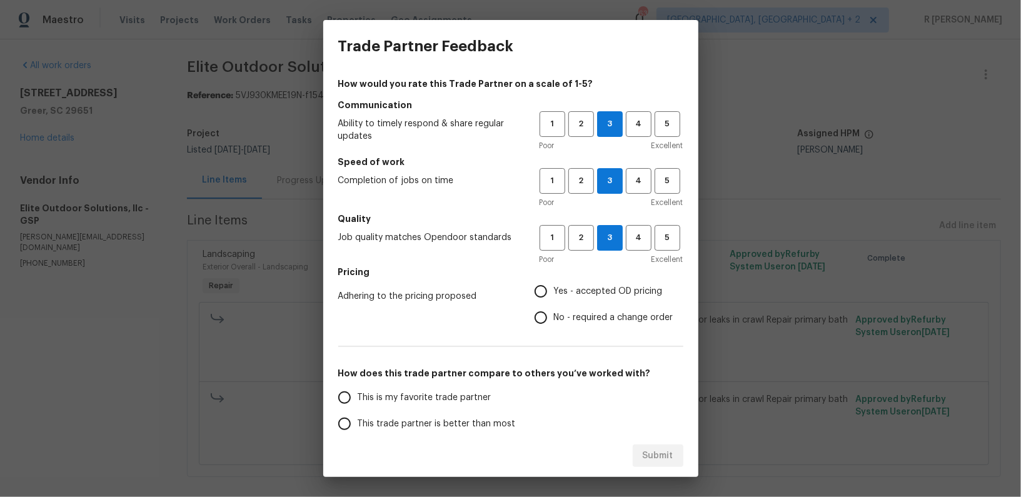
click at [554, 316] on input "No - required a change order" at bounding box center [541, 318] width 26 height 26
radio input "true"
click at [452, 420] on span "This trade partner is better than most" at bounding box center [437, 424] width 158 height 13
click at [358, 420] on input "This trade partner is better than most" at bounding box center [344, 424] width 26 height 26
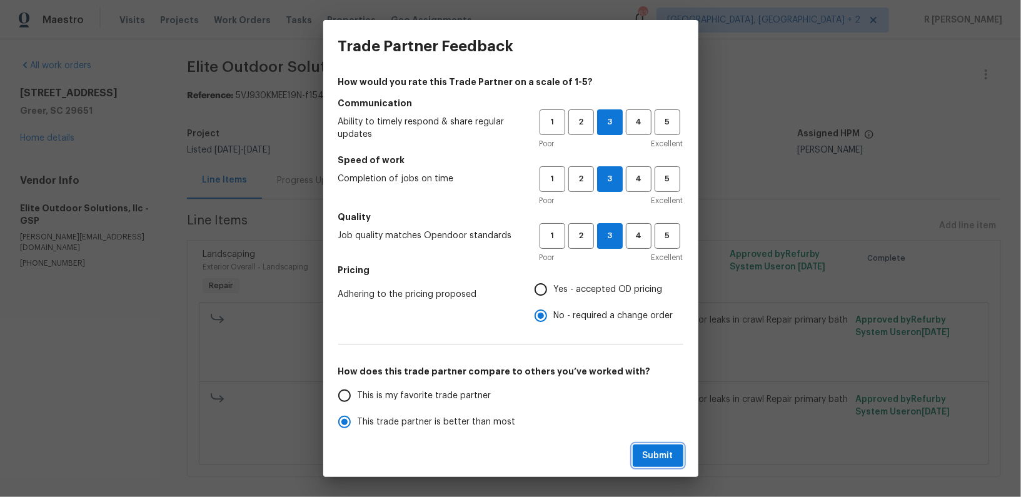
click at [662, 465] on button "Submit" at bounding box center [658, 456] width 51 height 23
radio input "true"
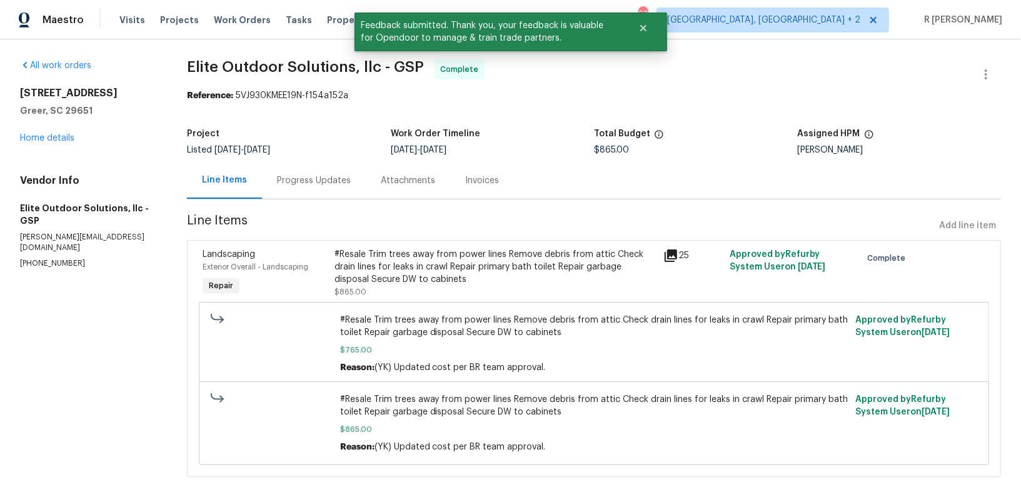
click at [324, 167] on div "Progress Updates" at bounding box center [314, 180] width 104 height 37
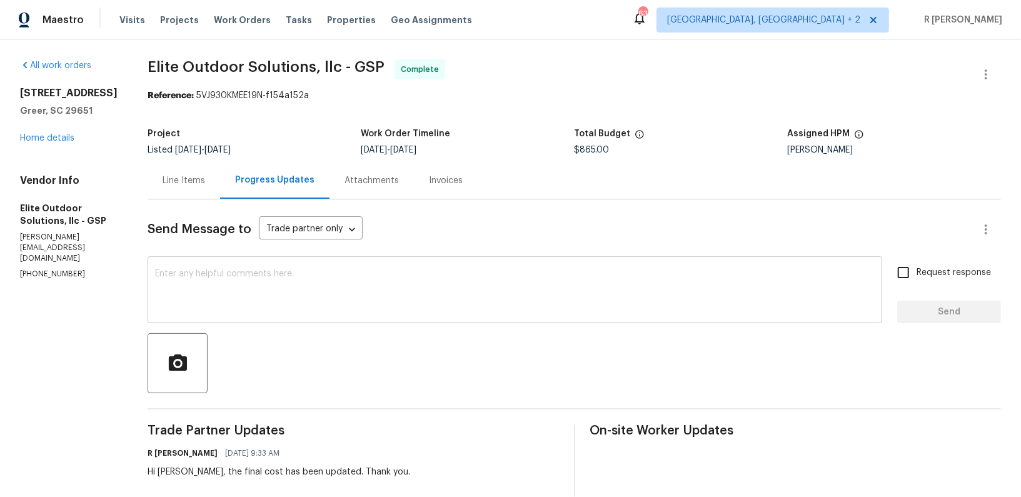
click at [338, 300] on textarea at bounding box center [515, 291] width 720 height 44
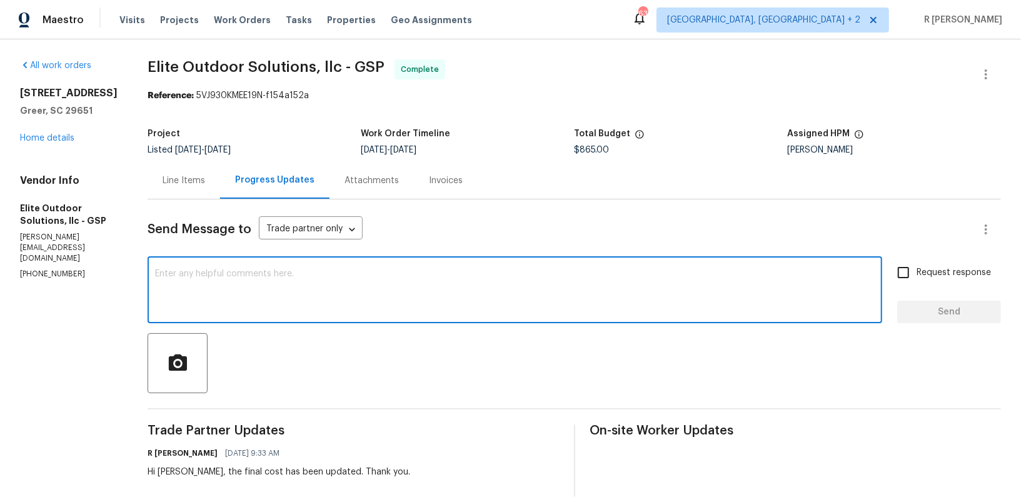
paste textarea "Hi Team, the work order has been approved. Kindly upload the detailed invoice. …"
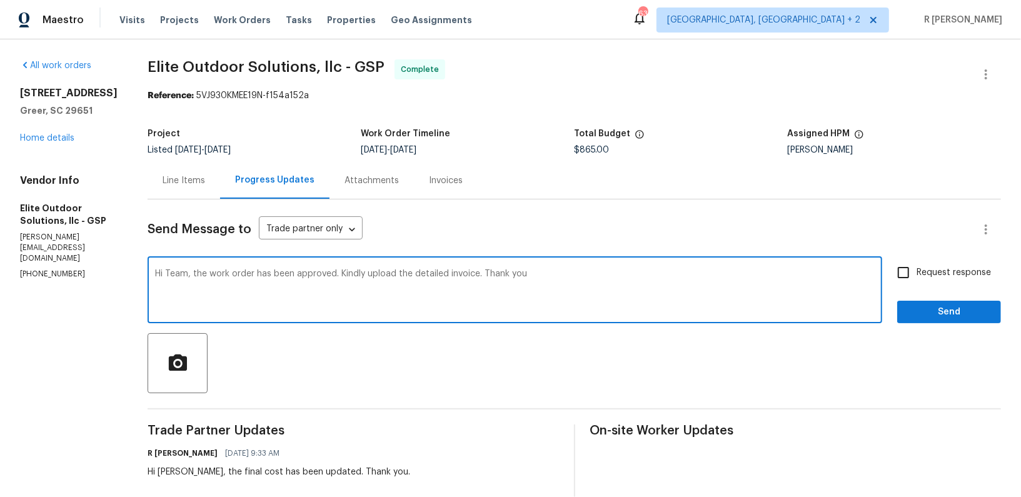
type textarea "Hi Team, the work order has been approved. Kindly upload the detailed invoice. …"
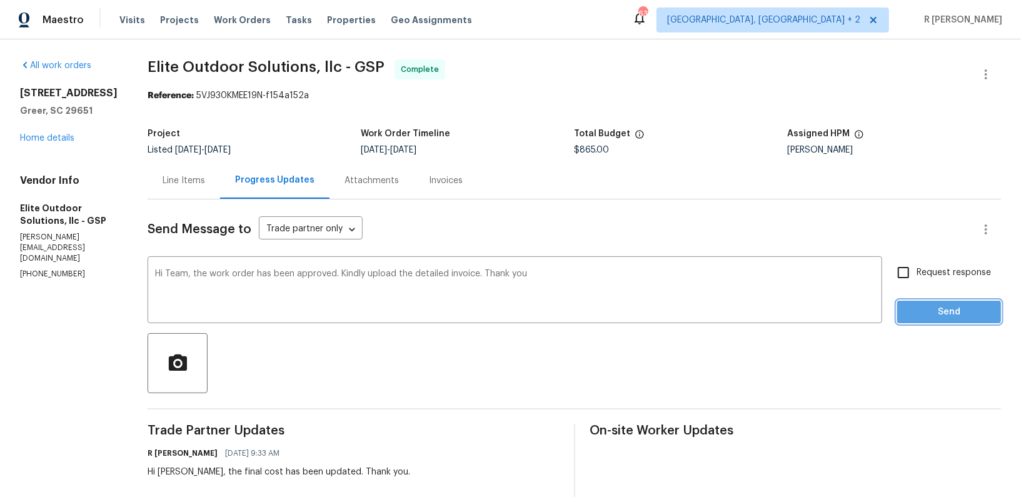
click at [955, 316] on span "Send" at bounding box center [949, 313] width 84 height 16
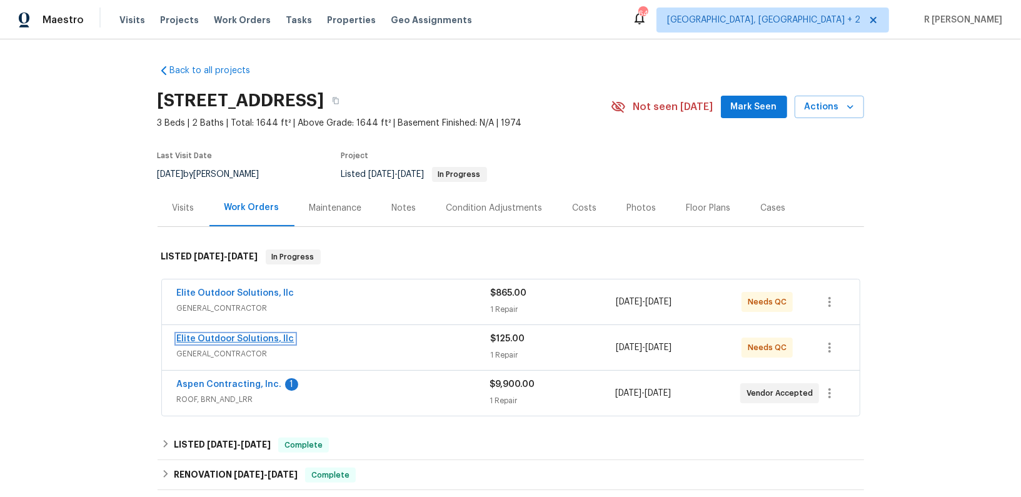
click at [219, 340] on link "Elite Outdoor Solutions, llc" at bounding box center [236, 339] width 118 height 9
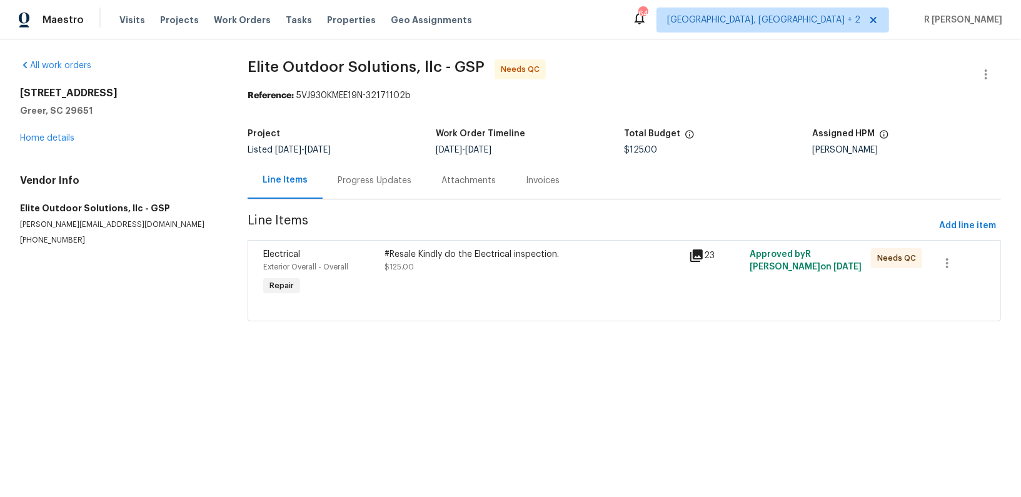
click at [346, 175] on div "Progress Updates" at bounding box center [375, 180] width 74 height 13
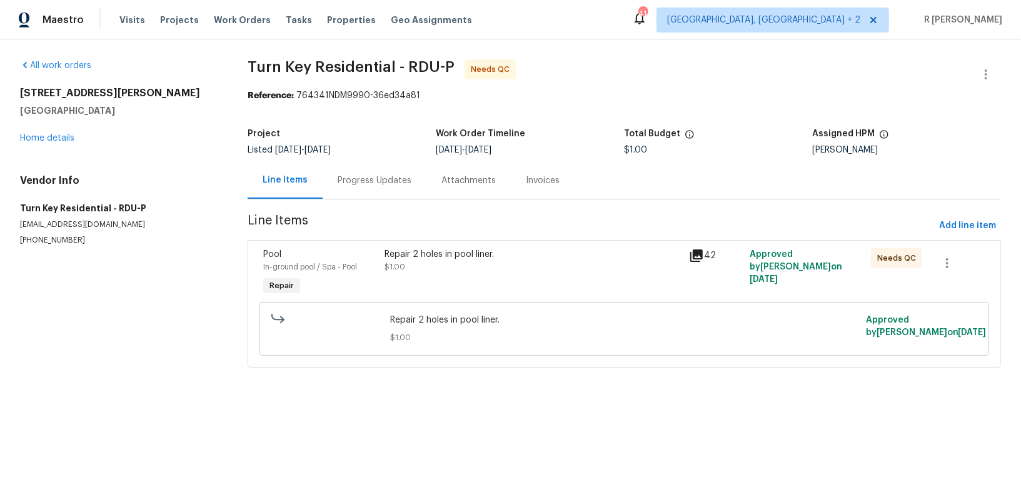
click at [365, 191] on div "Progress Updates" at bounding box center [375, 180] width 104 height 37
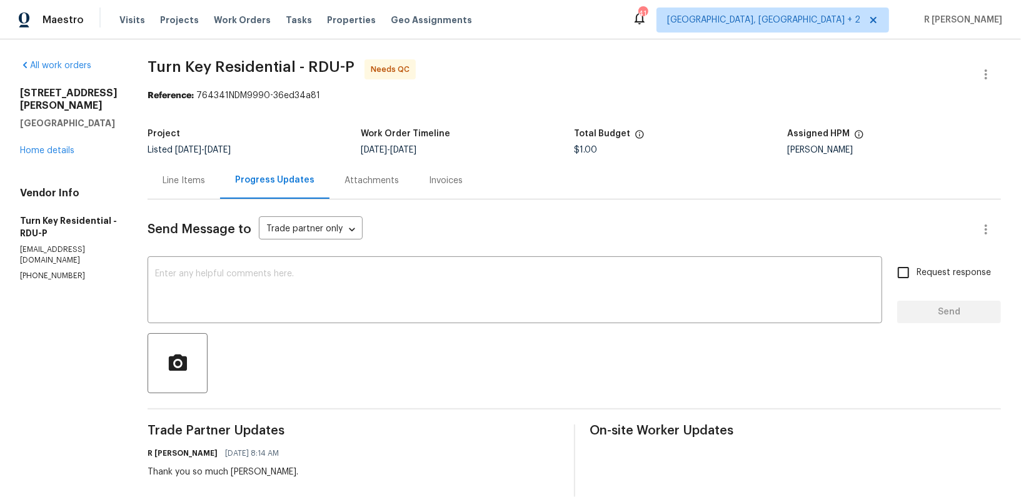
click at [217, 188] on div "Line Items" at bounding box center [184, 180] width 73 height 37
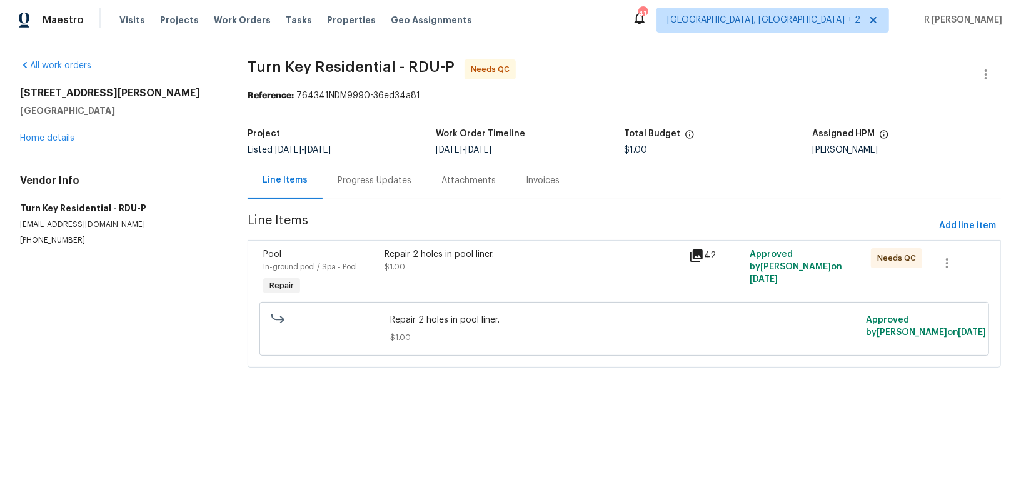
click at [433, 269] on div "Repair 2 holes in pool liner. $1.00" at bounding box center [533, 260] width 296 height 25
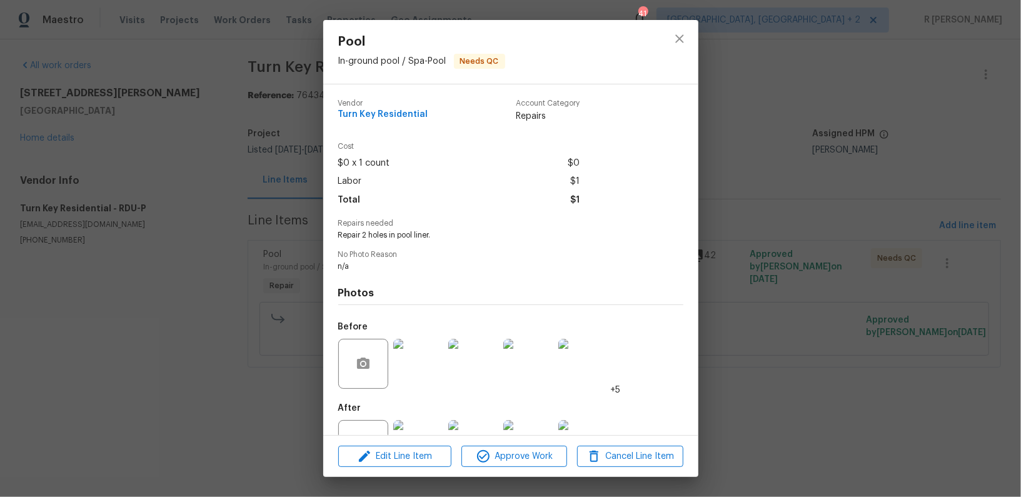
scroll to position [47, 0]
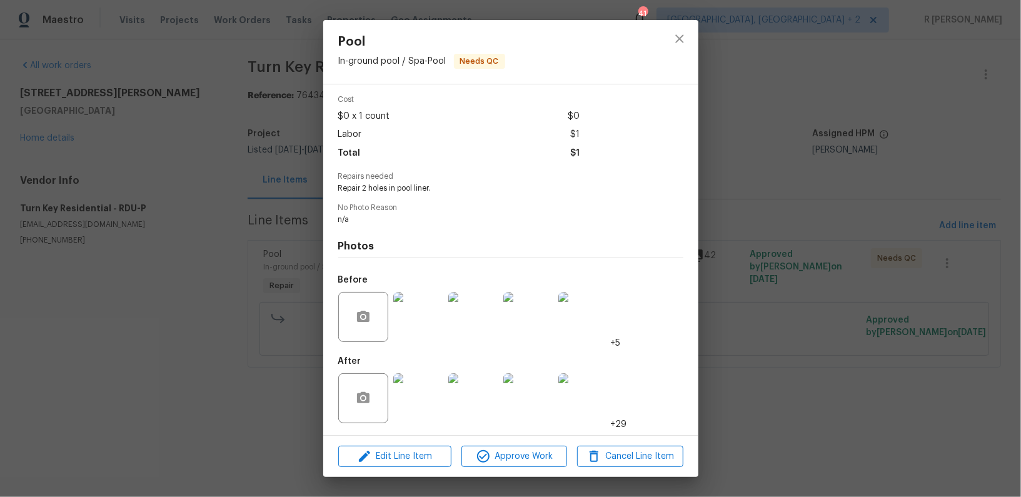
click at [409, 406] on img at bounding box center [418, 398] width 50 height 50
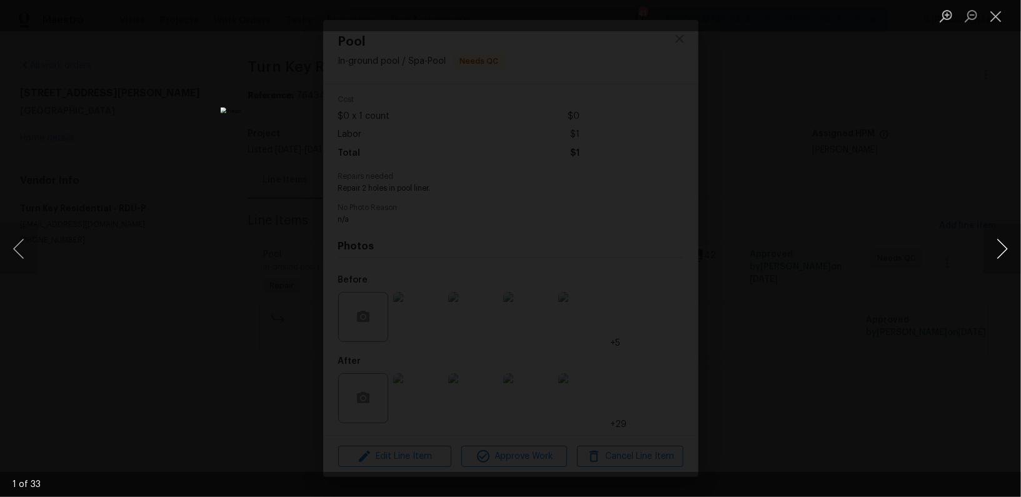
click at [1007, 254] on button "Next image" at bounding box center [1003, 249] width 38 height 50
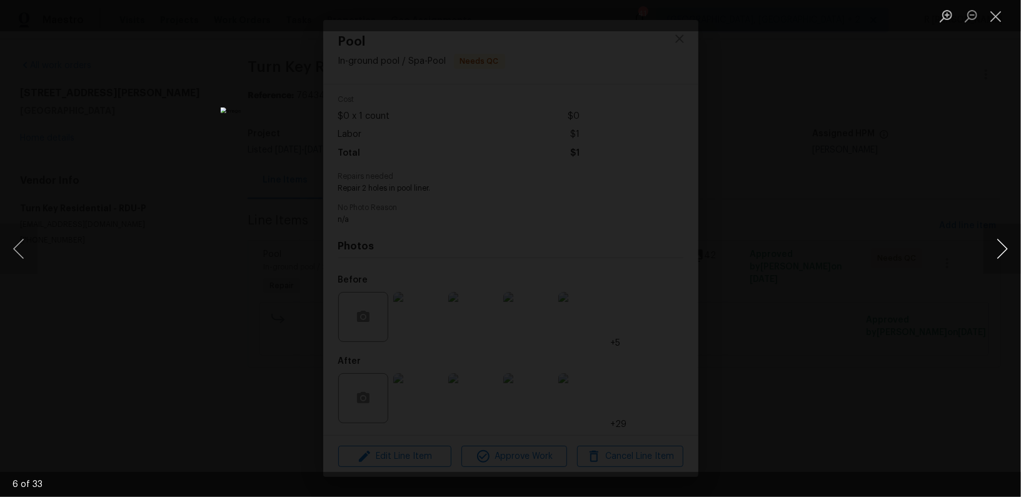
click at [1007, 254] on button "Next image" at bounding box center [1003, 249] width 38 height 50
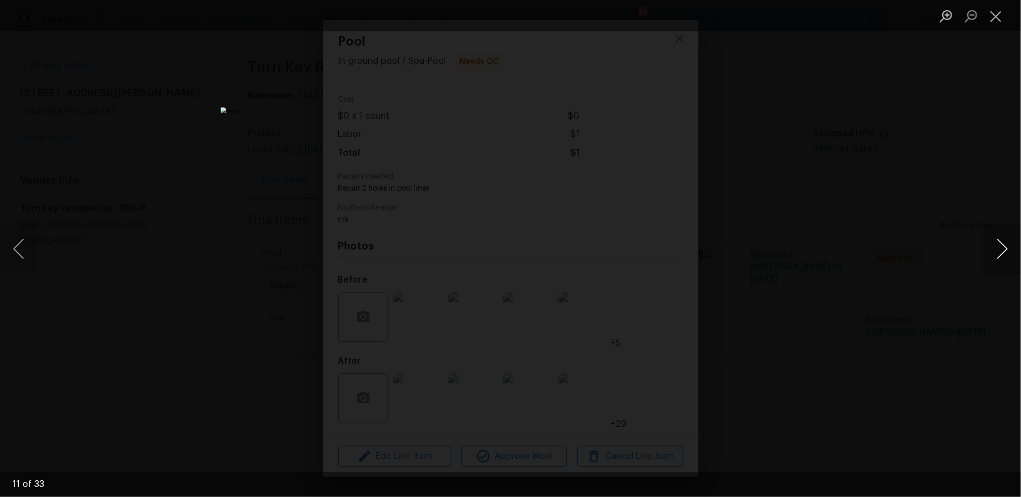
click at [1009, 252] on button "Next image" at bounding box center [1003, 249] width 38 height 50
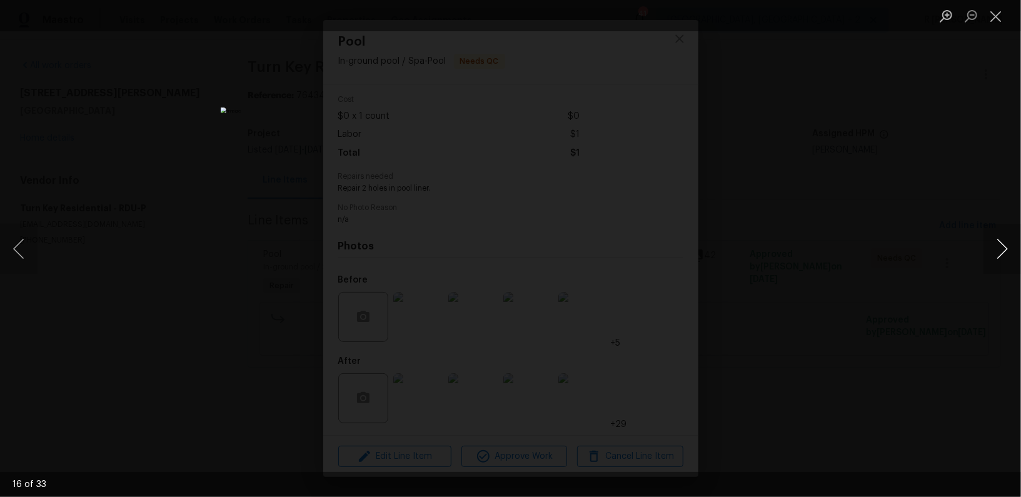
click at [1009, 252] on button "Next image" at bounding box center [1003, 249] width 38 height 50
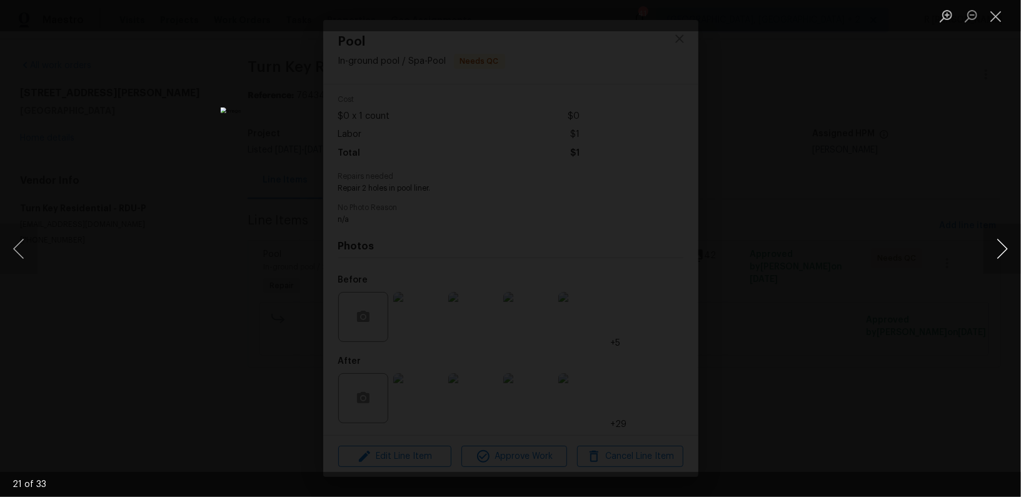
click at [1009, 252] on button "Next image" at bounding box center [1003, 249] width 38 height 50
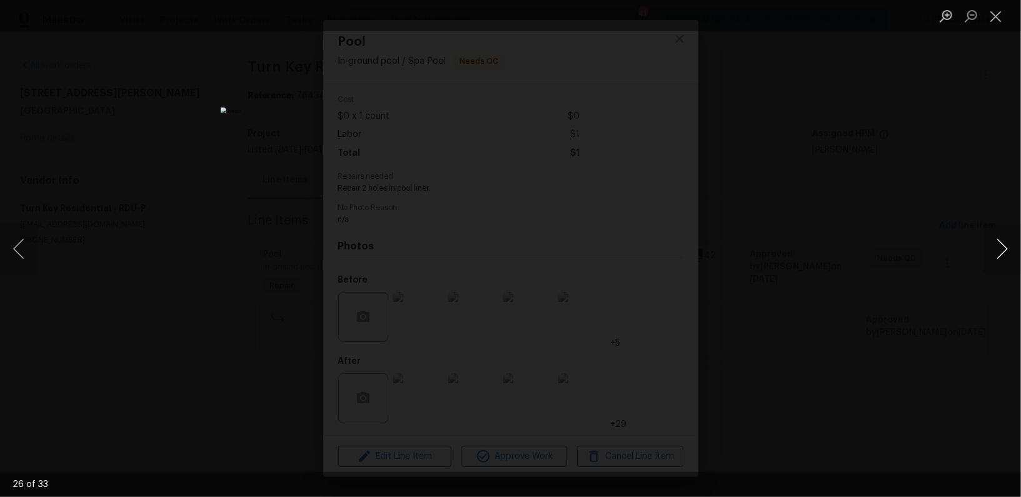
click at [1009, 252] on button "Next image" at bounding box center [1003, 249] width 38 height 50
click at [993, 20] on button "Close lightbox" at bounding box center [996, 16] width 25 height 22
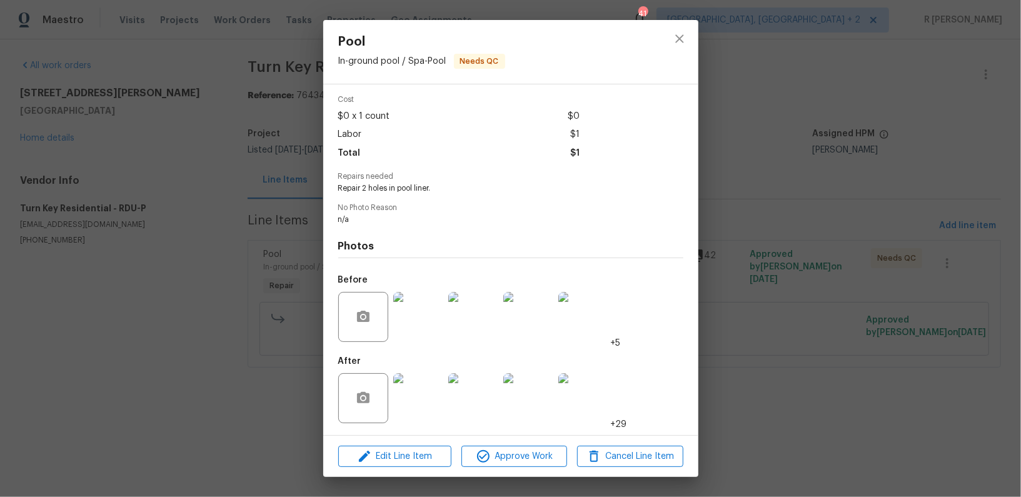
click at [417, 333] on img at bounding box center [418, 317] width 50 height 50
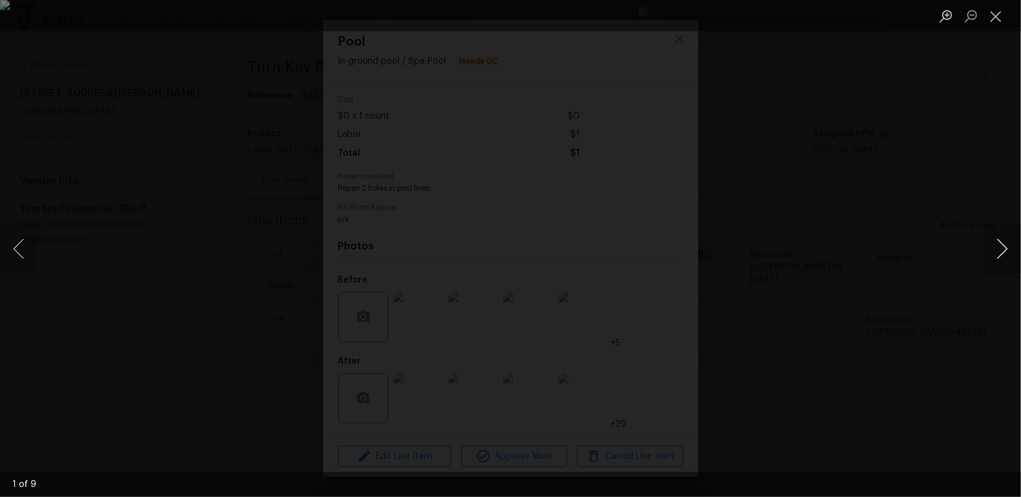
click at [999, 252] on button "Next image" at bounding box center [1003, 249] width 38 height 50
click at [996, 23] on button "Close lightbox" at bounding box center [996, 16] width 25 height 22
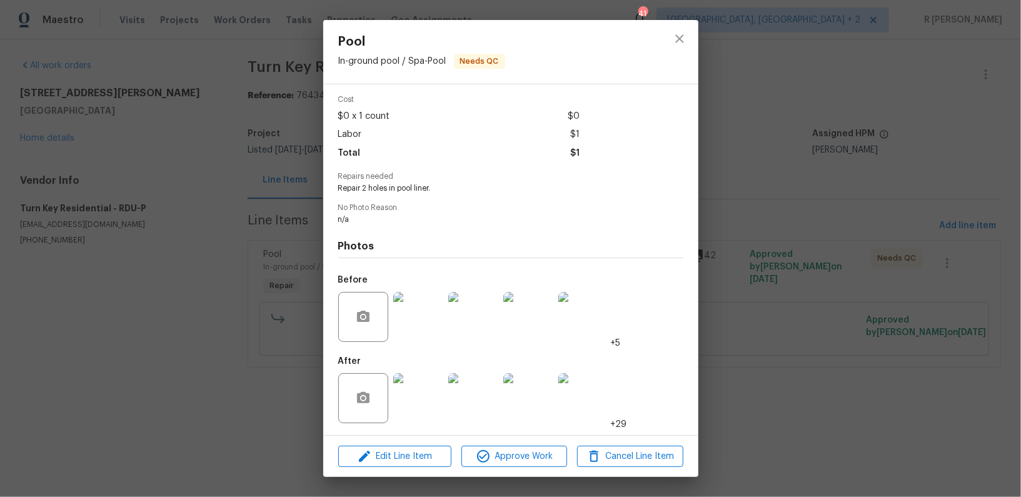
click at [996, 23] on button "Close lightbox" at bounding box center [996, 16] width 25 height 22
click at [676, 29] on button "close" at bounding box center [680, 39] width 30 height 30
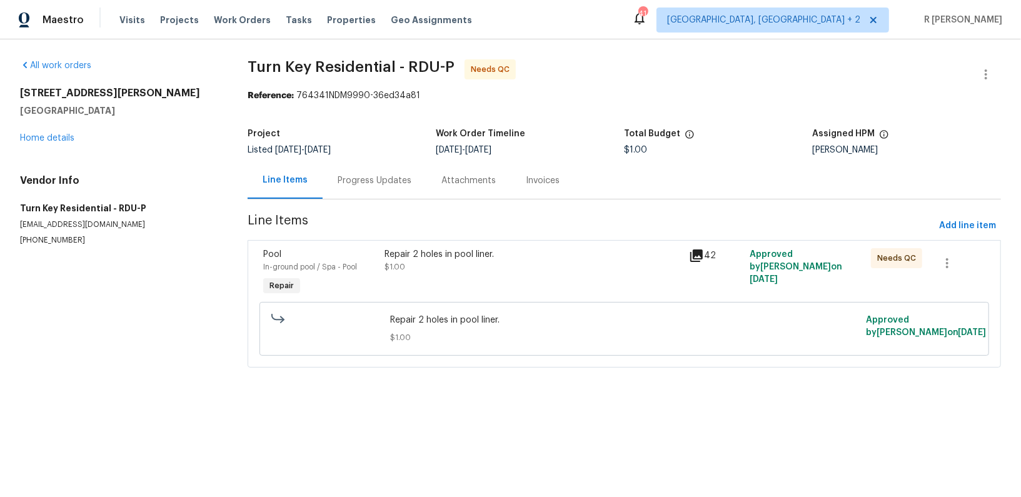
click at [64, 241] on p "(919) 805-2596" at bounding box center [119, 240] width 198 height 11
copy p "(919) 805-2596"
click at [41, 137] on link "Home details" at bounding box center [47, 138] width 54 height 9
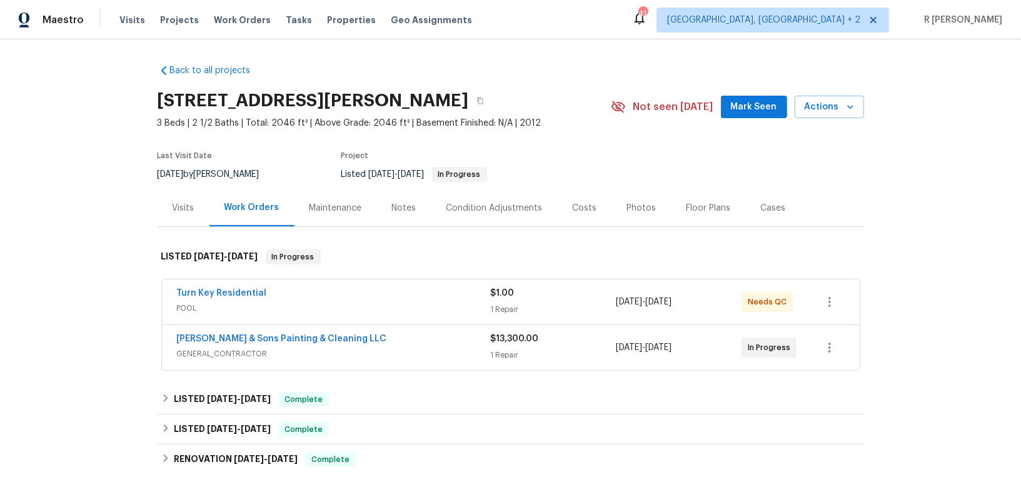
click at [326, 345] on div "Hodge & Sons Painting & Cleaning LLC" at bounding box center [334, 340] width 314 height 15
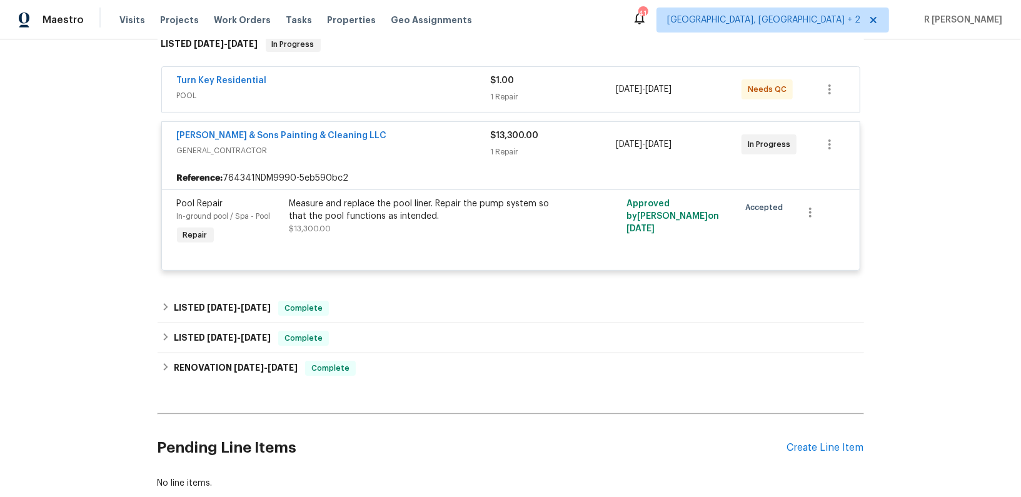
scroll to position [248, 0]
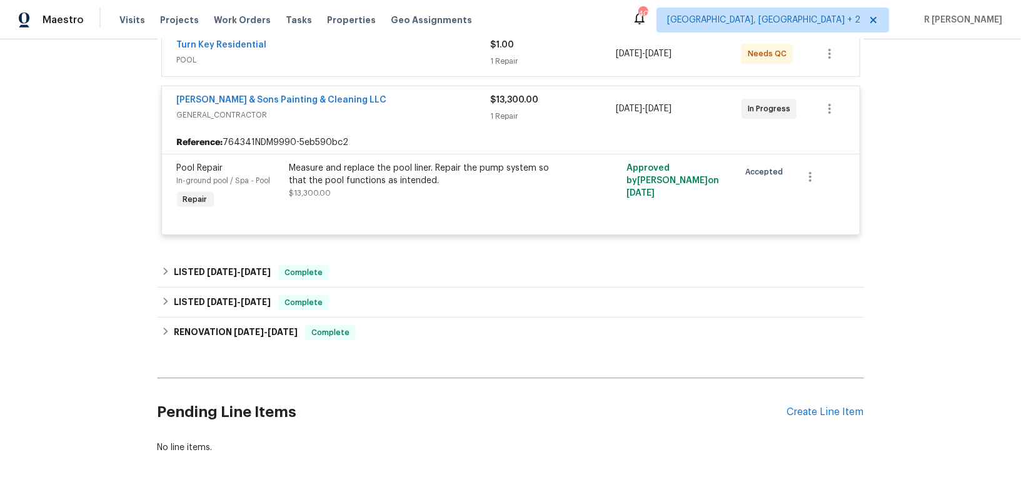
drag, startPoint x: 356, startPoint y: 98, endPoint x: 0, endPoint y: 107, distance: 356.5
click at [0, 107] on div "Back to all projects 1201 Dagmar Ln, Wake Forest, NC 27587 3 Beds | 2 1/2 Baths…" at bounding box center [510, 268] width 1021 height 458
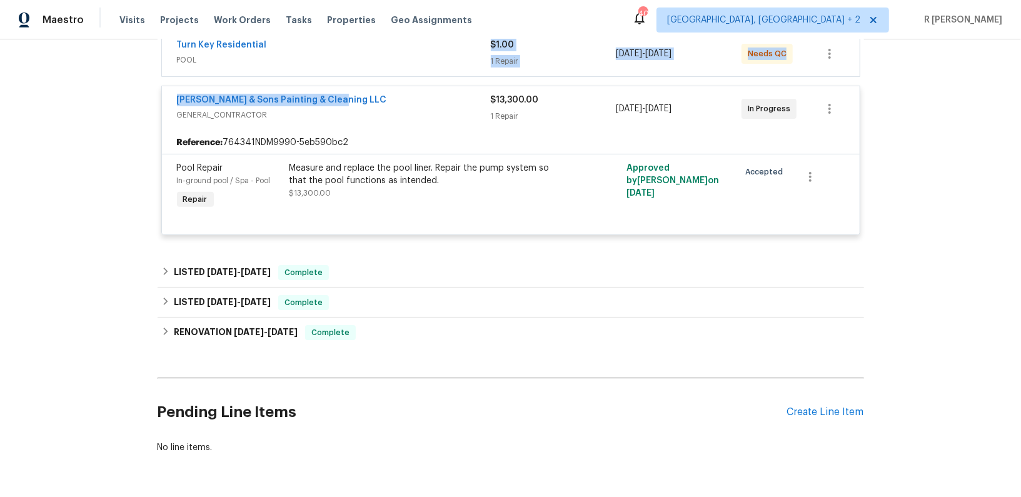
drag, startPoint x: 363, startPoint y: 94, endPoint x: 42, endPoint y: 66, distance: 322.6
click at [42, 66] on div "Back to all projects 1201 Dagmar Ln, Wake Forest, NC 27587 3 Beds | 2 1/2 Baths…" at bounding box center [510, 268] width 1021 height 458
click at [246, 101] on link "Hodge & Sons Painting & Cleaning LLC" at bounding box center [282, 100] width 210 height 9
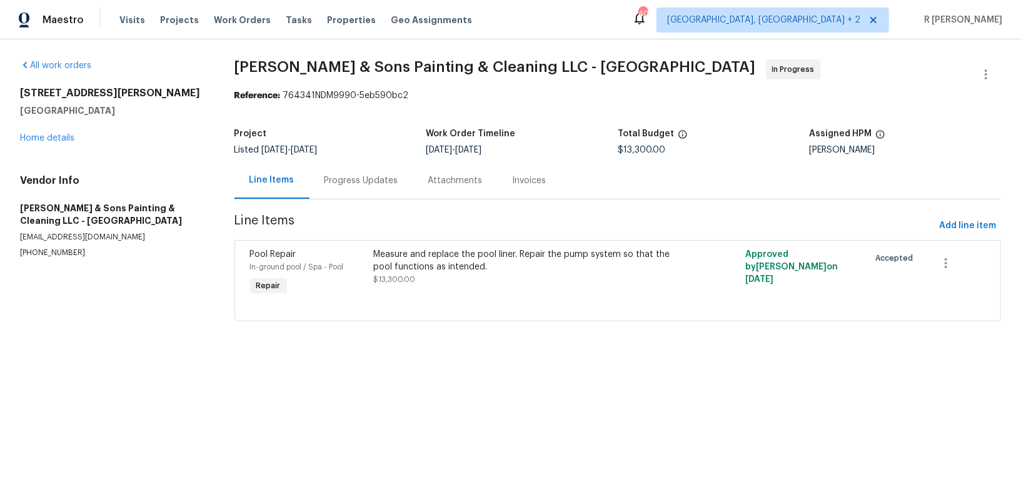
click at [364, 196] on div "Progress Updates" at bounding box center [362, 180] width 104 height 37
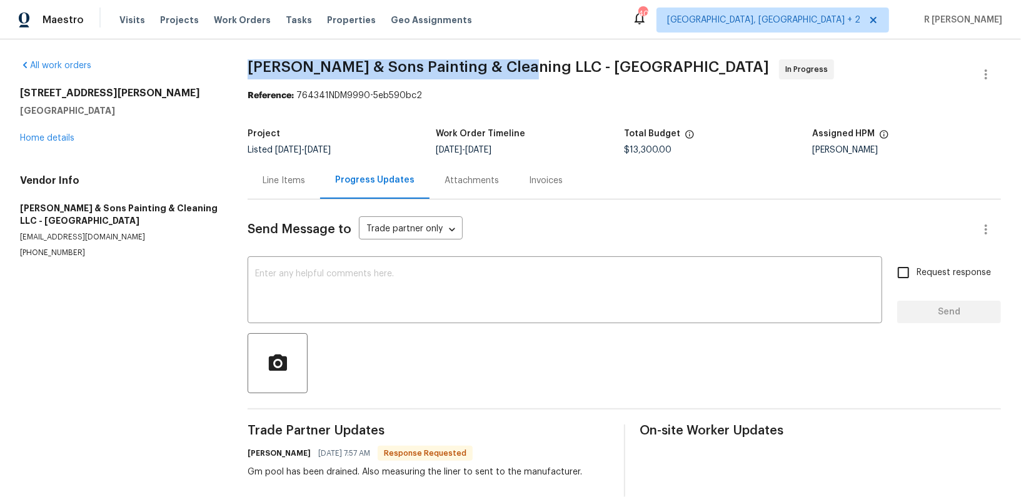
drag, startPoint x: 521, startPoint y: 66, endPoint x: 242, endPoint y: 62, distance: 278.9
click at [242, 62] on div "All work orders 1201 Dagmar Ln Wake Forest, NC 27587 Home details Vendor Info H…" at bounding box center [510, 325] width 1021 height 572
copy span "Hodge & Sons Painting & Cleaning LLC"
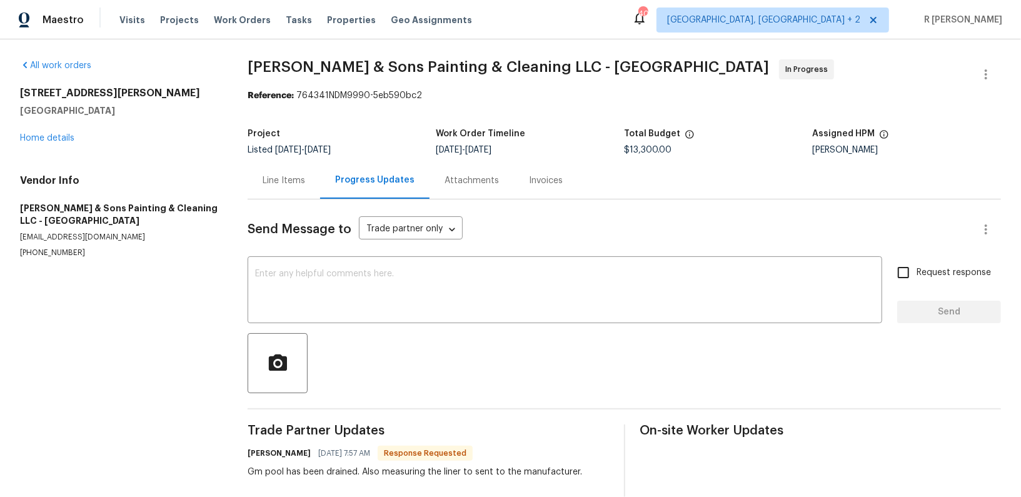
click at [303, 181] on div "Line Items" at bounding box center [284, 180] width 43 height 13
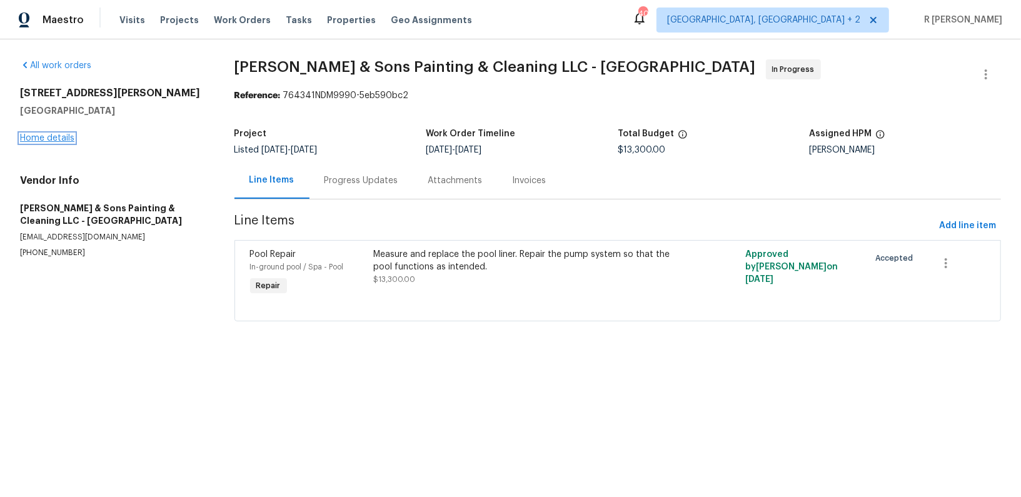
click at [60, 136] on link "Home details" at bounding box center [47, 138] width 54 height 9
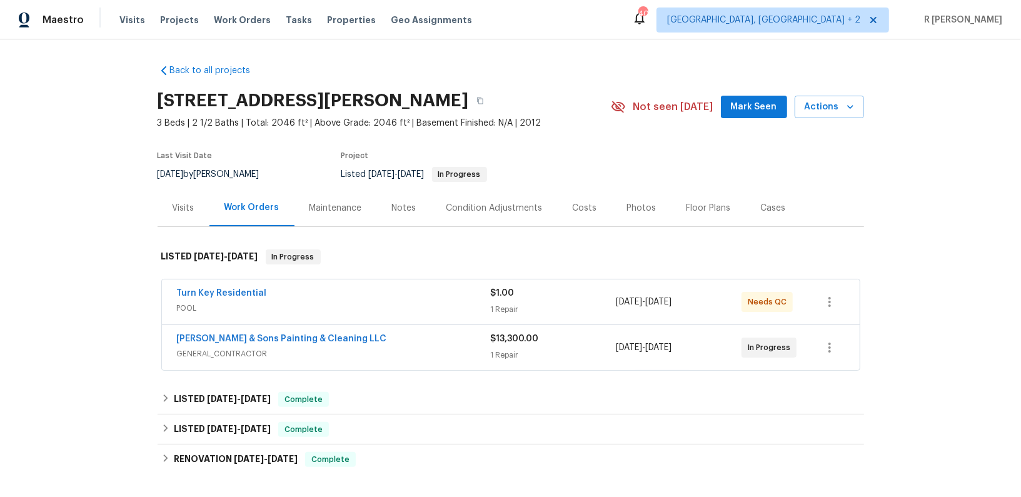
click at [268, 350] on span "GENERAL_CONTRACTOR" at bounding box center [334, 354] width 314 height 13
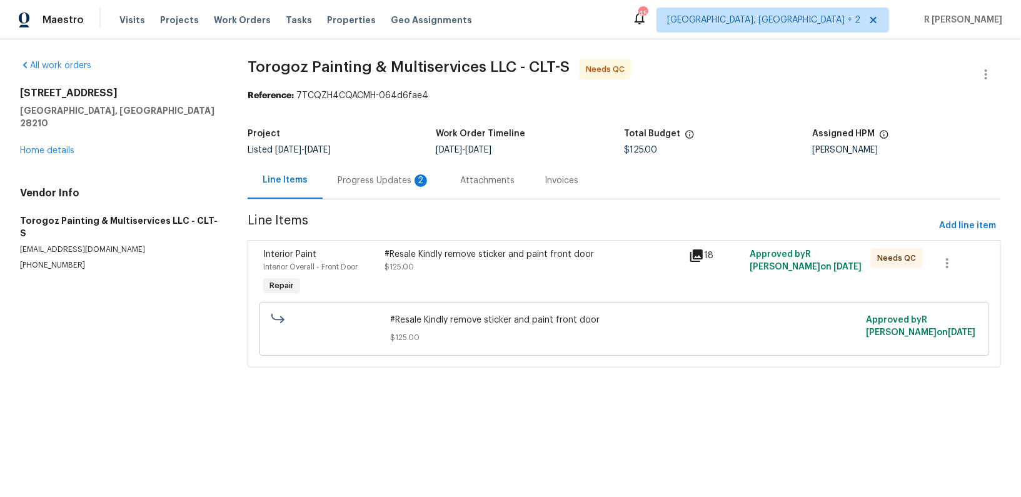
click at [407, 172] on div "Progress Updates 2" at bounding box center [384, 180] width 123 height 37
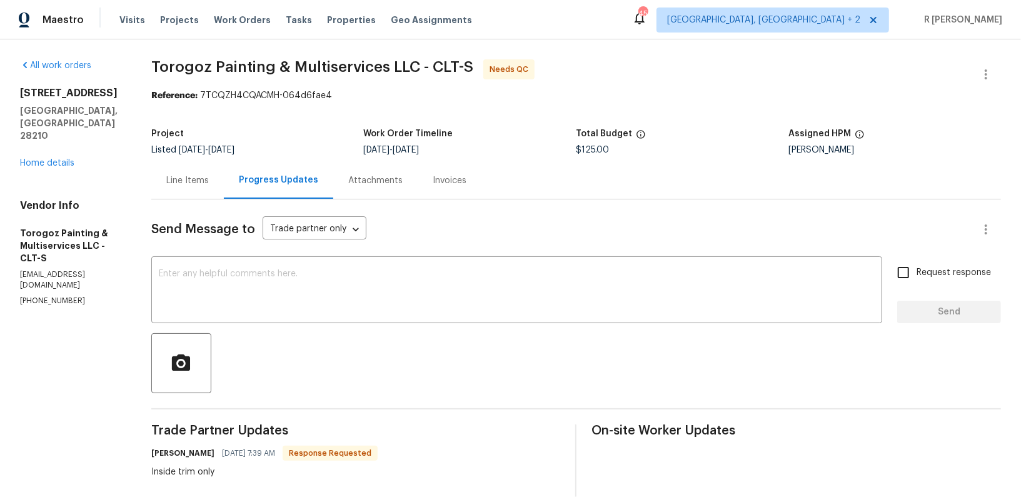
click at [224, 190] on div "Line Items" at bounding box center [187, 180] width 73 height 37
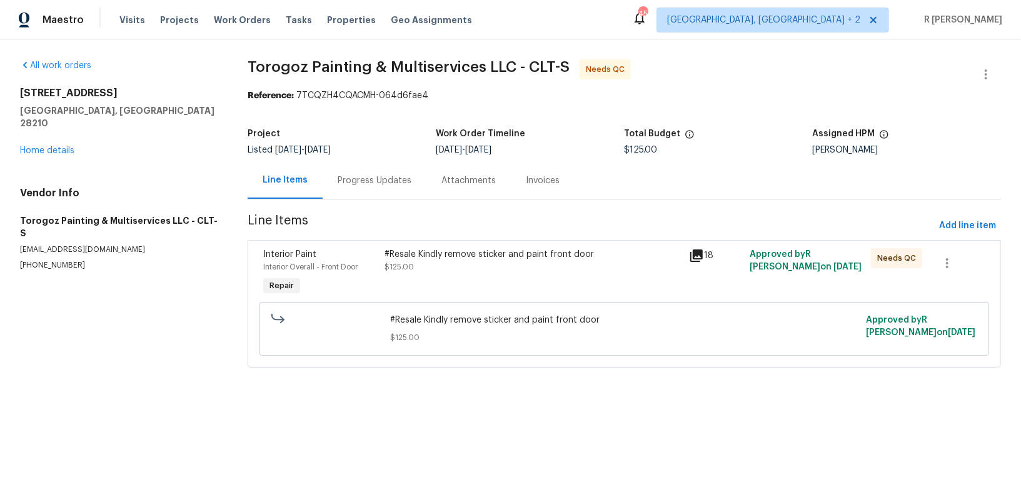
click at [497, 260] on div "#Resale Kindly remove sticker and paint front door $125.00" at bounding box center [533, 260] width 296 height 25
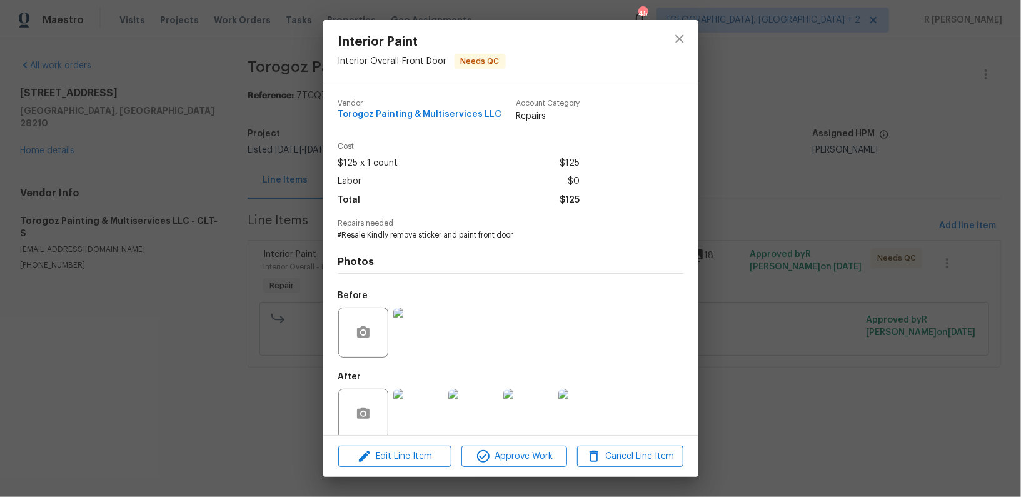
scroll to position [16, 0]
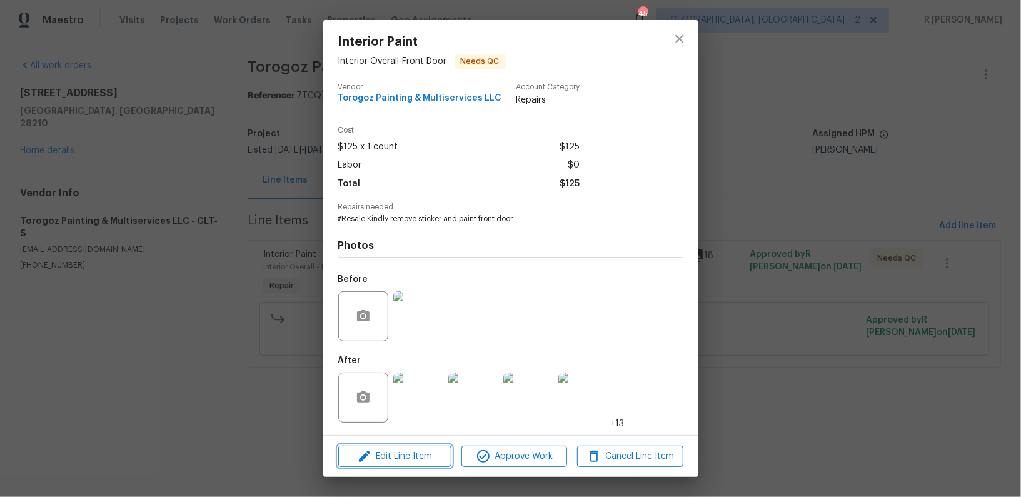
click at [413, 460] on span "Edit Line Item" at bounding box center [395, 457] width 106 height 16
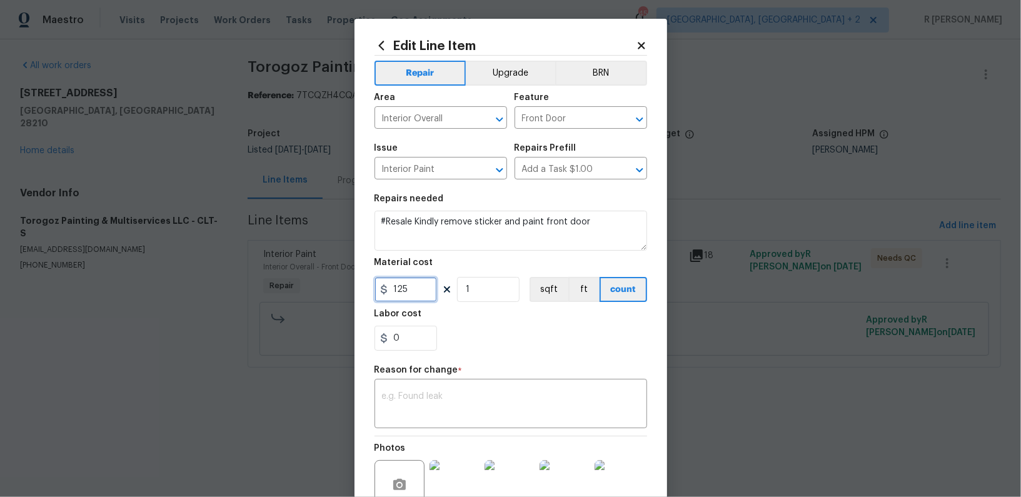
click at [405, 300] on input "125" at bounding box center [406, 289] width 63 height 25
type input "200"
click at [461, 393] on textarea at bounding box center [511, 405] width 258 height 26
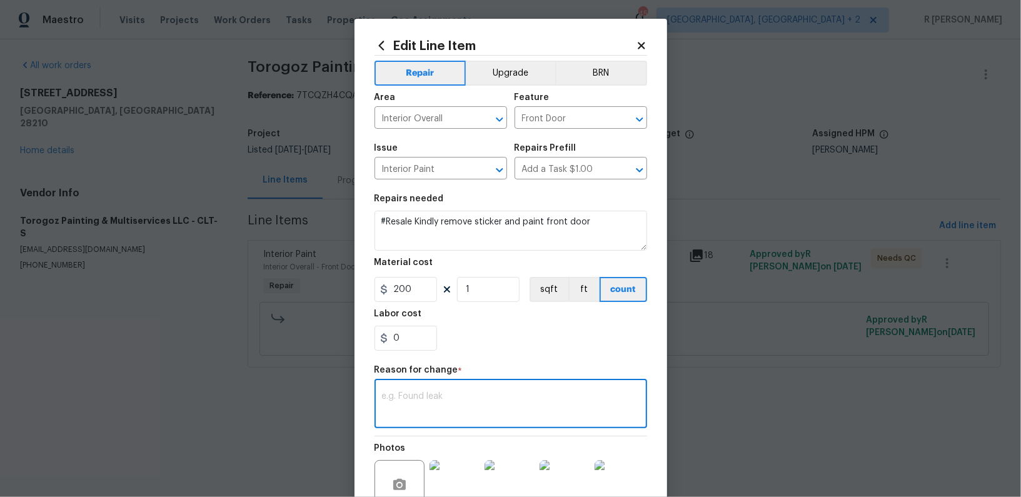
paste textarea "(YK) Updated per vendor’s final cost."
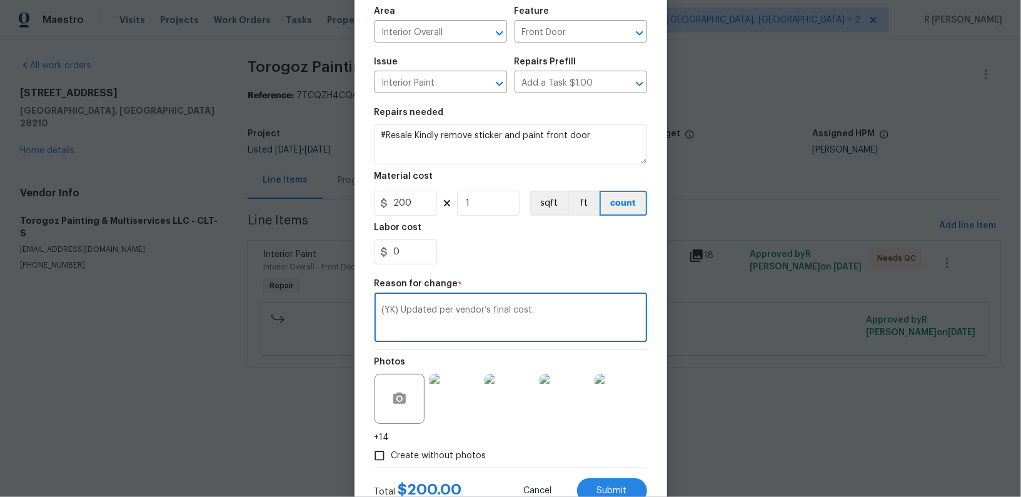
scroll to position [131, 0]
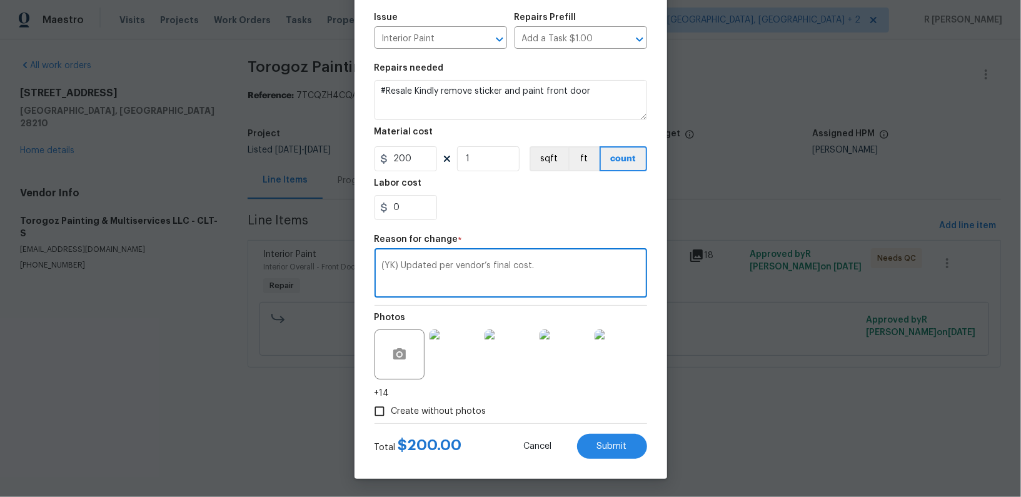
type textarea "(YK) Updated per vendor’s final cost."
click at [607, 459] on div "Edit Line Item Repair Upgrade BRN Area Interior Overall ​ Feature Front Door ​ …" at bounding box center [511, 183] width 313 height 591
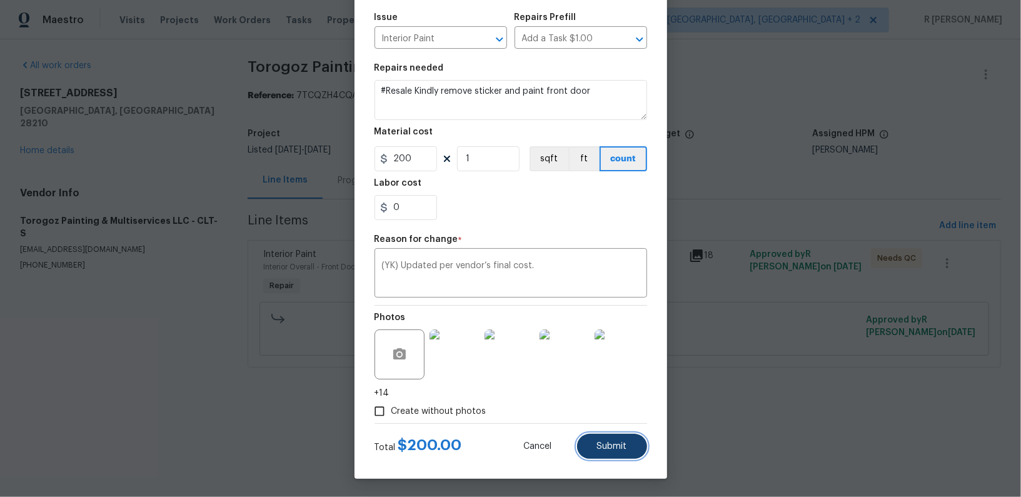
click at [608, 455] on button "Submit" at bounding box center [612, 446] width 70 height 25
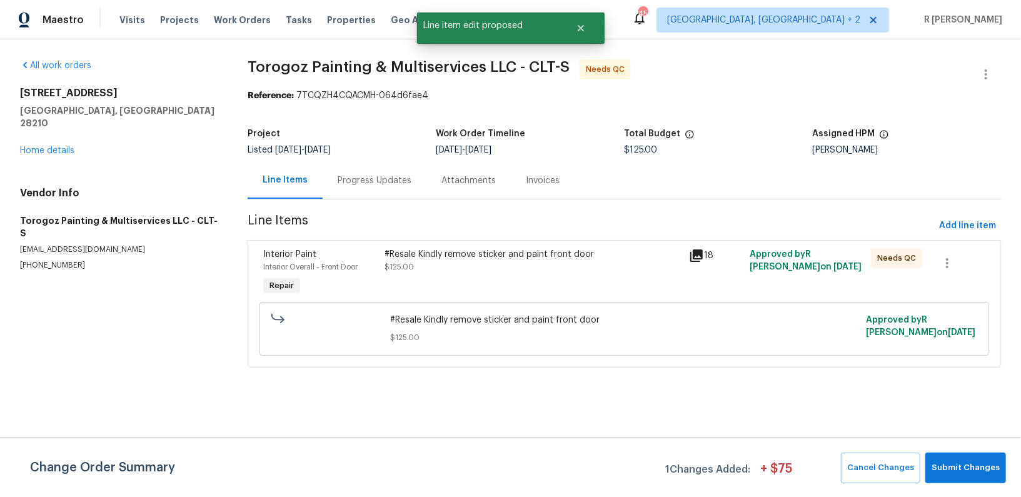
scroll to position [0, 0]
click at [953, 470] on span "Submit Changes" at bounding box center [966, 468] width 68 height 14
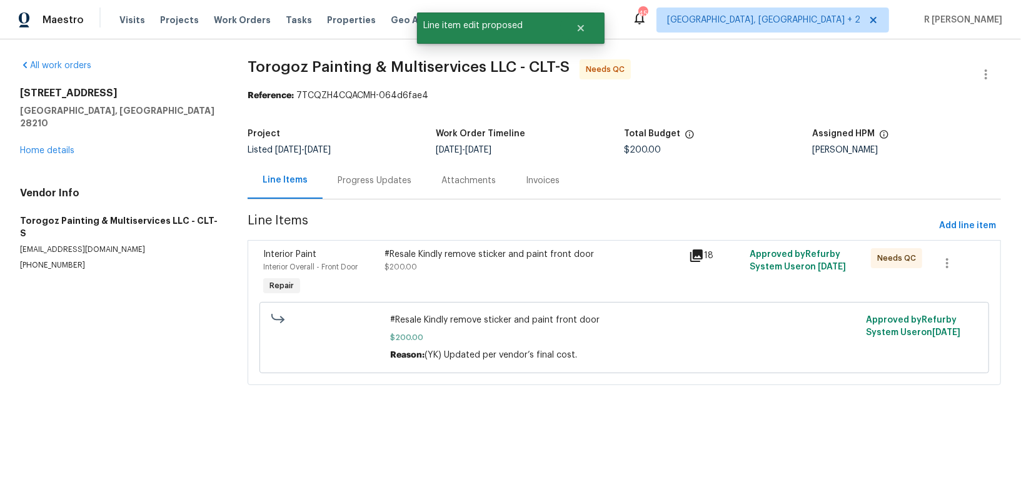
click at [385, 189] on div "Progress Updates" at bounding box center [375, 180] width 104 height 37
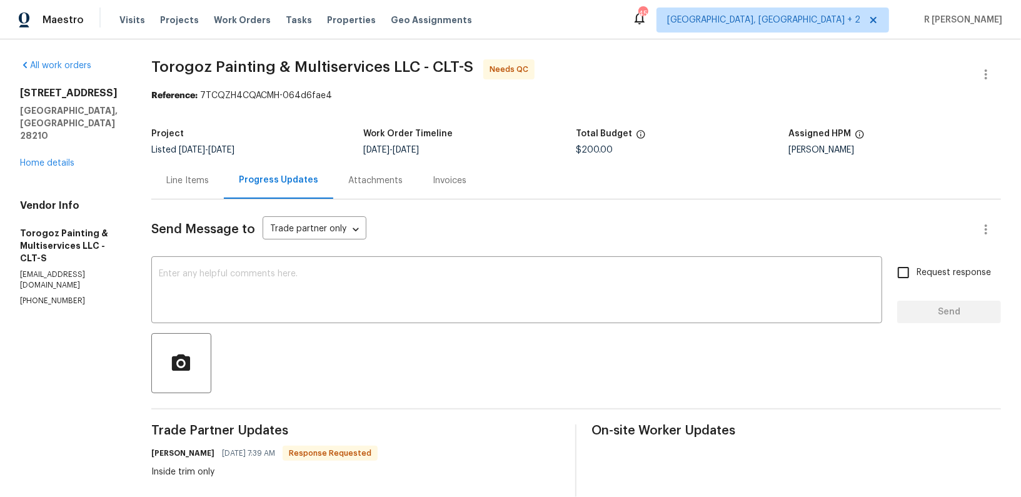
click at [224, 181] on div "Line Items" at bounding box center [187, 180] width 73 height 37
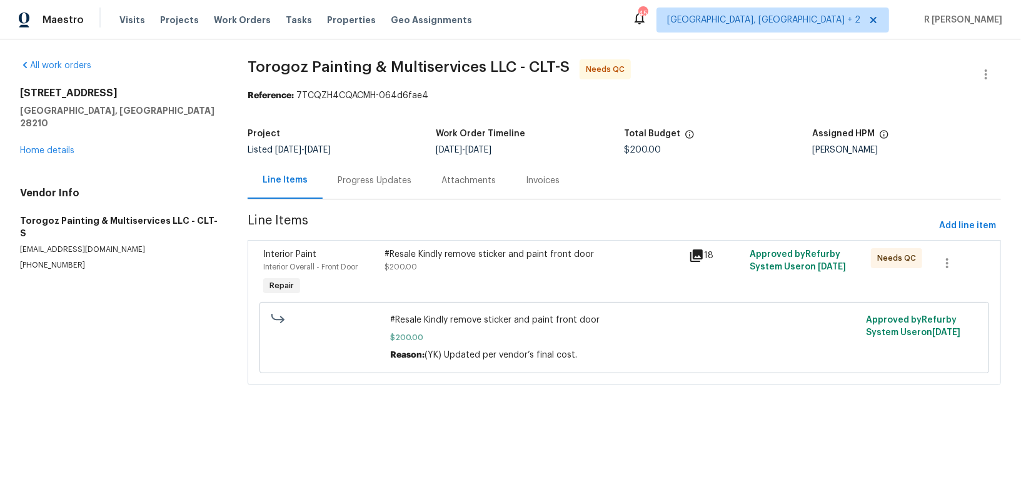
click at [475, 287] on div "#Resale Kindly remove sticker and paint front door $200.00" at bounding box center [533, 273] width 304 height 58
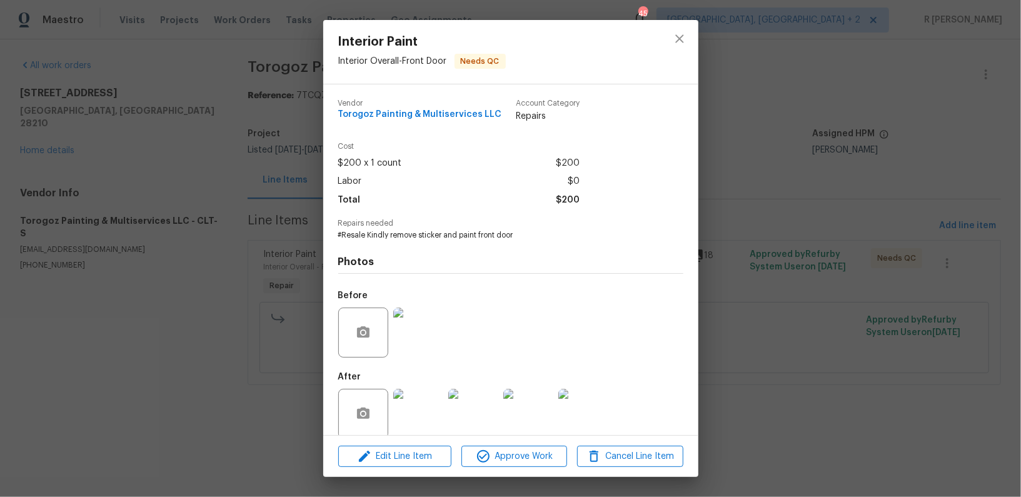
scroll to position [16, 0]
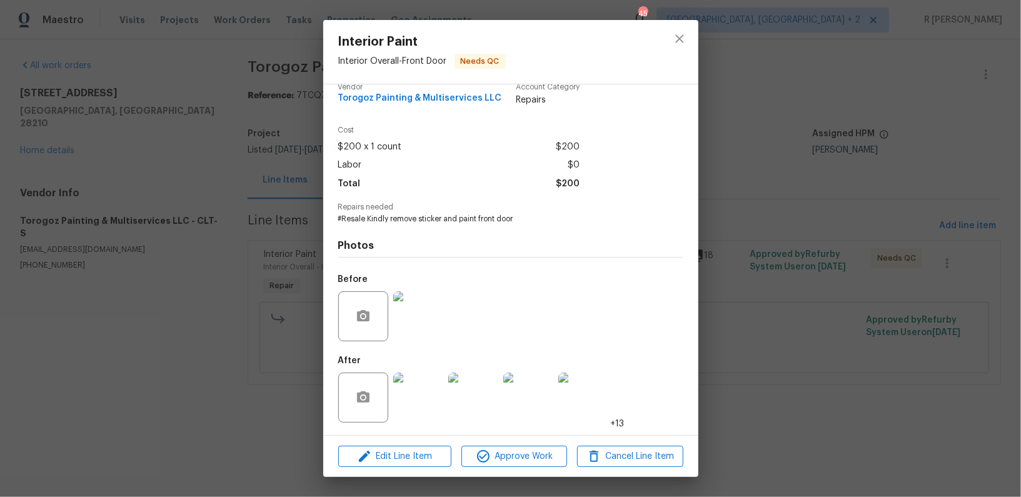
click at [423, 394] on img at bounding box center [418, 398] width 50 height 50
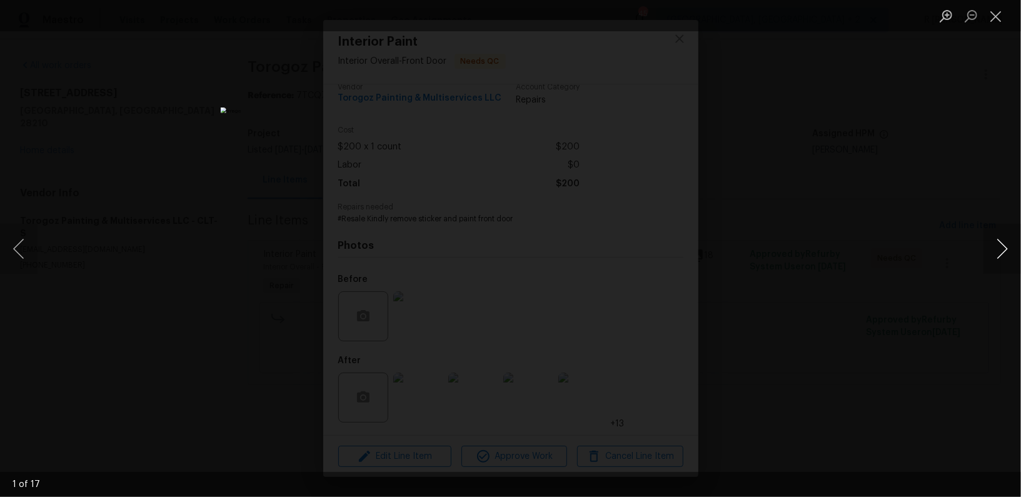
click at [1012, 237] on button "Next image" at bounding box center [1003, 249] width 38 height 50
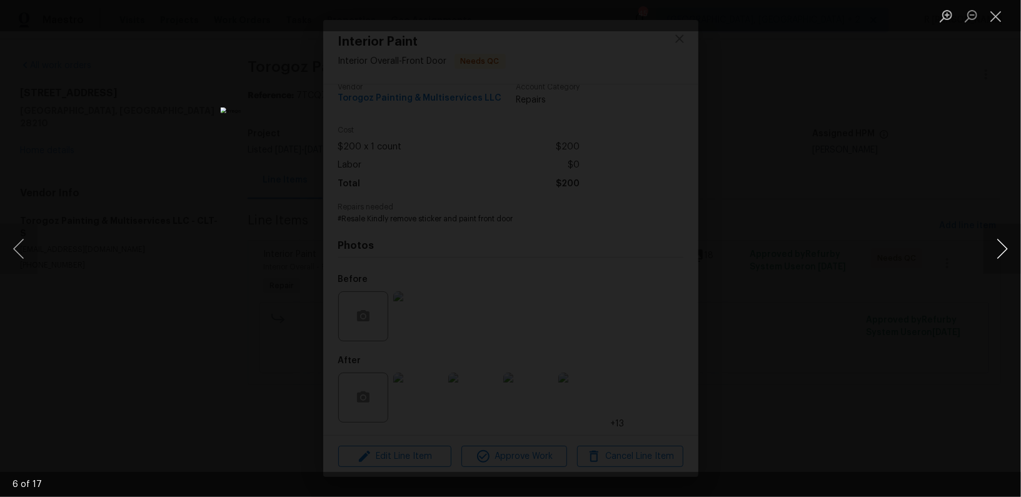
click at [1012, 237] on button "Next image" at bounding box center [1003, 249] width 38 height 50
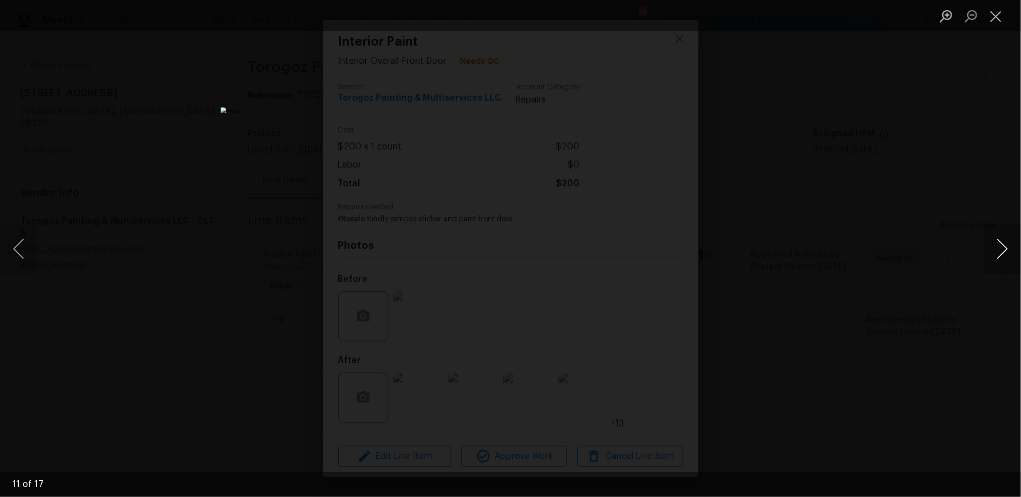
click at [1012, 237] on button "Next image" at bounding box center [1003, 249] width 38 height 50
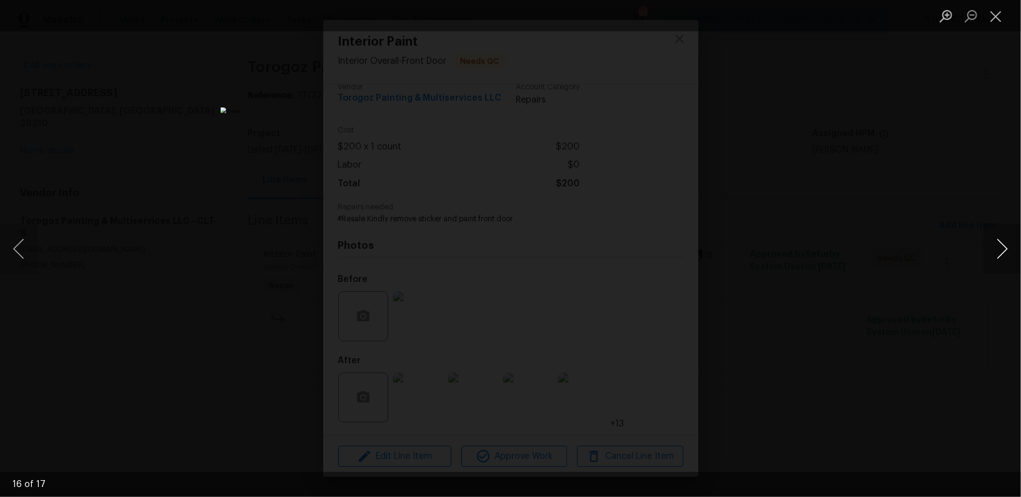
click at [1012, 237] on button "Next image" at bounding box center [1003, 249] width 38 height 50
click at [997, 246] on button "Next image" at bounding box center [1003, 249] width 38 height 50
click at [1003, 12] on button "Close lightbox" at bounding box center [996, 16] width 25 height 22
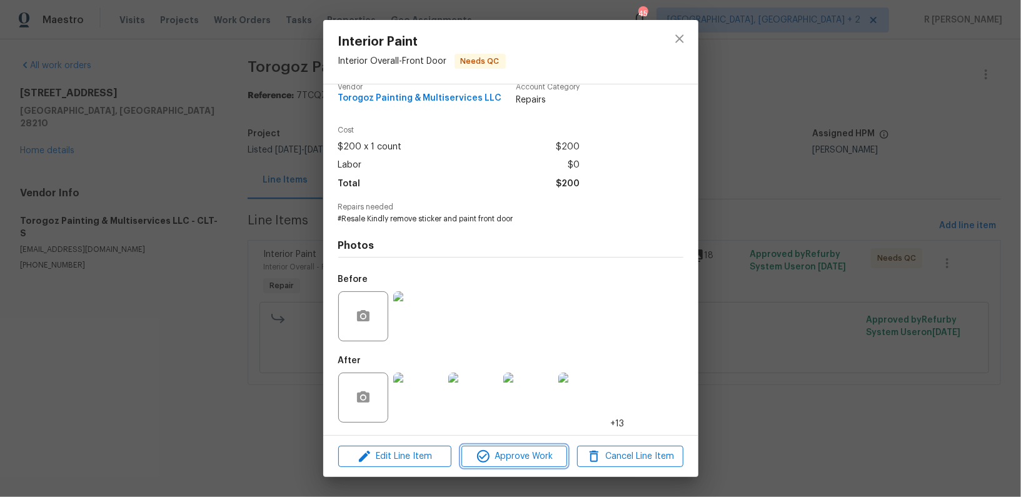
click at [528, 455] on span "Approve Work" at bounding box center [514, 457] width 98 height 16
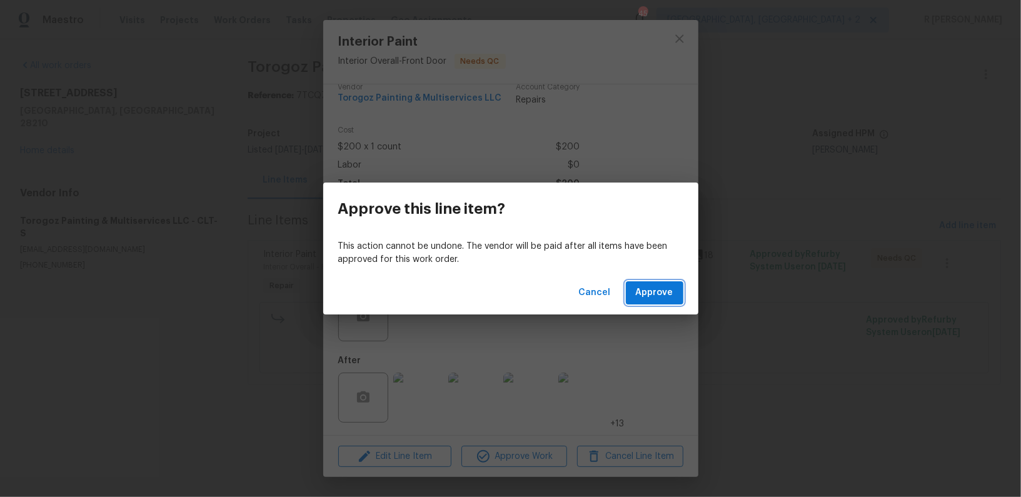
click at [652, 298] on span "Approve" at bounding box center [655, 293] width 38 height 16
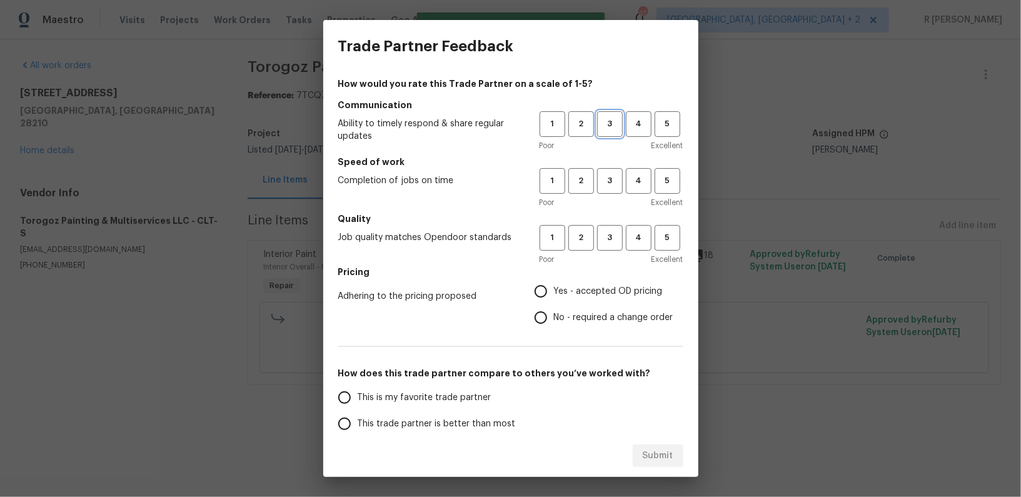
click at [613, 126] on span "3" at bounding box center [609, 124] width 23 height 14
click at [638, 123] on span "4" at bounding box center [638, 124] width 23 height 14
click at [643, 176] on span "4" at bounding box center [638, 181] width 23 height 14
click at [638, 238] on span "4" at bounding box center [638, 238] width 23 height 14
click at [565, 321] on span "No - required a change order" at bounding box center [613, 317] width 119 height 13
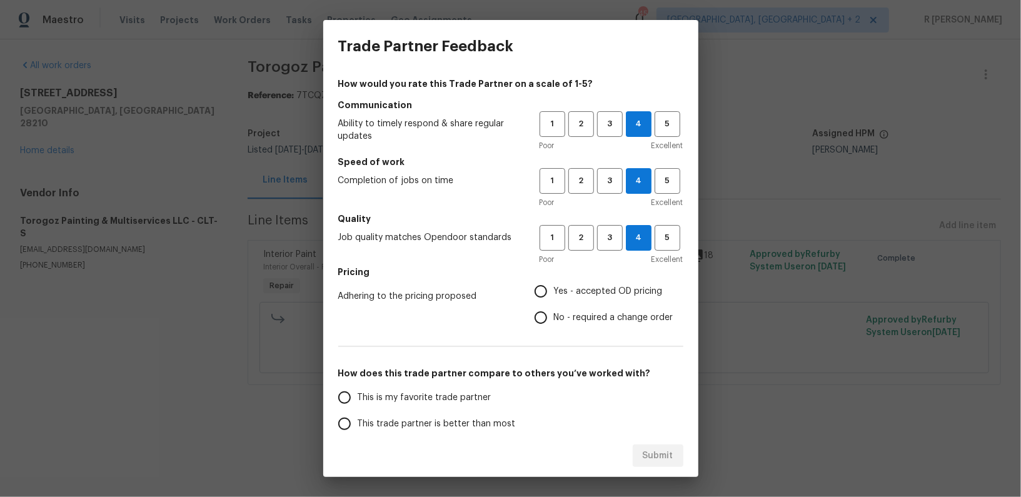
click at [554, 321] on input "No - required a change order" at bounding box center [541, 318] width 26 height 26
radio input "true"
click at [456, 414] on label "This trade partner is better than most" at bounding box center [430, 424] width 198 height 26
click at [358, 414] on input "This trade partner is better than most" at bounding box center [344, 424] width 26 height 26
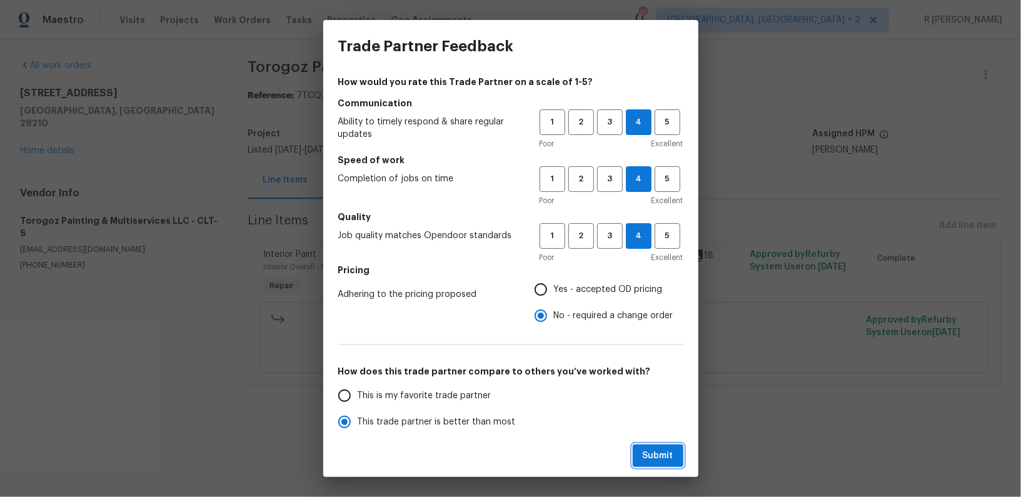
click at [664, 449] on span "Submit" at bounding box center [658, 456] width 31 height 16
radio input "true"
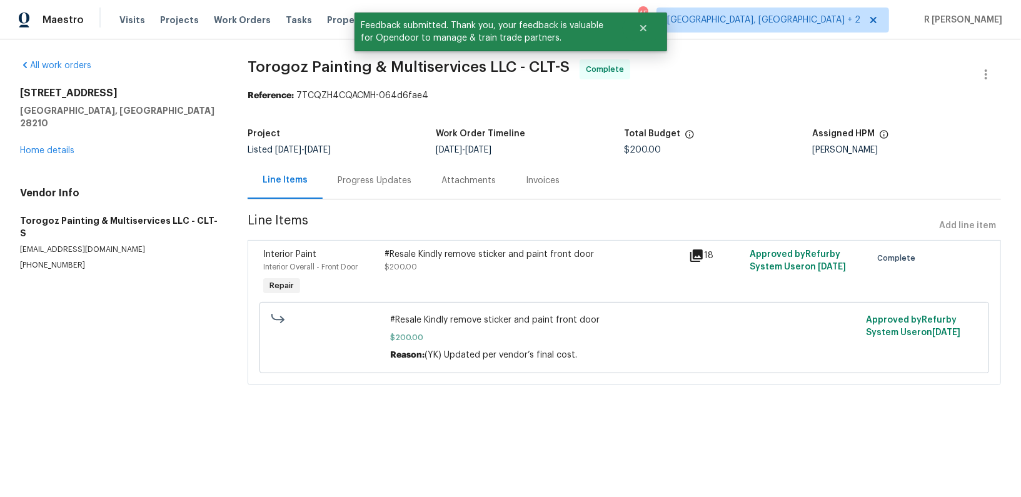
click at [370, 176] on div "Progress Updates" at bounding box center [375, 180] width 74 height 13
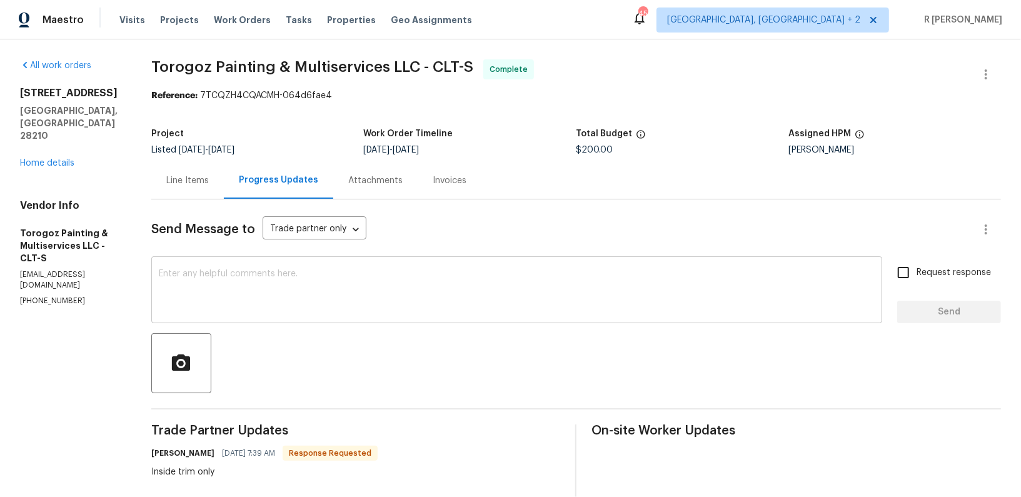
click at [466, 288] on textarea at bounding box center [517, 291] width 716 height 44
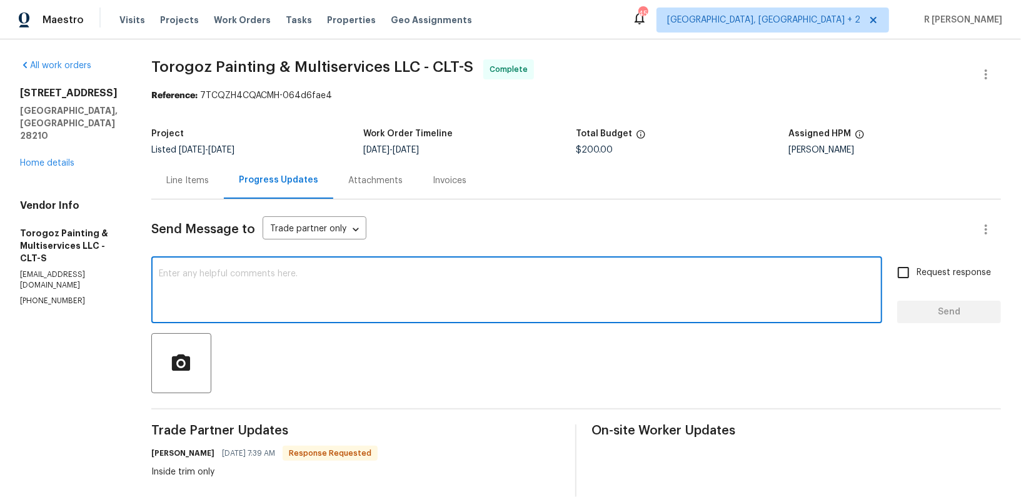
paste textarea "Hi Team, the work order has been approved. Kindly upload the detailed invoice. …"
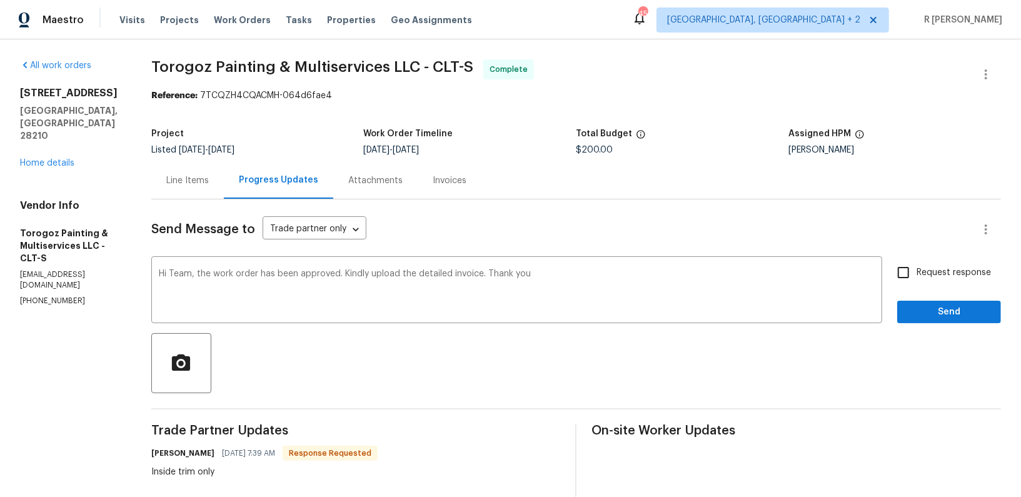
click at [506, 274] on textarea "Hi Team, the work order has been approved. Kindly upload the detailed invoice. …" at bounding box center [517, 291] width 716 height 44
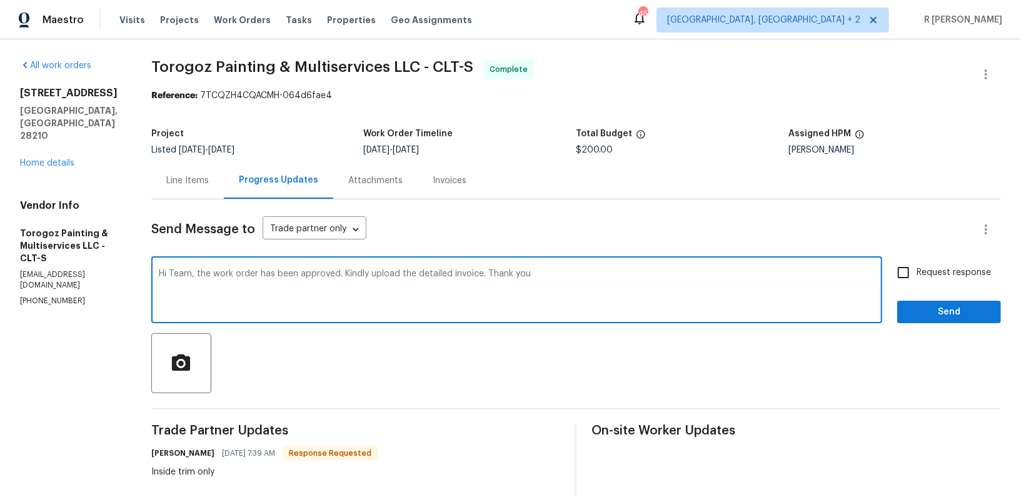
click at [506, 274] on textarea "Hi Team, the work order has been approved. Kindly upload the detailed invoice. …" at bounding box center [517, 291] width 716 height 44
paste textarea "Final cost updated and work order"
type textarea "Final cost updated and work order approved. Kindly upload the detailed invoice.…"
click at [934, 275] on span "Request response" at bounding box center [954, 272] width 74 height 13
click at [917, 275] on input "Request response" at bounding box center [903, 272] width 26 height 26
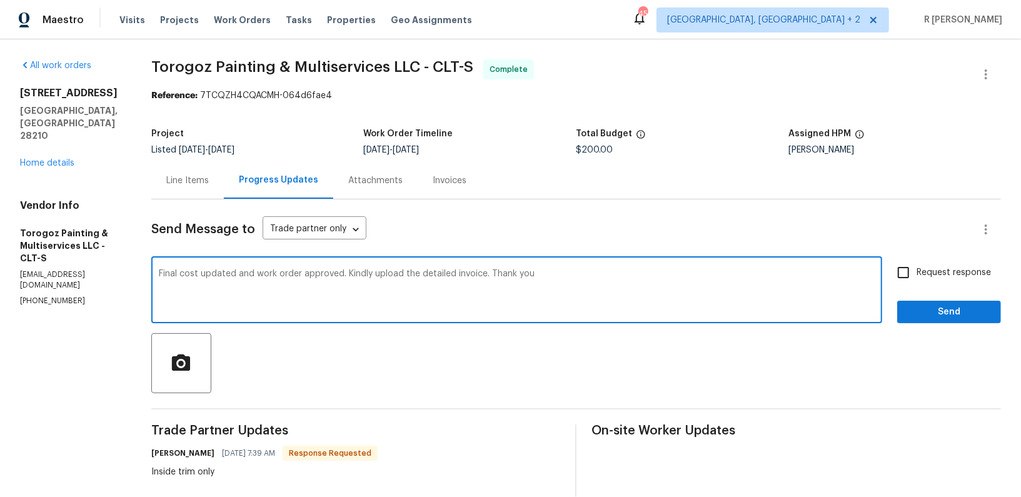
checkbox input "true"
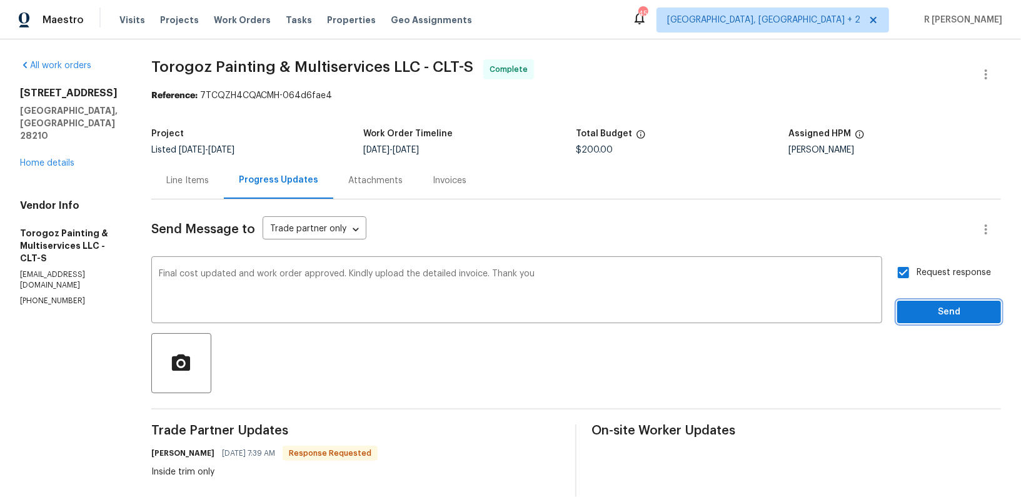
click at [943, 301] on button "Send" at bounding box center [949, 312] width 104 height 23
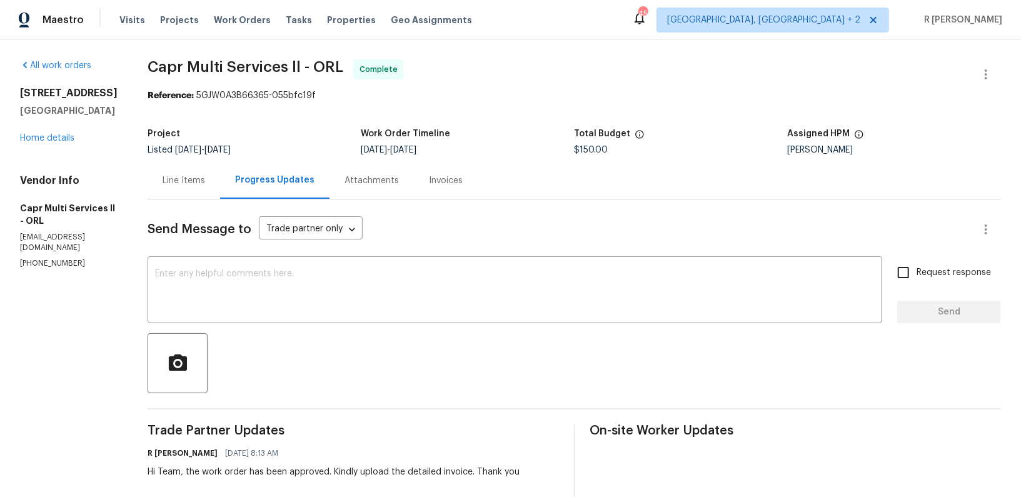
click at [54, 131] on div "[STREET_ADDRESS] Home details" at bounding box center [69, 116] width 98 height 58
click at [55, 144] on div "[STREET_ADDRESS] Home details" at bounding box center [69, 116] width 98 height 58
click at [53, 139] on link "Home details" at bounding box center [47, 138] width 54 height 9
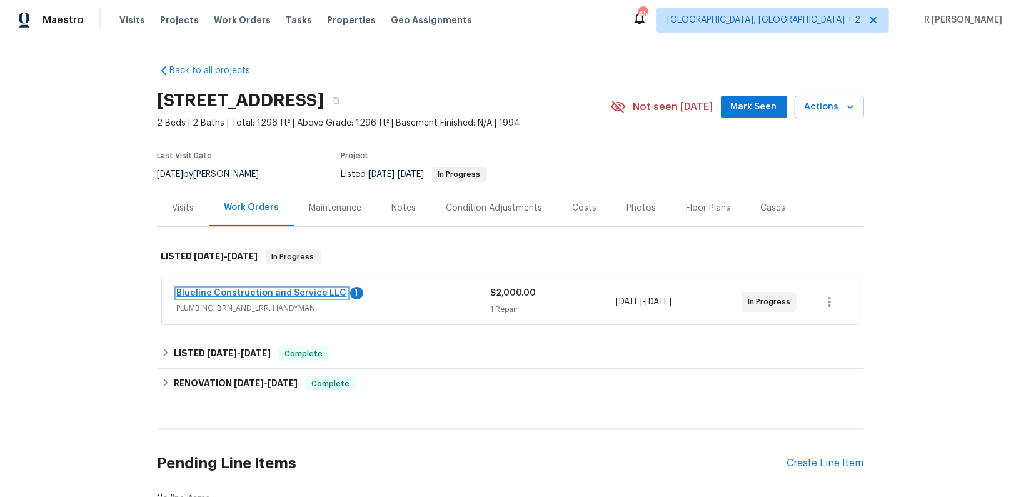
click at [228, 292] on link "Blueline Construction and Service LLC" at bounding box center [262, 293] width 170 height 9
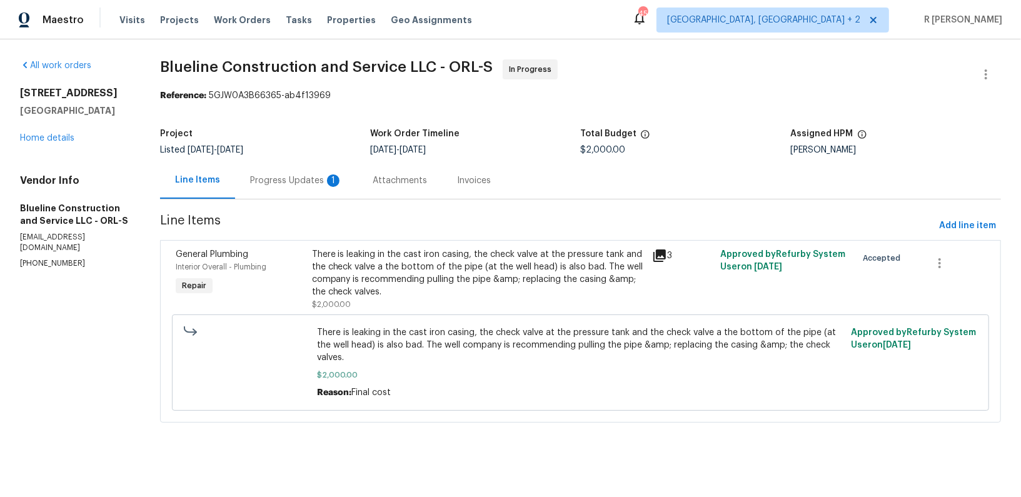
click at [344, 189] on div "Progress Updates 1" at bounding box center [296, 180] width 123 height 37
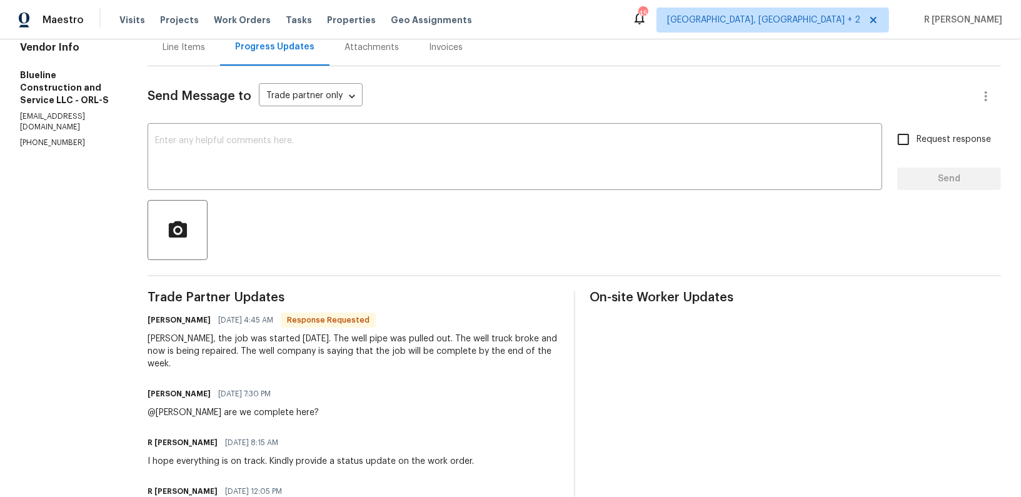
scroll to position [107, 0]
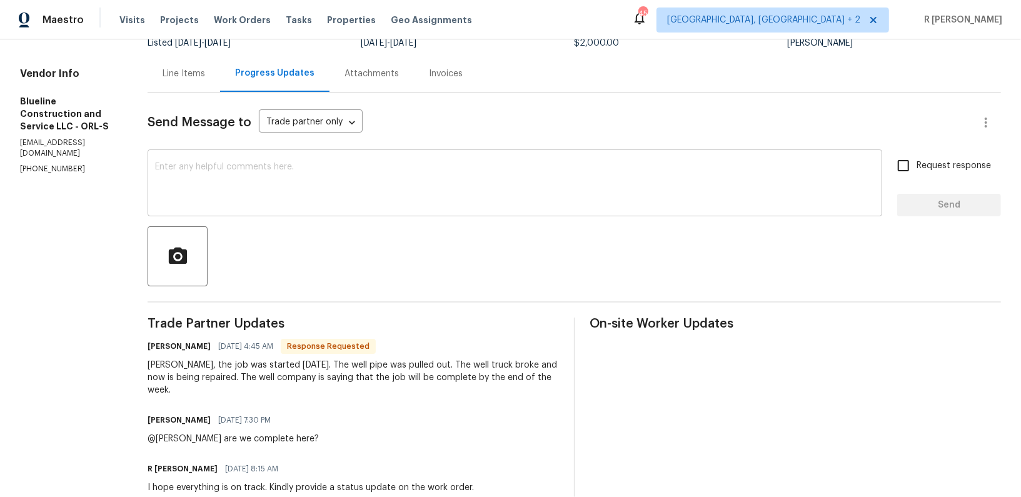
click at [203, 175] on textarea at bounding box center [515, 185] width 720 height 44
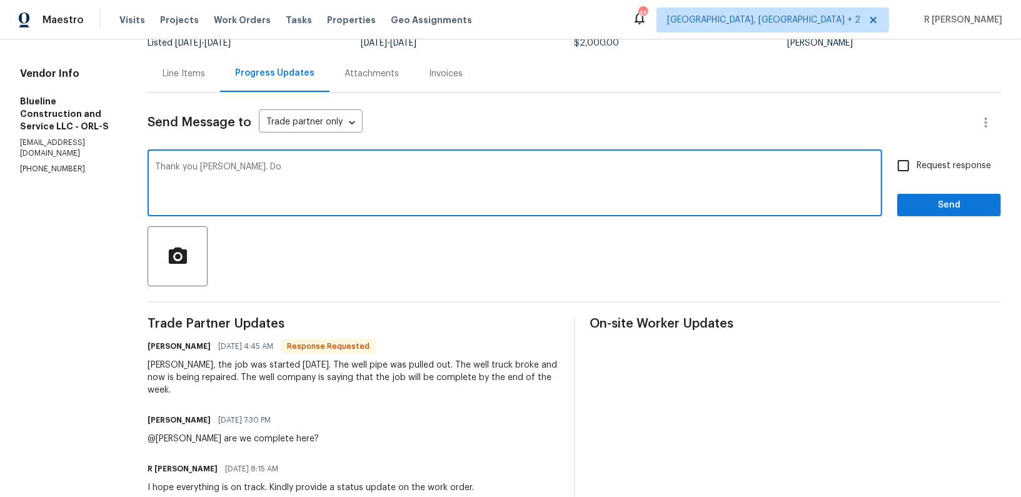
click at [295, 178] on textarea "Thank you [PERSON_NAME]. Do" at bounding box center [515, 185] width 720 height 44
type textarea "Thank you [PERSON_NAME]. Do keep us posted,."
click at [924, 159] on span "Request response" at bounding box center [954, 165] width 74 height 13
click at [917, 159] on input "Request response" at bounding box center [903, 166] width 26 height 26
checkbox input "true"
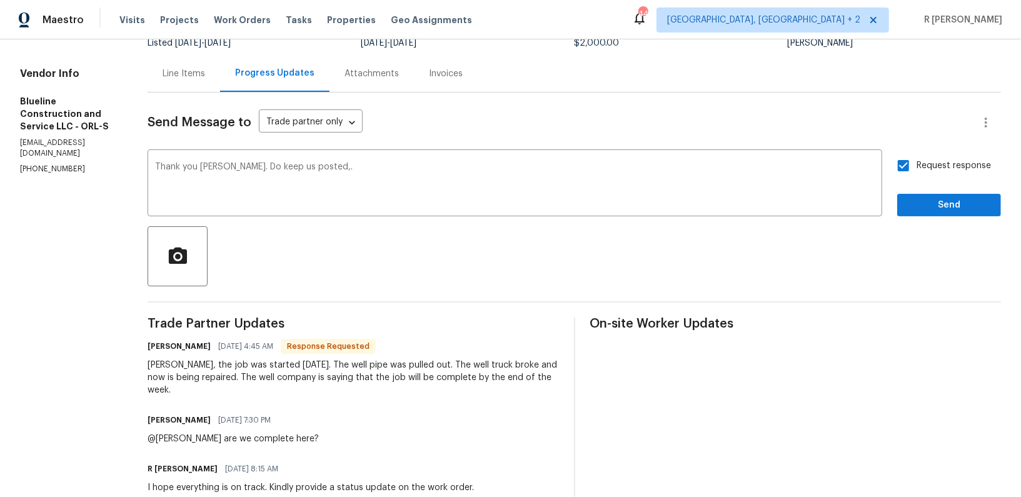
click at [940, 192] on div "Request response Send" at bounding box center [949, 185] width 104 height 64
click at [932, 213] on button "Send" at bounding box center [949, 205] width 104 height 23
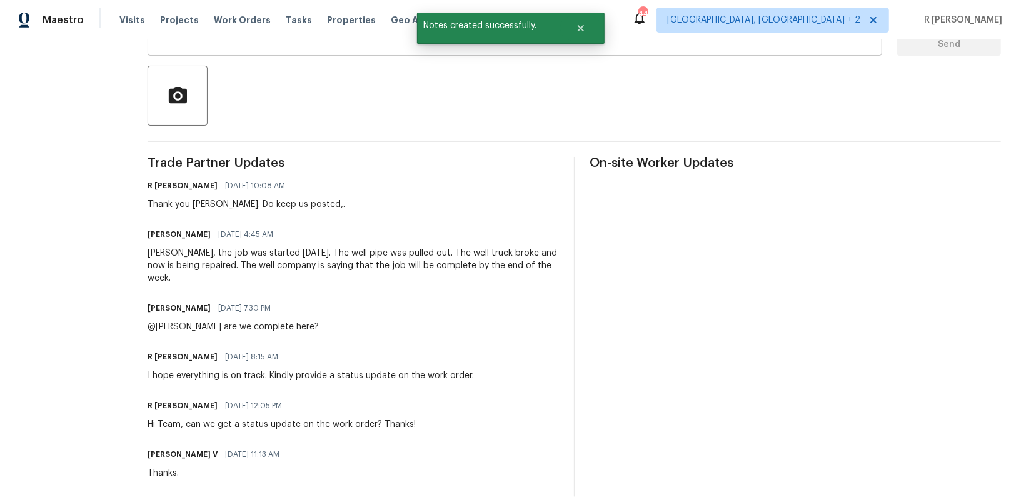
scroll to position [60, 0]
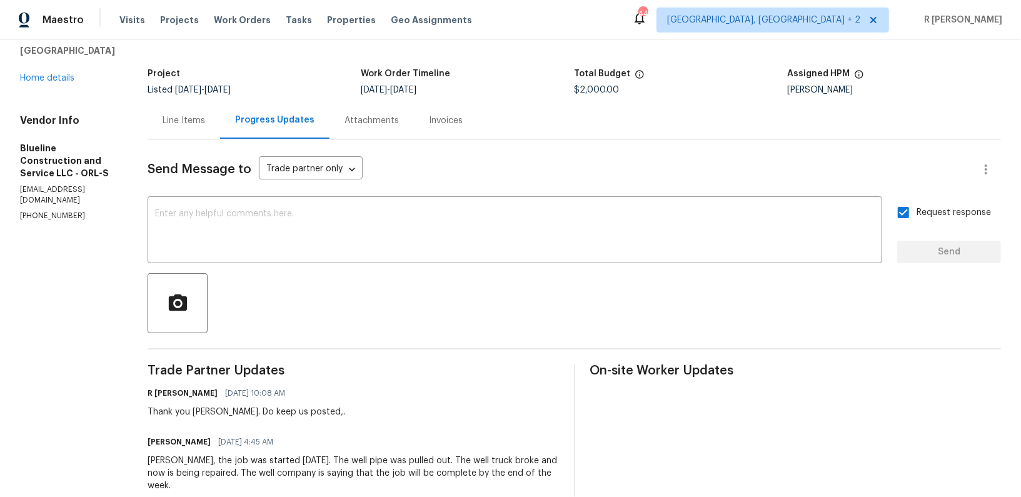
click at [322, 471] on div "Josh, the job was started Monday. The well pipe was pulled out. The well truck …" at bounding box center [353, 474] width 411 height 38
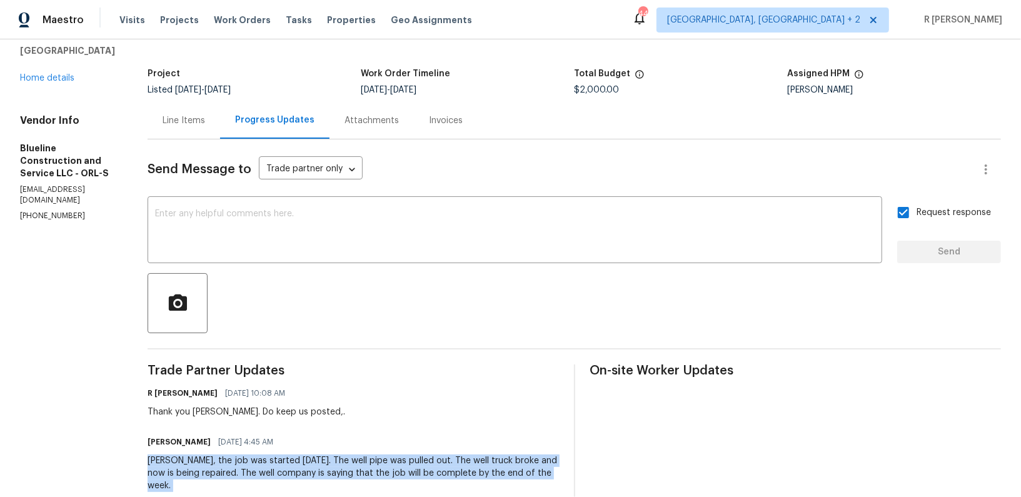
click at [322, 471] on div "Josh, the job was started Monday. The well pipe was pulled out. The well truck …" at bounding box center [353, 474] width 411 height 38
copy div "Josh, the job was started Monday. The well pipe was pulled out. The well truck …"
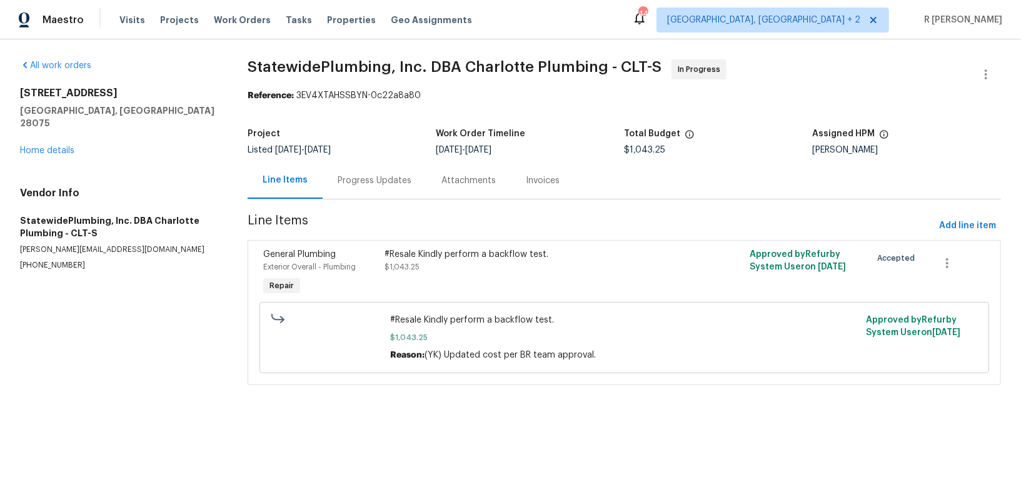
click at [363, 179] on div "Progress Updates" at bounding box center [375, 180] width 74 height 13
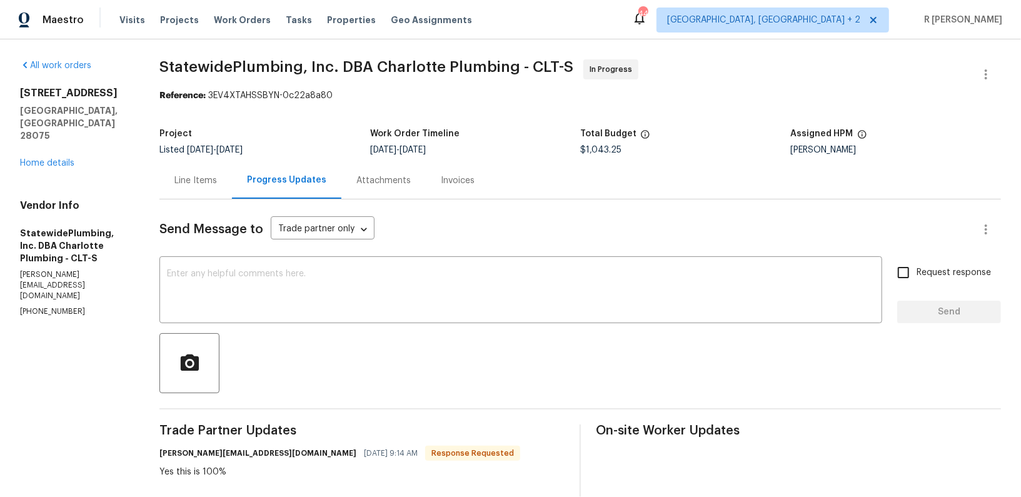
click at [363, 179] on div "Attachments" at bounding box center [383, 180] width 54 height 13
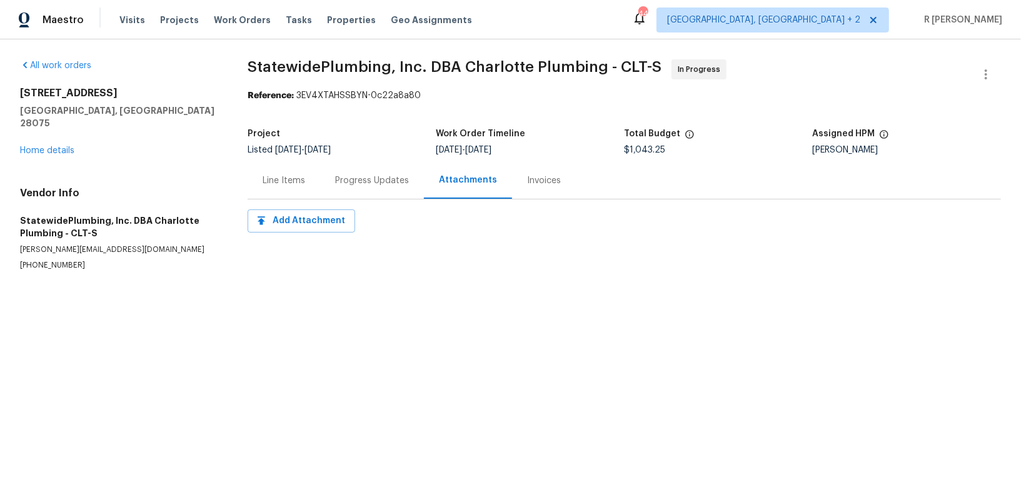
click at [363, 179] on div "Progress Updates" at bounding box center [372, 180] width 74 height 13
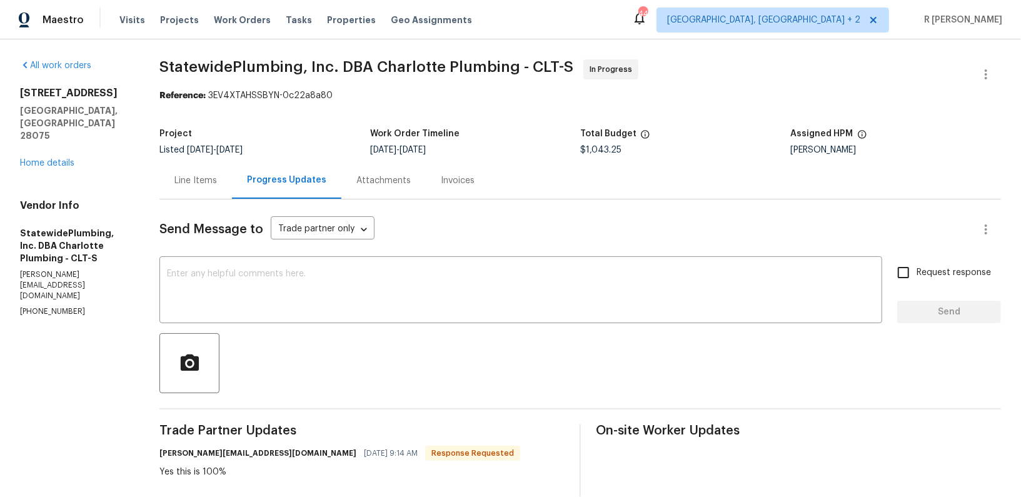
click at [40, 306] on p "[PHONE_NUMBER]" at bounding box center [74, 311] width 109 height 11
copy p "[PHONE_NUMBER]"
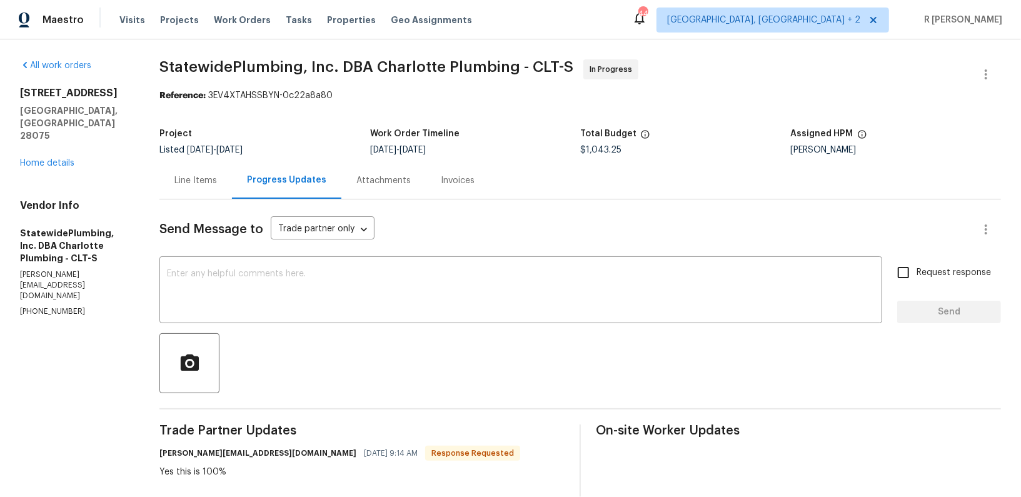
click at [204, 176] on div "Line Items" at bounding box center [195, 180] width 43 height 13
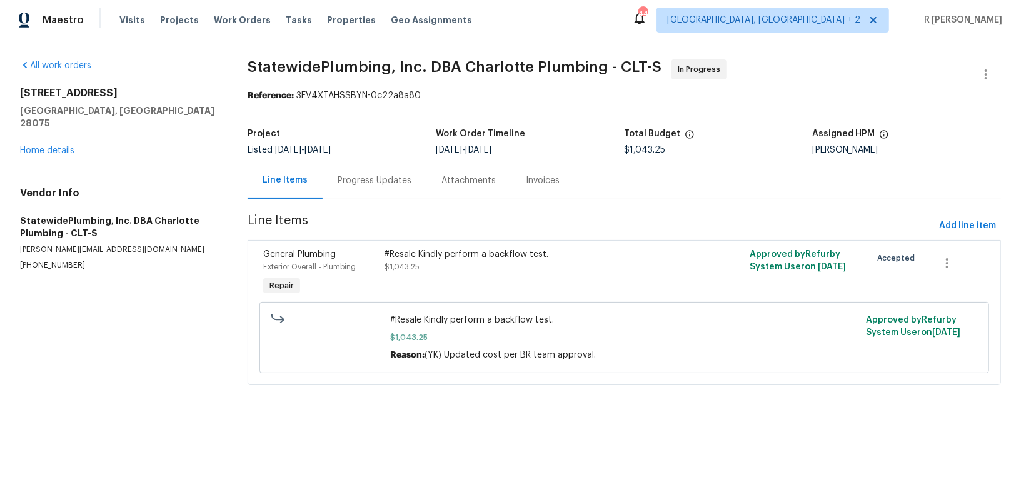
click at [356, 185] on div "Progress Updates" at bounding box center [375, 180] width 74 height 13
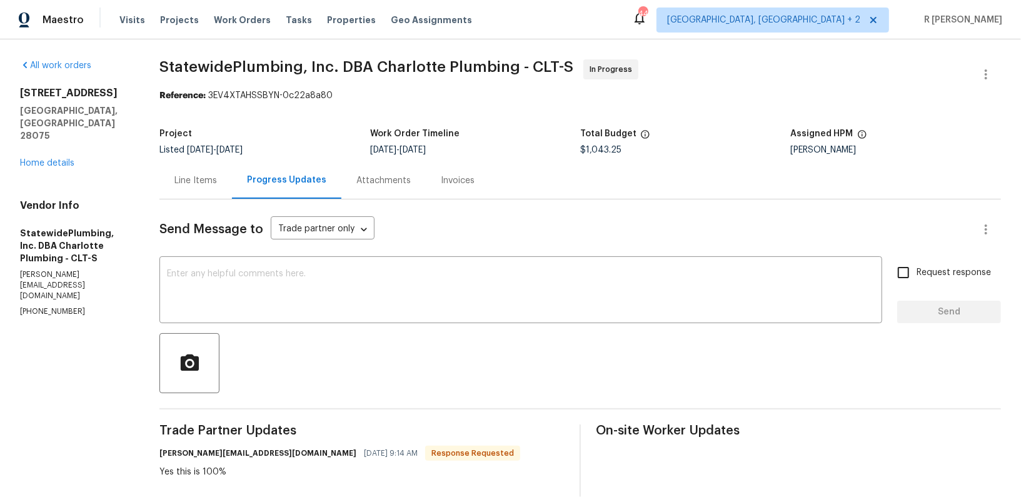
click at [199, 180] on div "Line Items" at bounding box center [195, 180] width 43 height 13
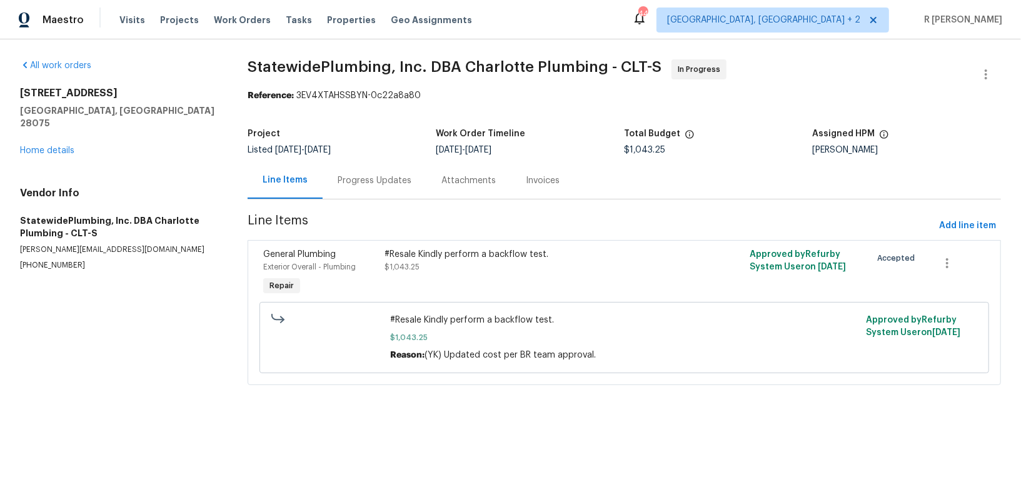
click at [374, 173] on div "Progress Updates" at bounding box center [375, 180] width 104 height 37
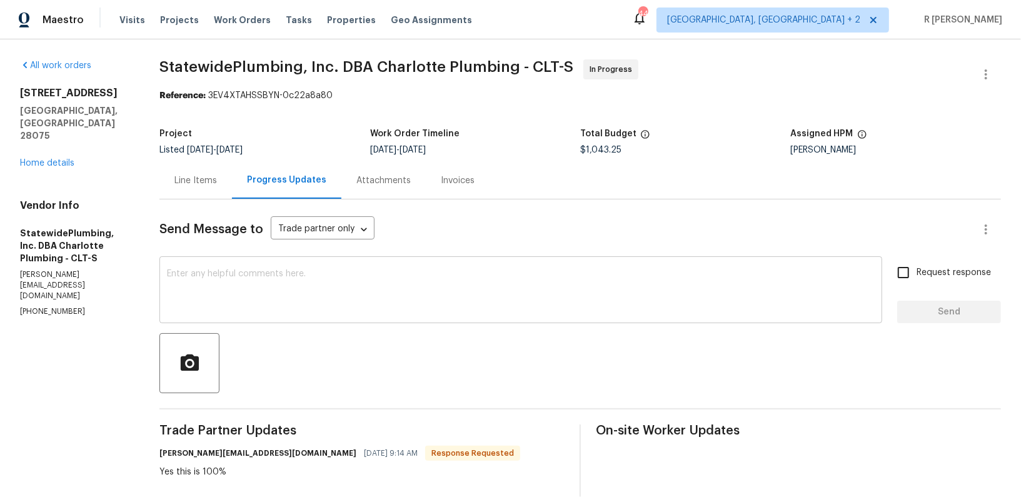
click at [254, 295] on textarea at bounding box center [521, 291] width 708 height 44
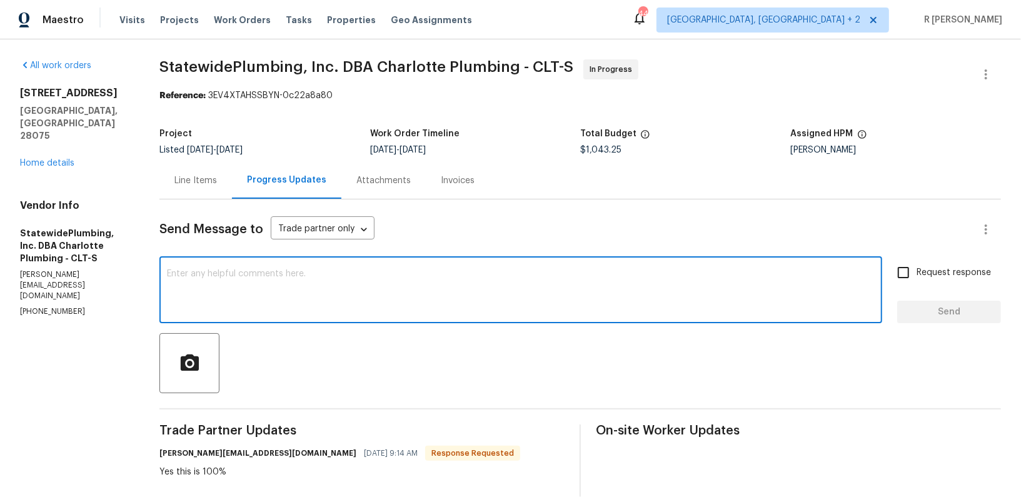
click at [425, 292] on textarea at bounding box center [521, 291] width 708 height 44
type textarea "K"
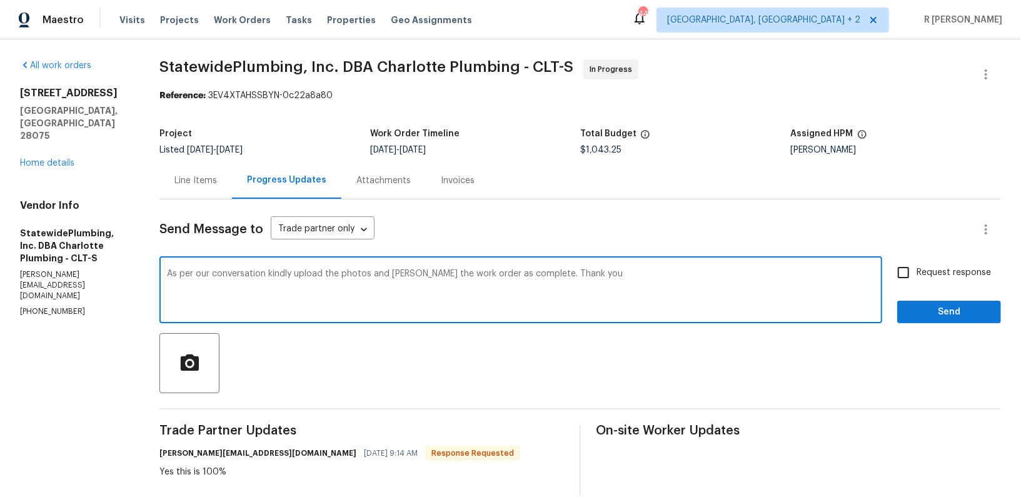
type textarea "As per our conversation kindly upload the photos and [PERSON_NAME] the work ord…"
click at [947, 313] on span "Send" at bounding box center [949, 313] width 84 height 16
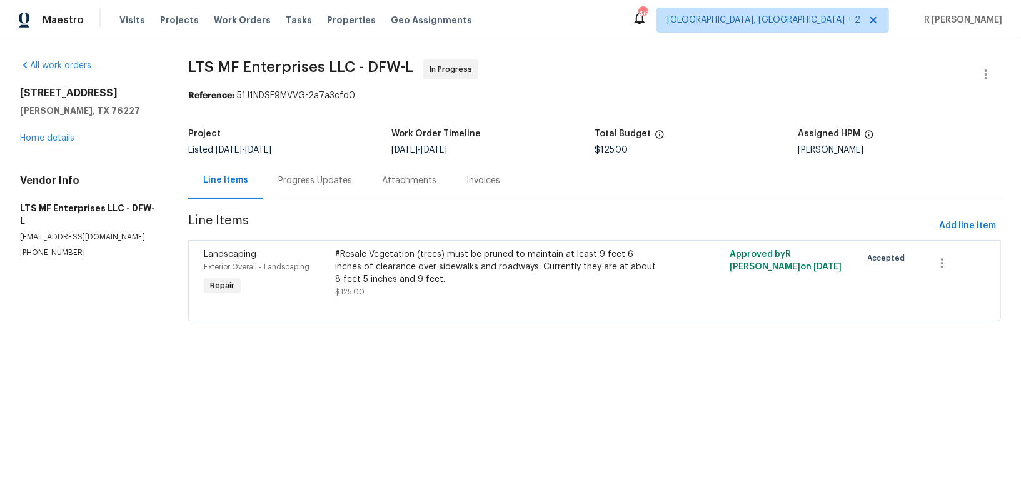
click at [320, 204] on section "LTS MF Enterprises LLC - DFW-L In Progress Reference: 51J1NDSE9MVVG-2a7a3cfd0 P…" at bounding box center [594, 197] width 813 height 277
click at [335, 191] on div "Progress Updates" at bounding box center [315, 180] width 104 height 37
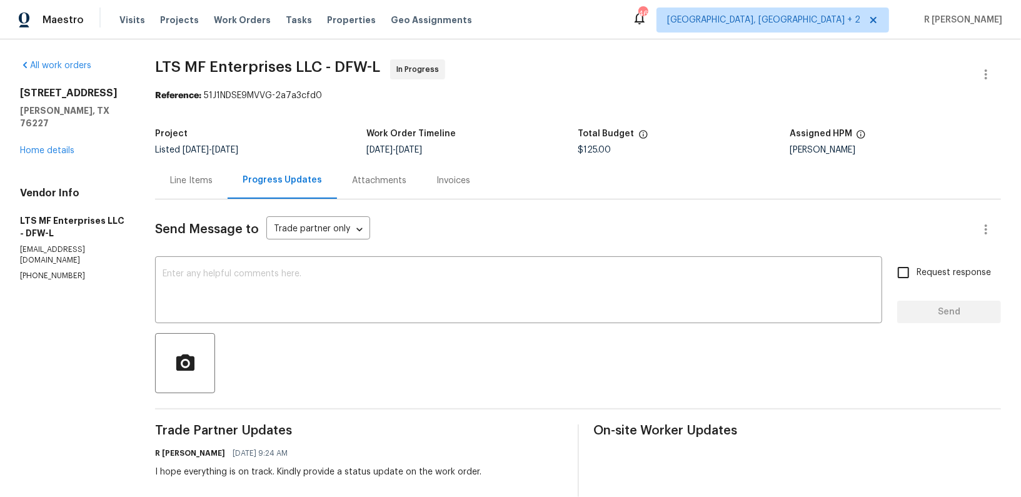
click at [46, 259] on section "All work orders [STREET_ADDRESS][PERSON_NAME] Home details Vendor Info LTS MF E…" at bounding box center [72, 374] width 105 height 630
copy p "[PHONE_NUMBER]"
click at [442, 304] on textarea at bounding box center [519, 291] width 712 height 44
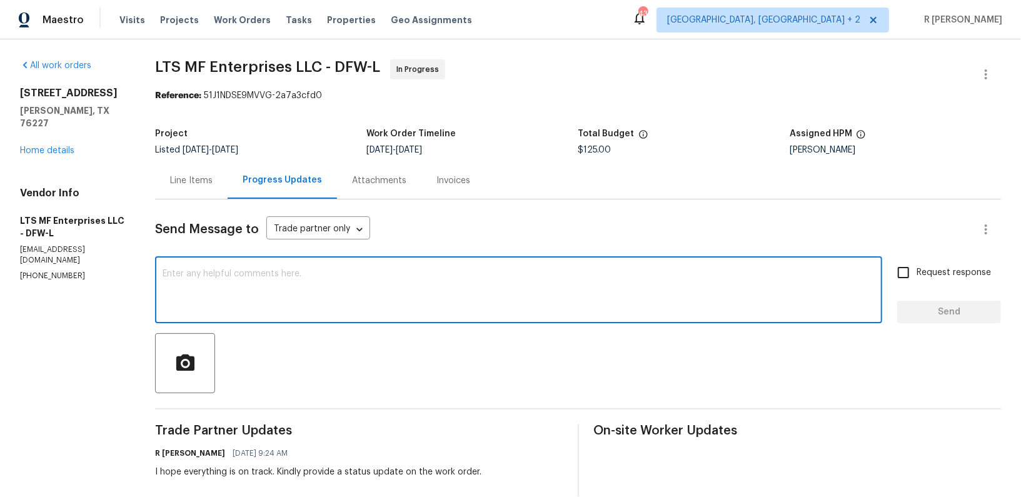
paste textarea "Hi Team, we sent you a text message through RingCentral to get a status update …"
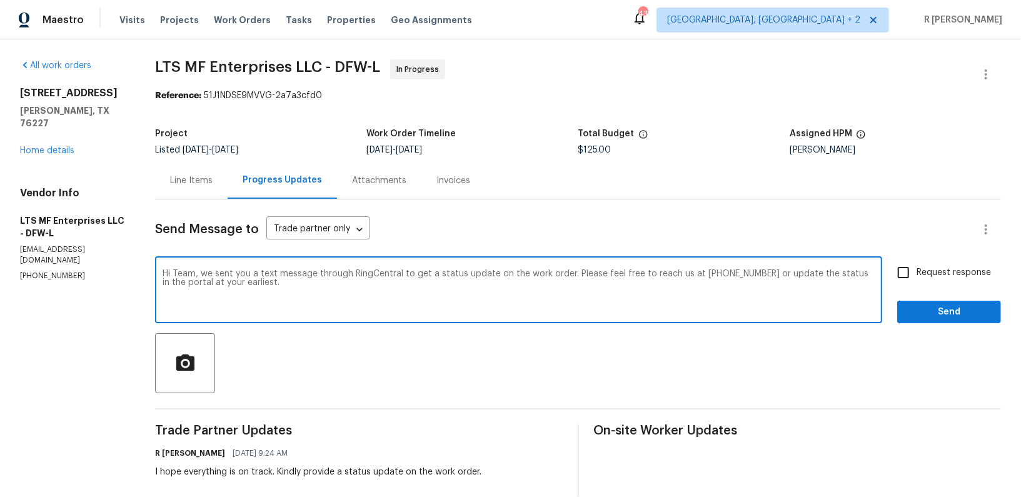
type textarea "Hi Team, we sent you a text message through RingCentral to get a status update …"
click at [944, 305] on span "Send" at bounding box center [949, 313] width 84 height 16
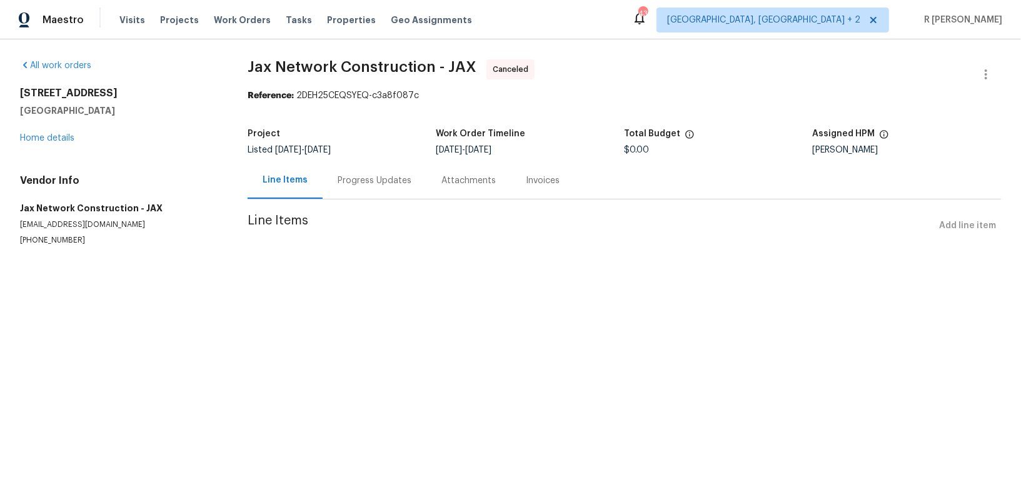
click at [52, 146] on div "All work orders [STREET_ADDRESS] Home details Vendor Info Jax Network Construct…" at bounding box center [119, 152] width 198 height 186
click at [50, 139] on link "Home details" at bounding box center [47, 138] width 54 height 9
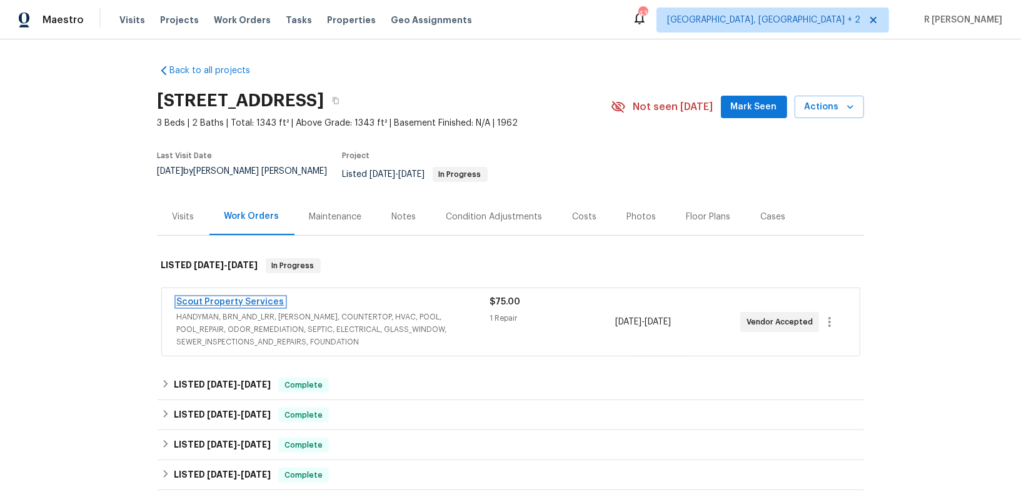
click at [264, 298] on link "Scout Property Services" at bounding box center [231, 302] width 108 height 9
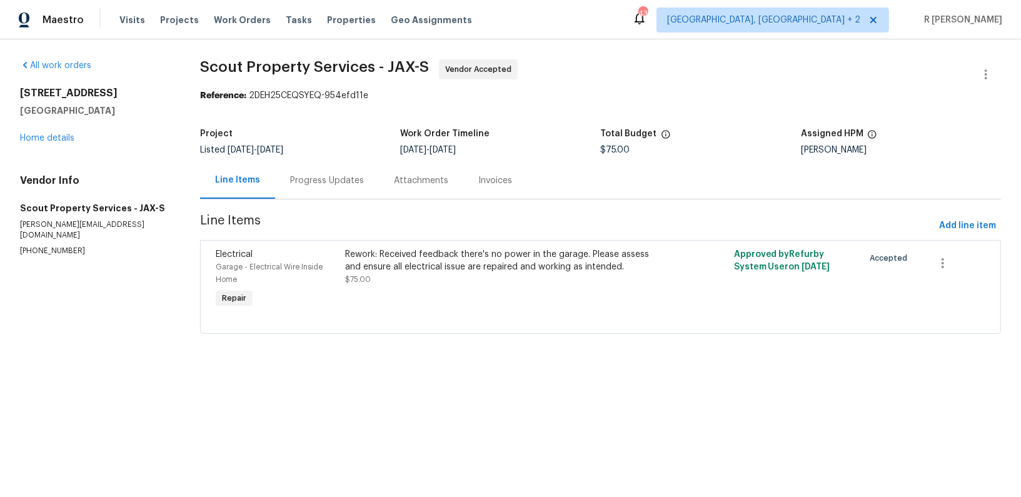
click at [320, 185] on div "Progress Updates" at bounding box center [327, 180] width 74 height 13
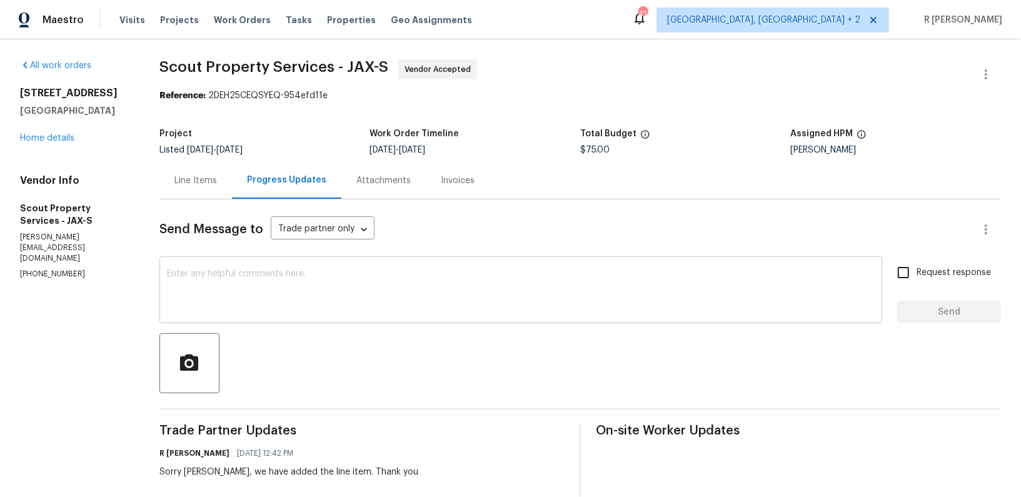
click at [461, 297] on textarea at bounding box center [521, 291] width 708 height 44
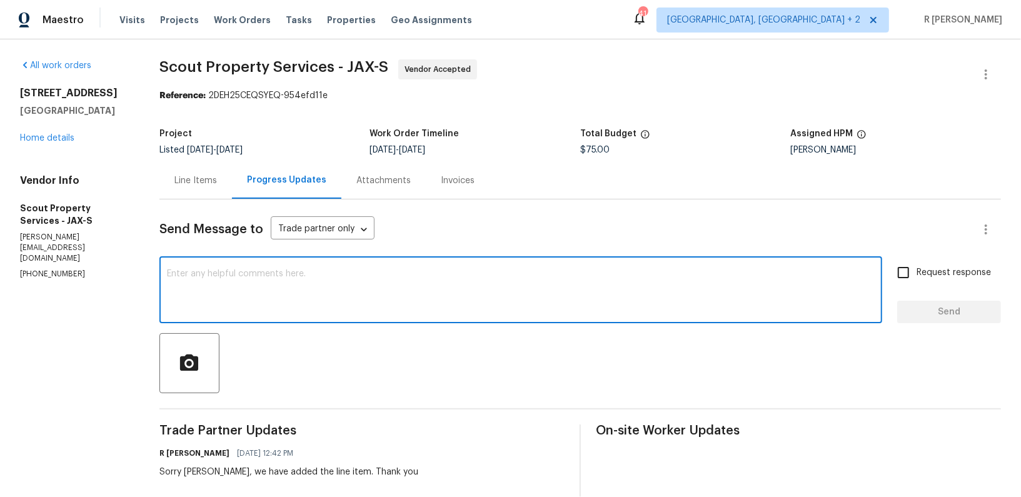
paste textarea "Hi Team, can we get a status update on the work order? Thanks!"
type textarea "Hi Team, can we get a status update on the work order? Thanks!"
click at [963, 306] on span "Send" at bounding box center [949, 313] width 84 height 16
